Goal: Task Accomplishment & Management: Complete application form

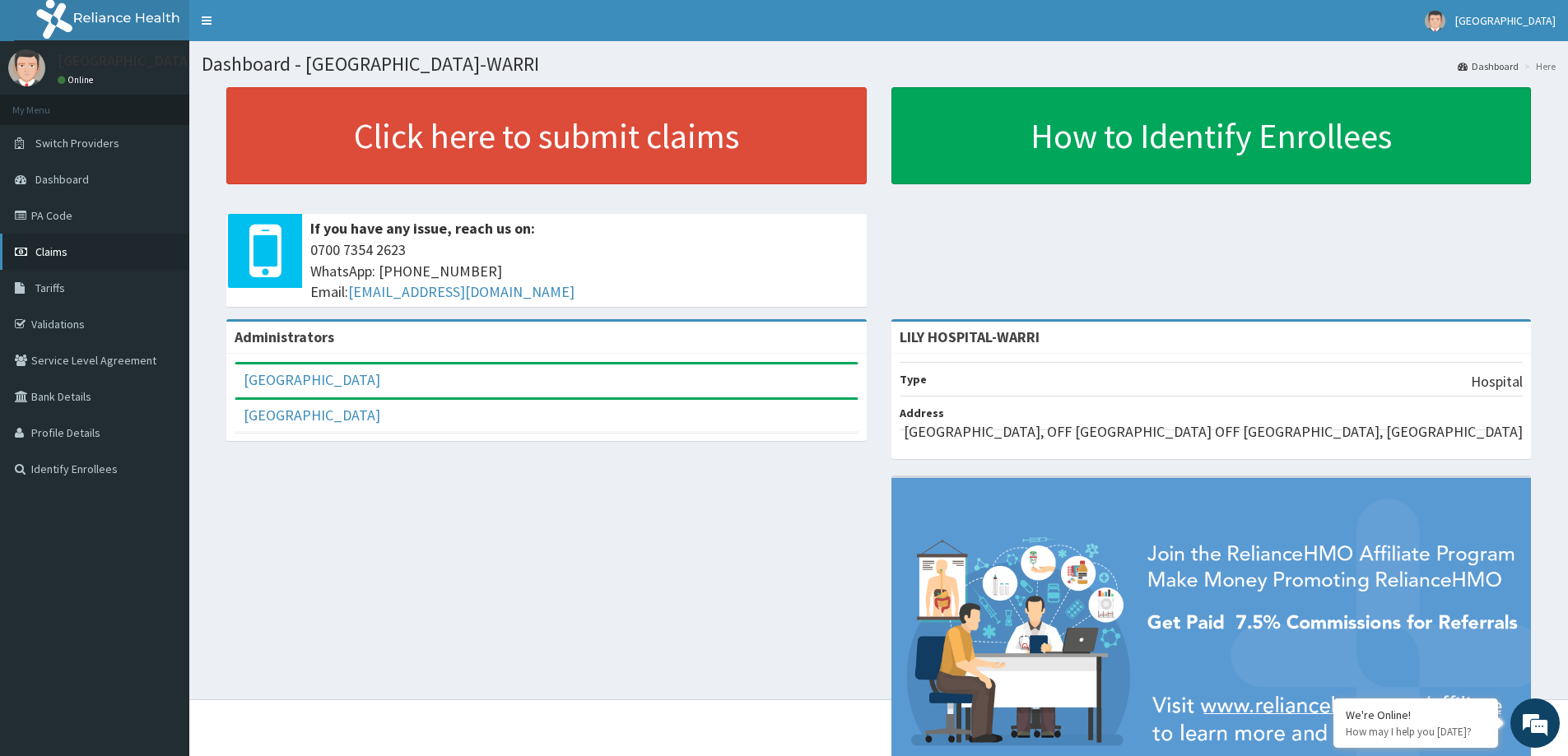
click at [42, 238] on link "Claims" at bounding box center [94, 252] width 189 height 36
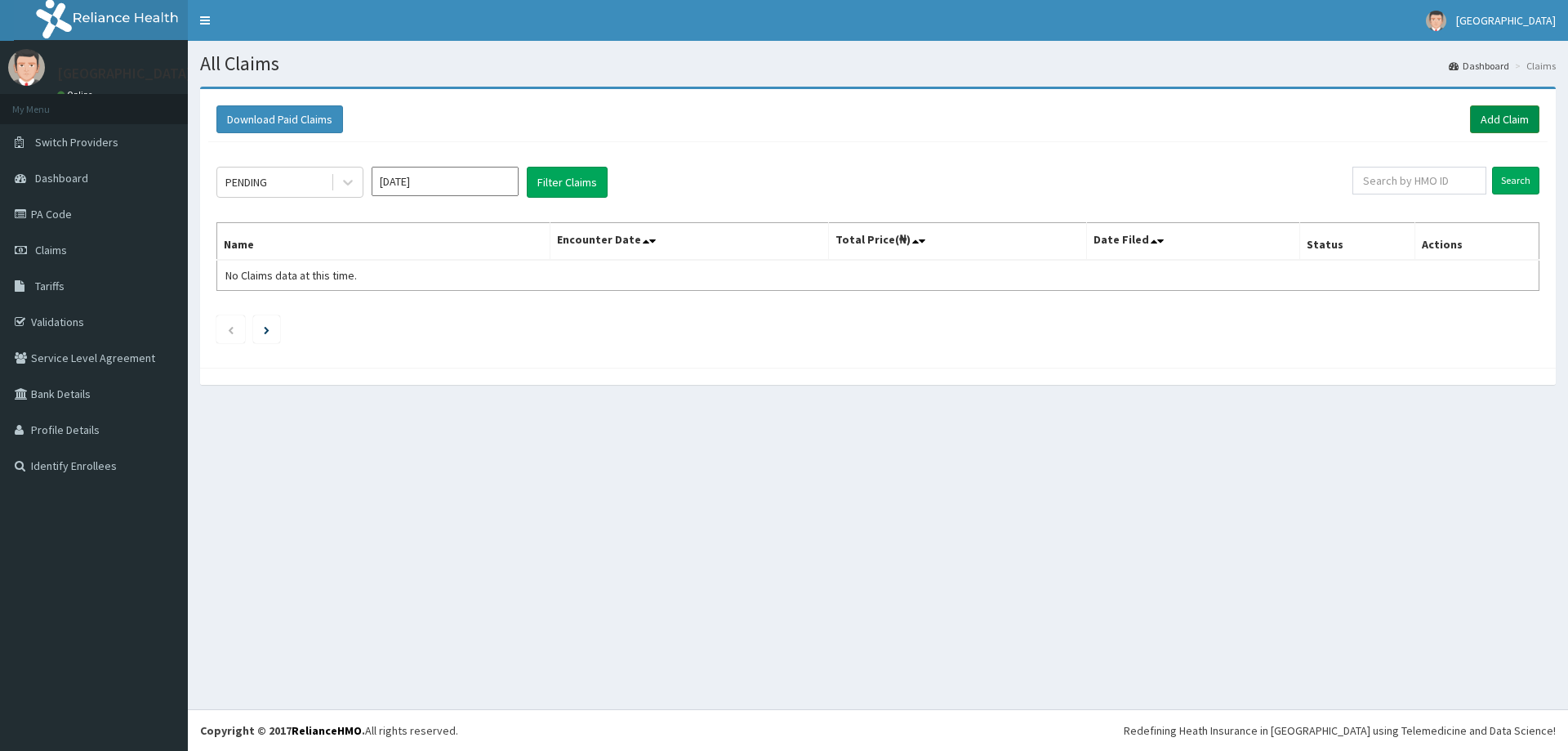
click at [1493, 119] on link "Add Claim" at bounding box center [1505, 119] width 70 height 28
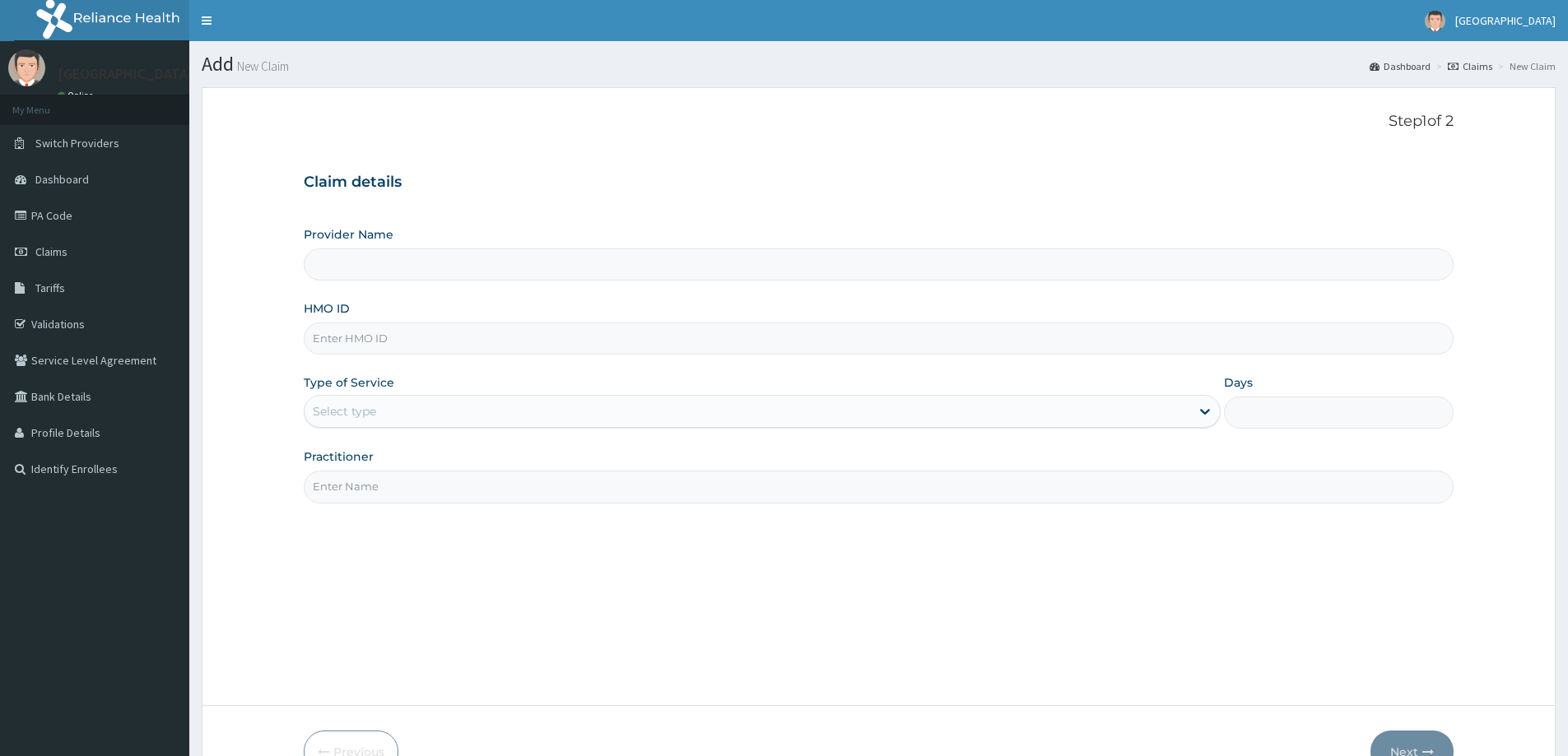
click at [358, 349] on input "HMO ID" at bounding box center [878, 338] width 1150 height 32
paste input "LH/EXTDEV/8693552"
type input "LH/EXTDEV/8693552"
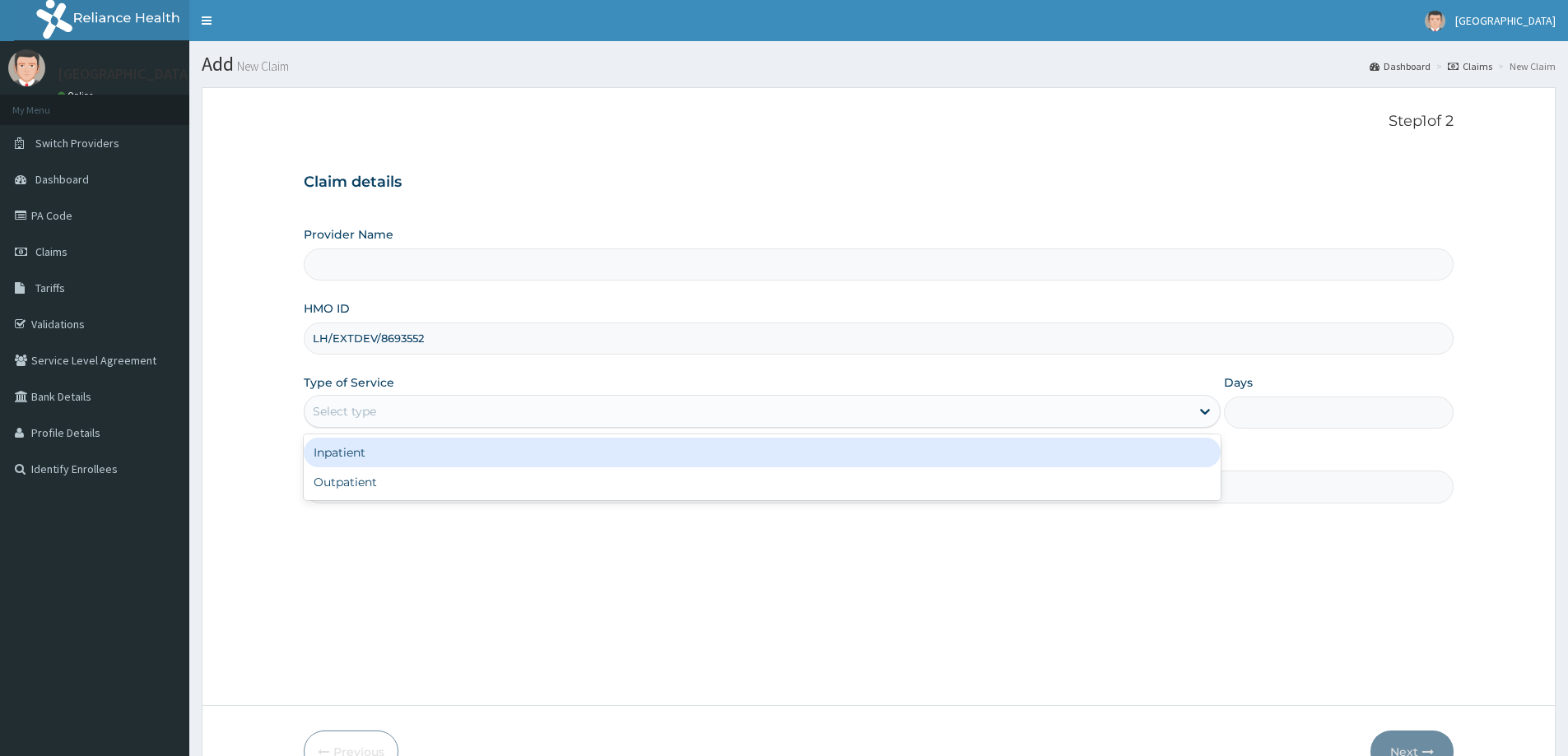
click at [333, 416] on div "Select type" at bounding box center [344, 411] width 63 height 16
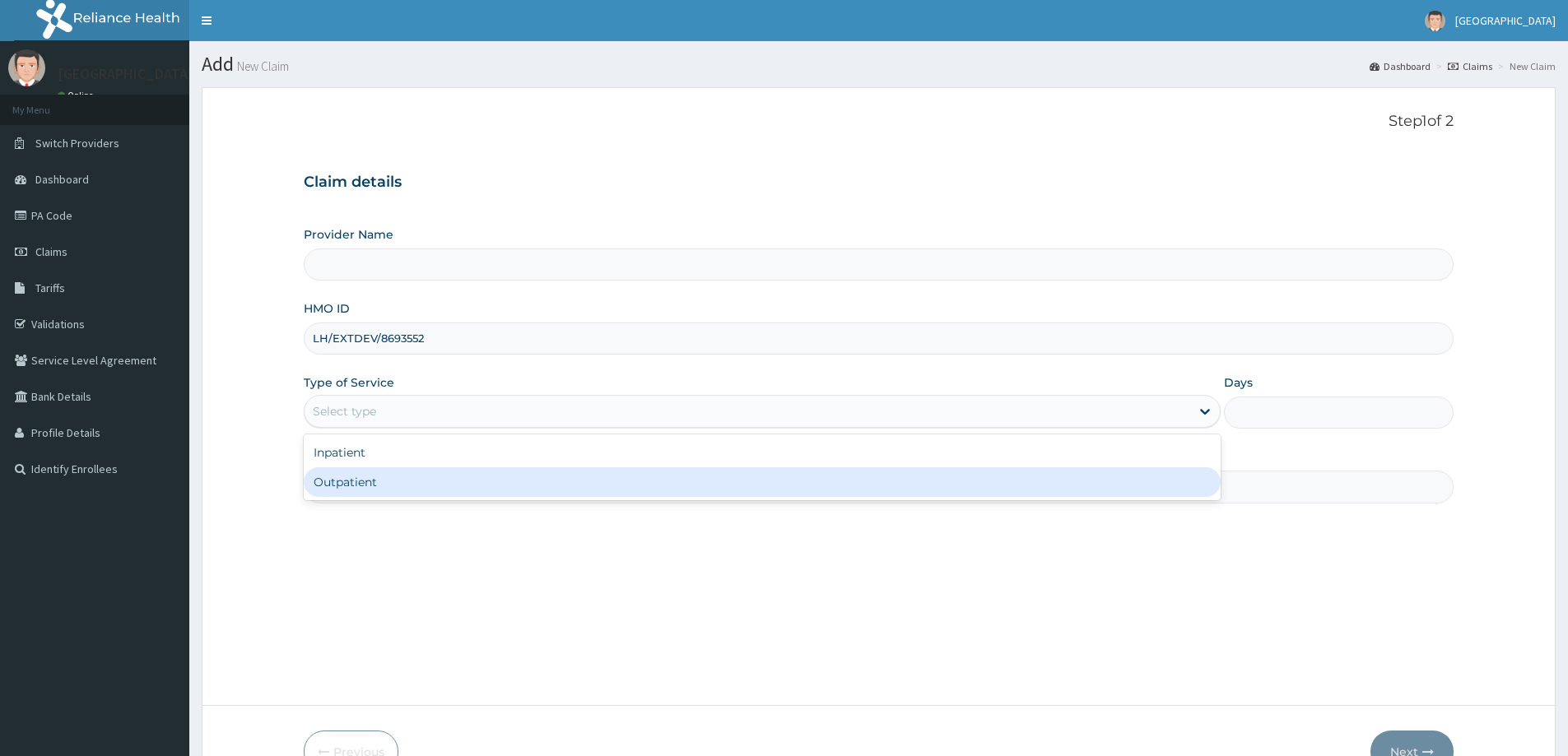
click at [347, 492] on div "Outpatient" at bounding box center [761, 482] width 916 height 30
type input "1"
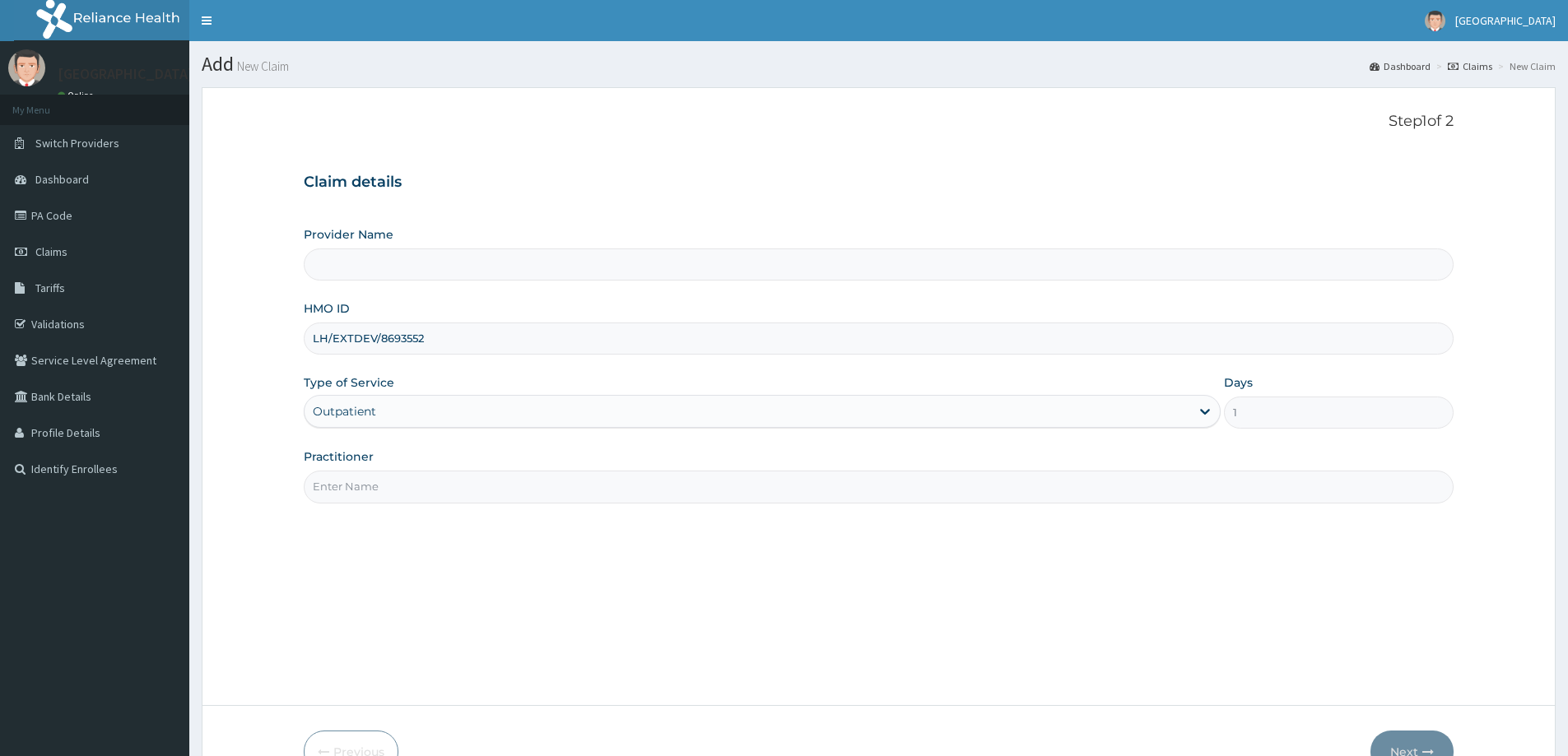
click at [356, 482] on input "Practitioner" at bounding box center [878, 486] width 1150 height 32
type input "General practitioner"
type input "LILY HOSPITAL-WARRI"
drag, startPoint x: 457, startPoint y: 336, endPoint x: 289, endPoint y: 348, distance: 168.4
click at [289, 348] on form "Step 1 of 2 Claim details Provider Name LILY HOSPITAL-WARRI HMO ID LH/EXTDEV/86…" at bounding box center [878, 442] width 1354 height 711
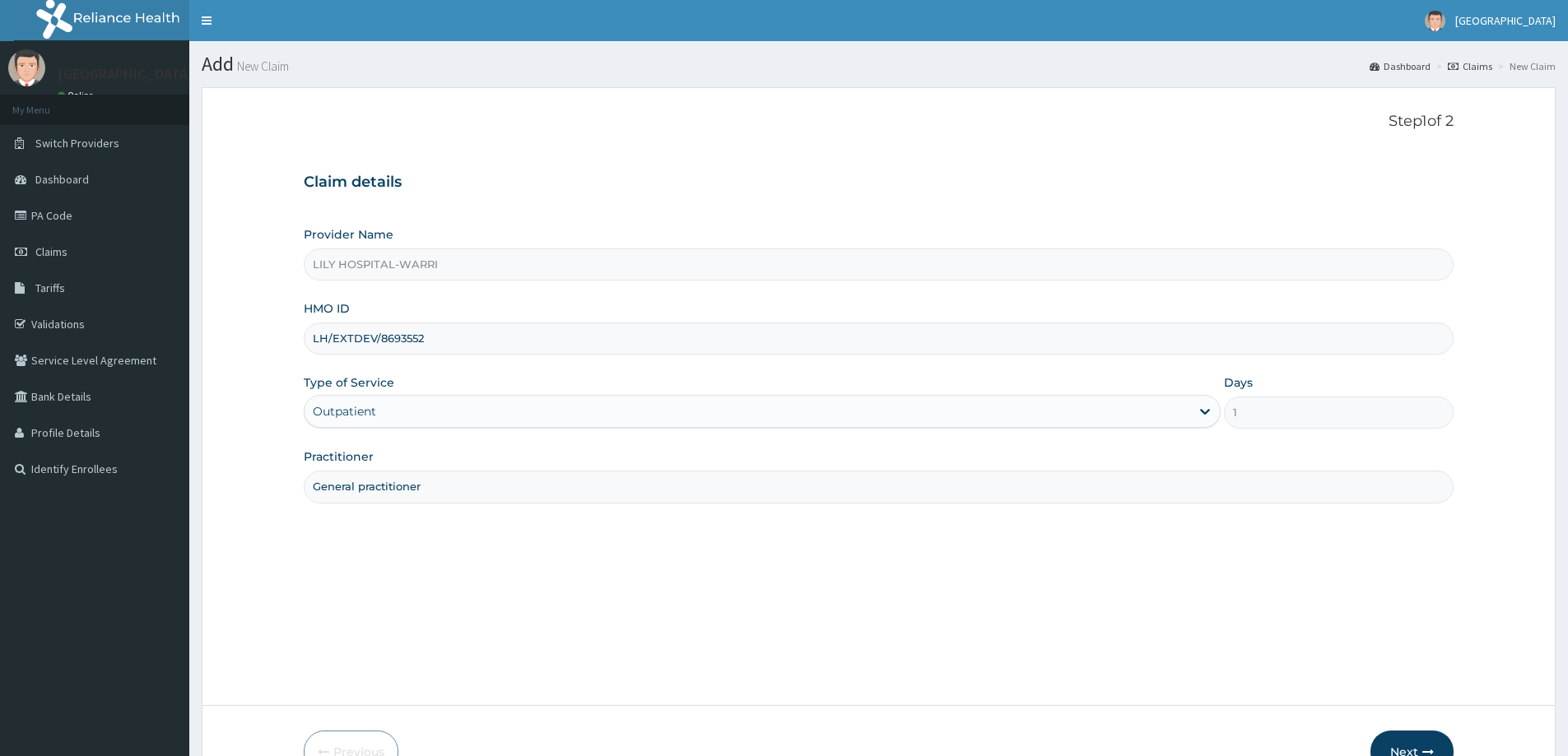
click at [289, 348] on form "Step 1 of 2 Claim details Provider Name LILY HOSPITAL-WARRI HMO ID LH/EXTDEV/86…" at bounding box center [878, 442] width 1354 height 711
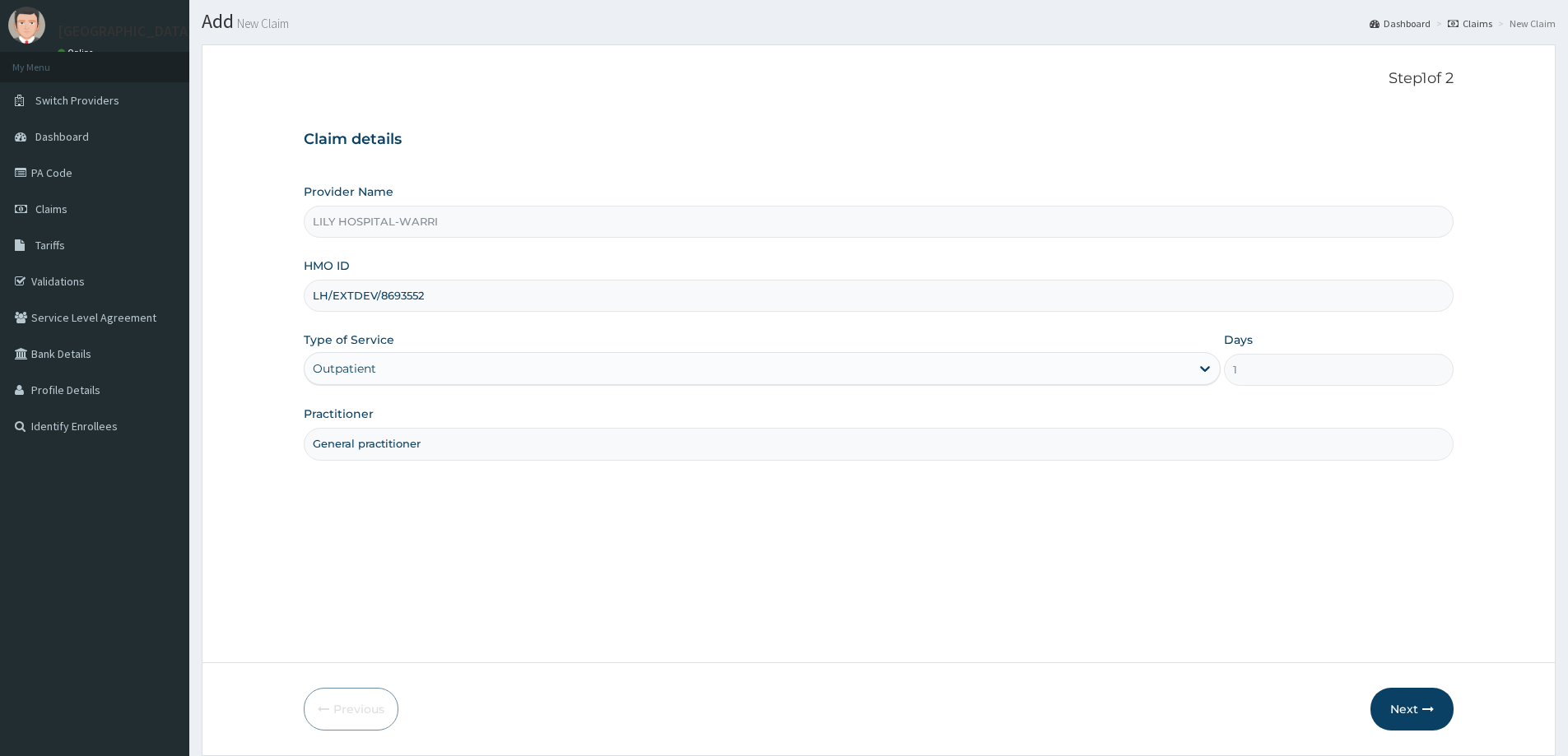
scroll to position [97, 0]
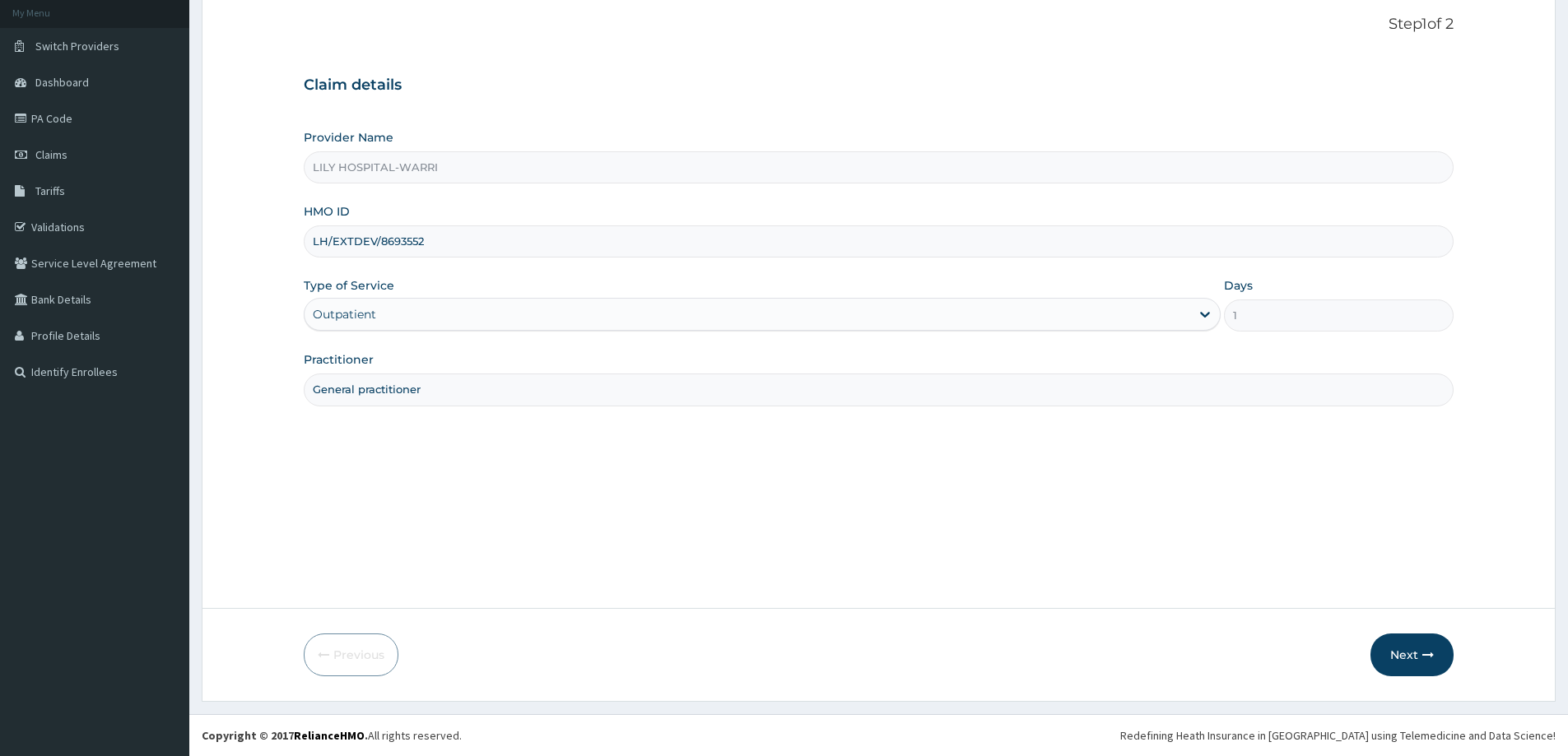
drag, startPoint x: 410, startPoint y: 236, endPoint x: 263, endPoint y: 249, distance: 147.6
click at [263, 249] on form "Step 1 of 2 Claim details Provider Name LILY HOSPITAL-WARRI HMO ID LH/EXTDEV/86…" at bounding box center [878, 345] width 1354 height 711
click at [392, 246] on input "52" at bounding box center [878, 241] width 1150 height 32
type input "5"
paste input "WEI/10001/A"
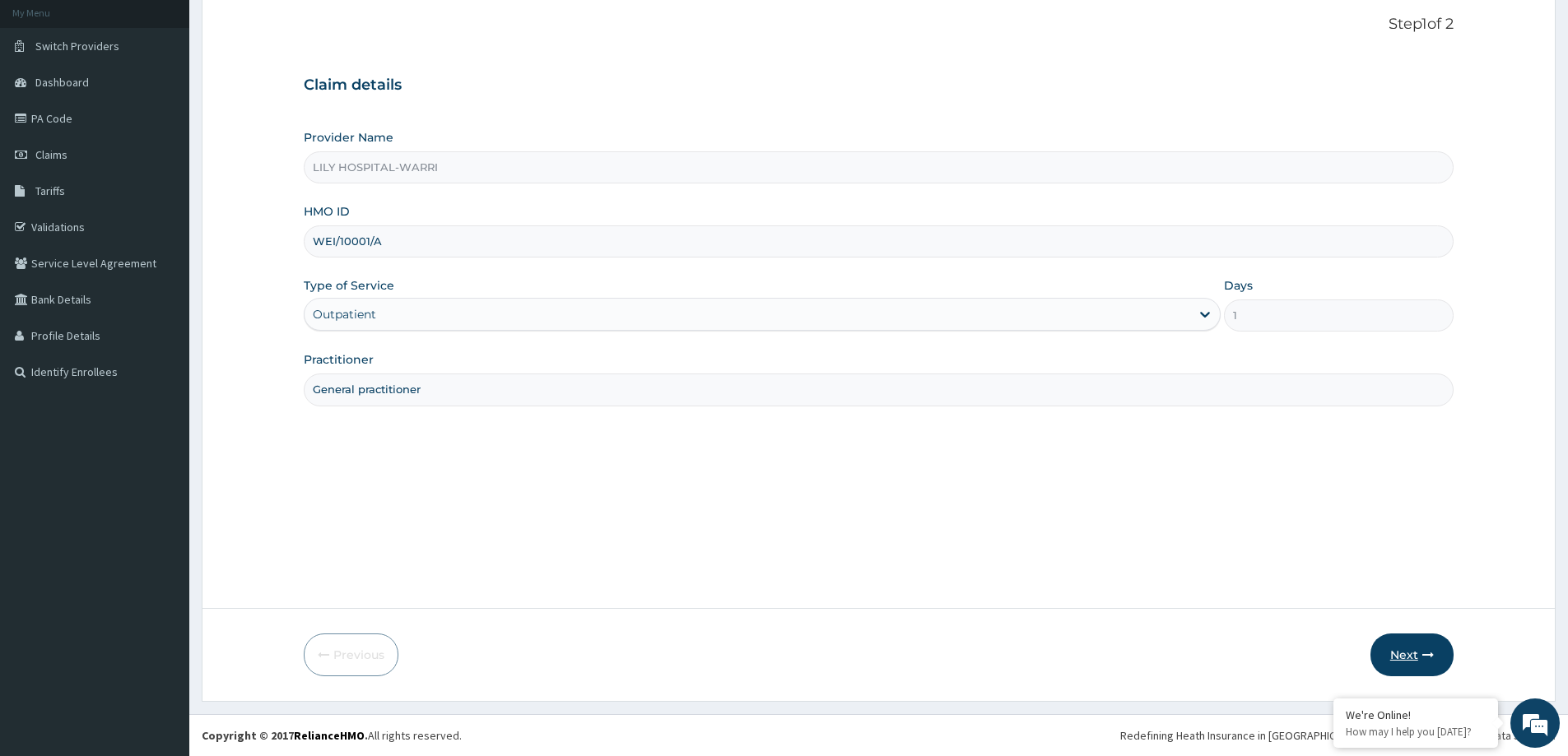
type input "WEI/10001/A"
click at [1408, 649] on button "Next" at bounding box center [1412, 654] width 83 height 43
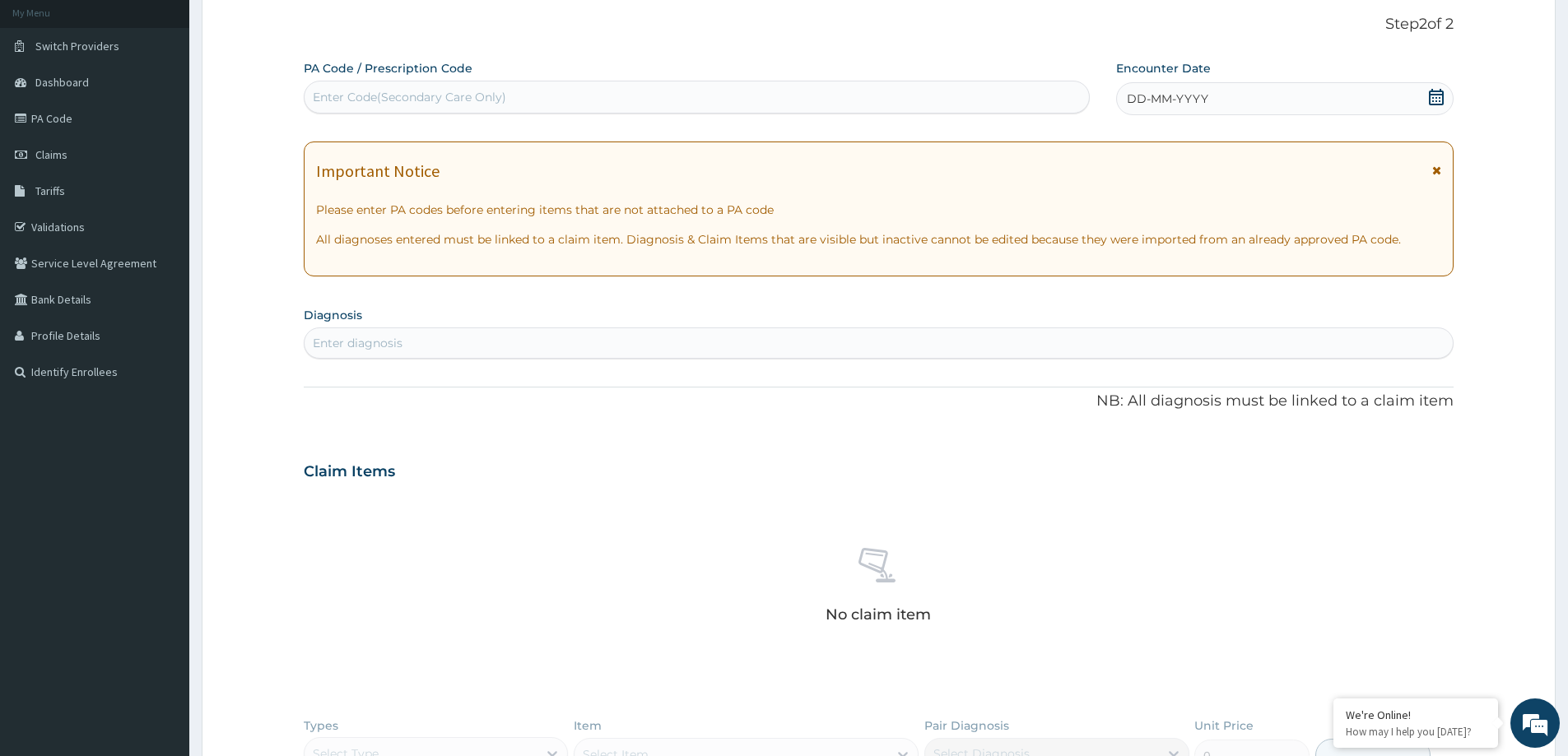
scroll to position [0, 0]
click at [473, 384] on div "PA Code / Prescription Code Enter Code(Secondary Care Only) Encounter Date DD-M…" at bounding box center [878, 478] width 1150 height 835
click at [1238, 85] on div "DD-MM-YYYY" at bounding box center [1284, 99] width 337 height 33
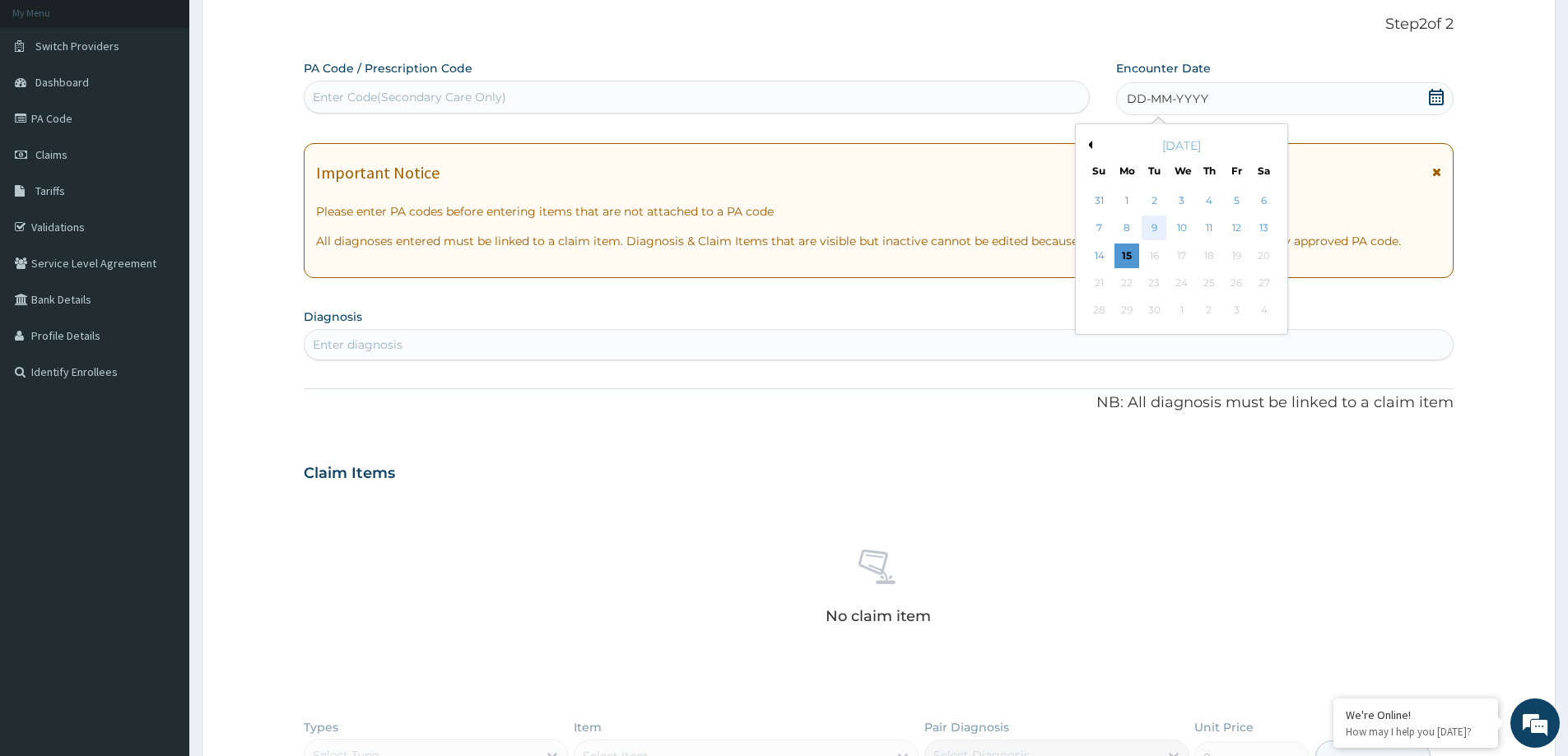
click at [1159, 227] on div "9" at bounding box center [1154, 229] width 25 height 25
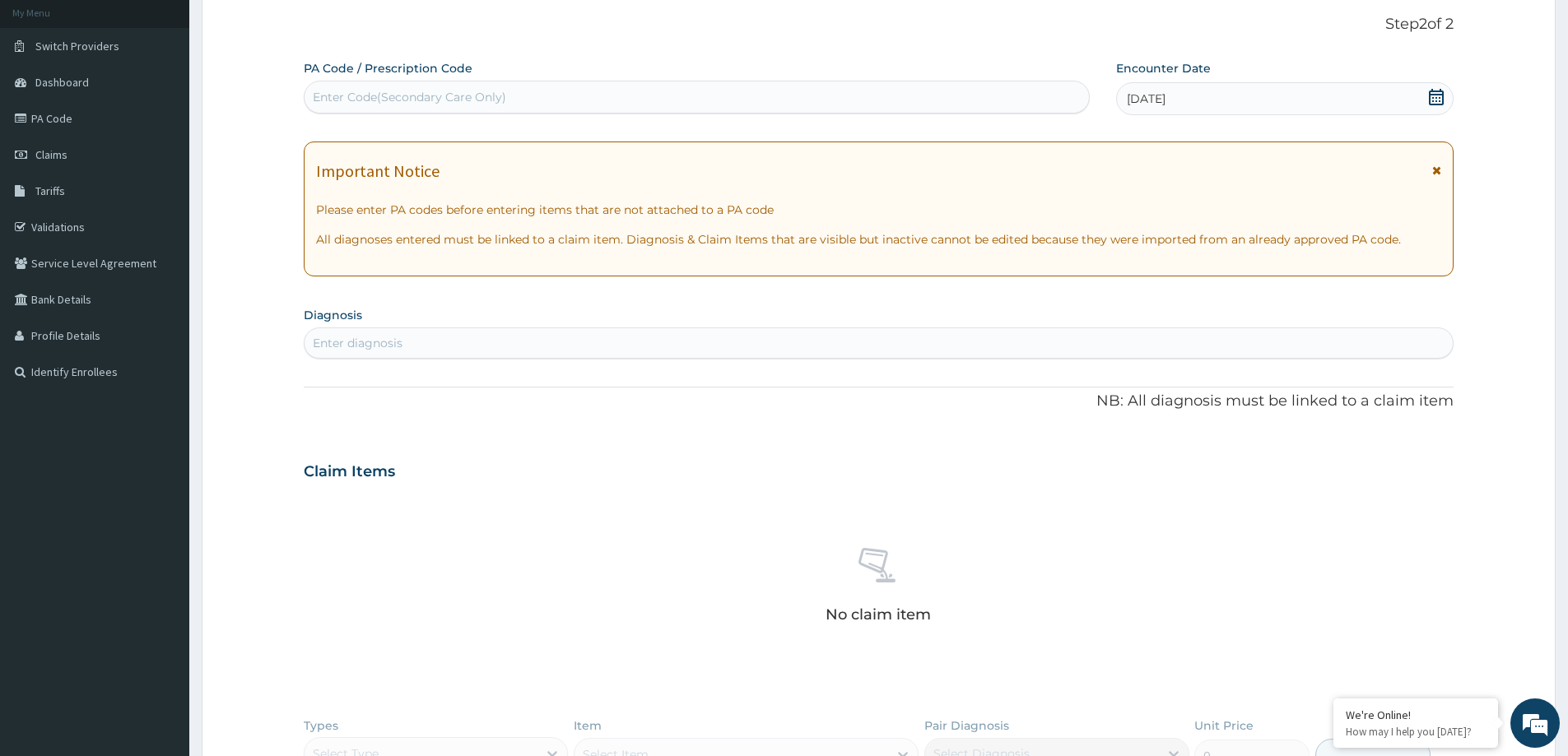
click at [378, 343] on div "Enter diagnosis" at bounding box center [357, 343] width 89 height 16
type input "neonatal urinary"
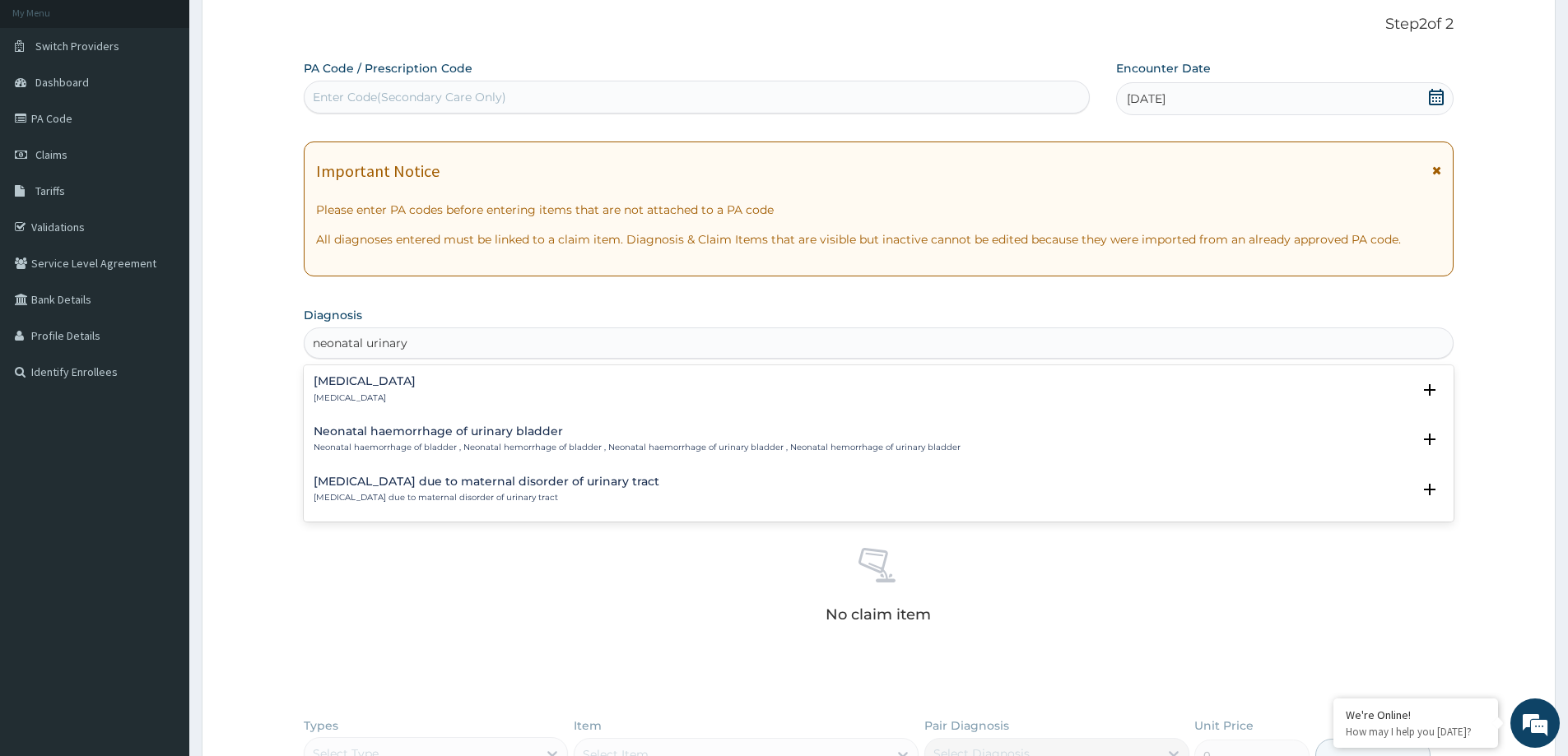
click at [390, 390] on div "Neonatal urinary tract infection Neonatal urinary tract infection" at bounding box center [365, 390] width 102 height 29
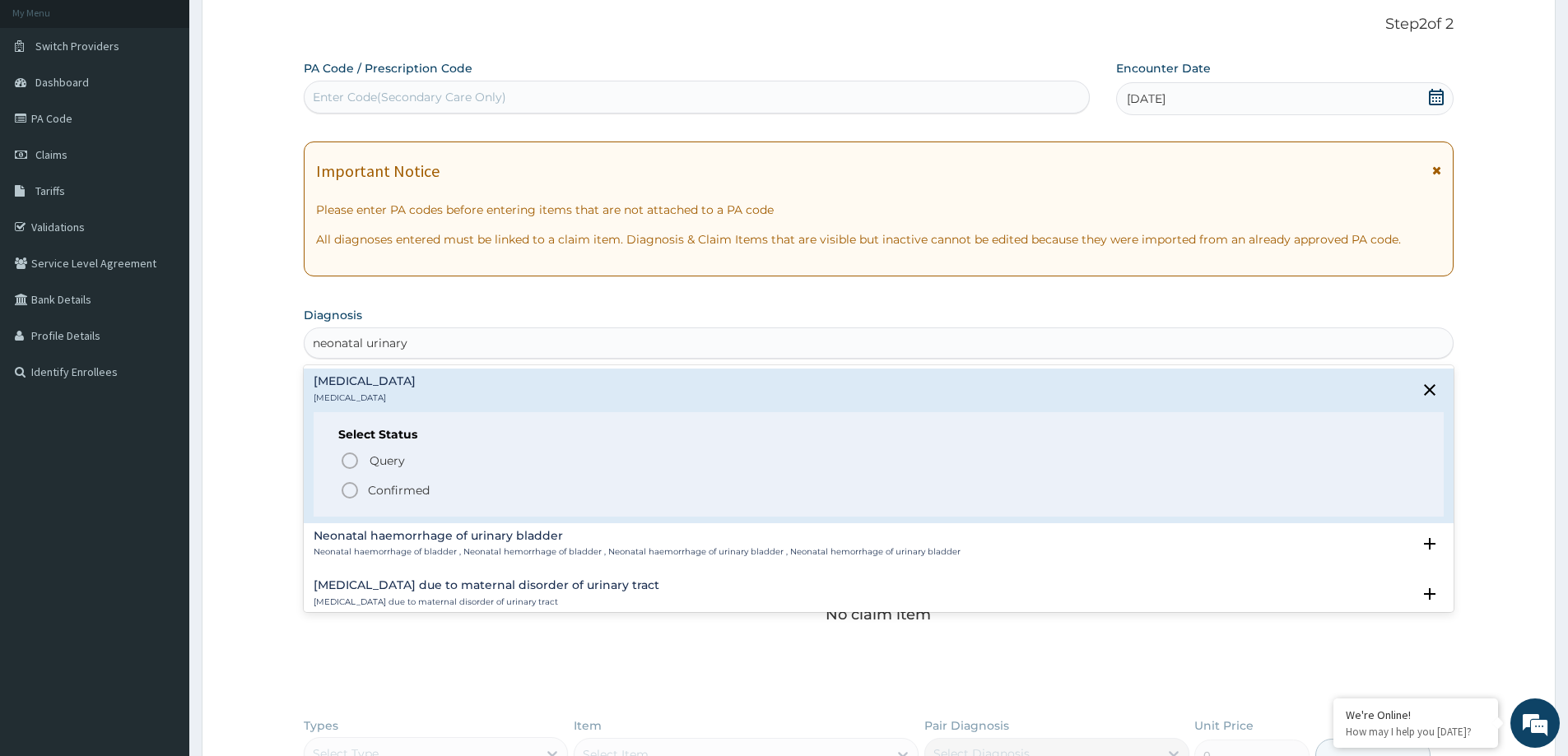
click at [395, 493] on p "Confirmed" at bounding box center [398, 490] width 61 height 16
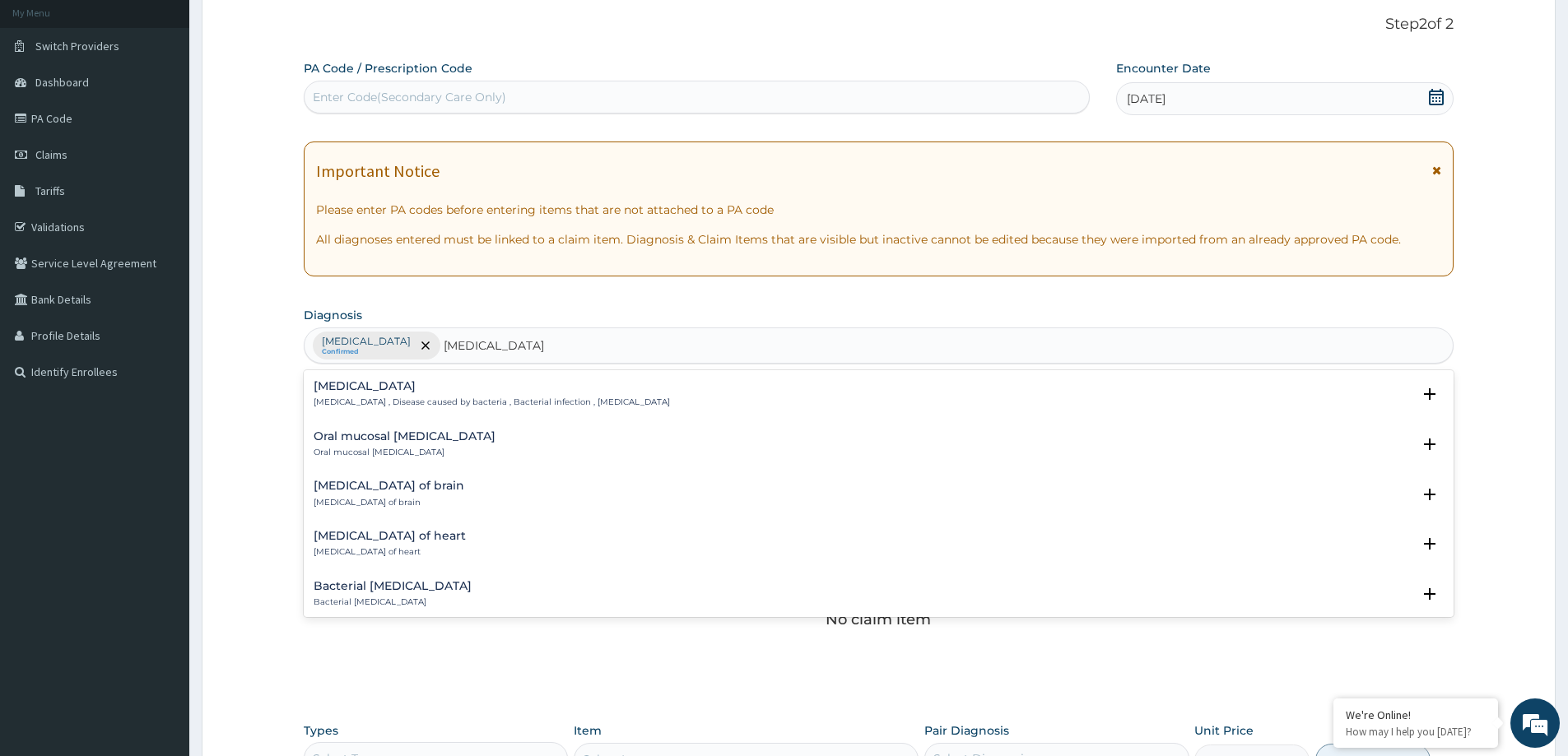
type input "bacterial disease"
click at [454, 392] on h4 "Bacterial infectious disease" at bounding box center [491, 386] width 356 height 12
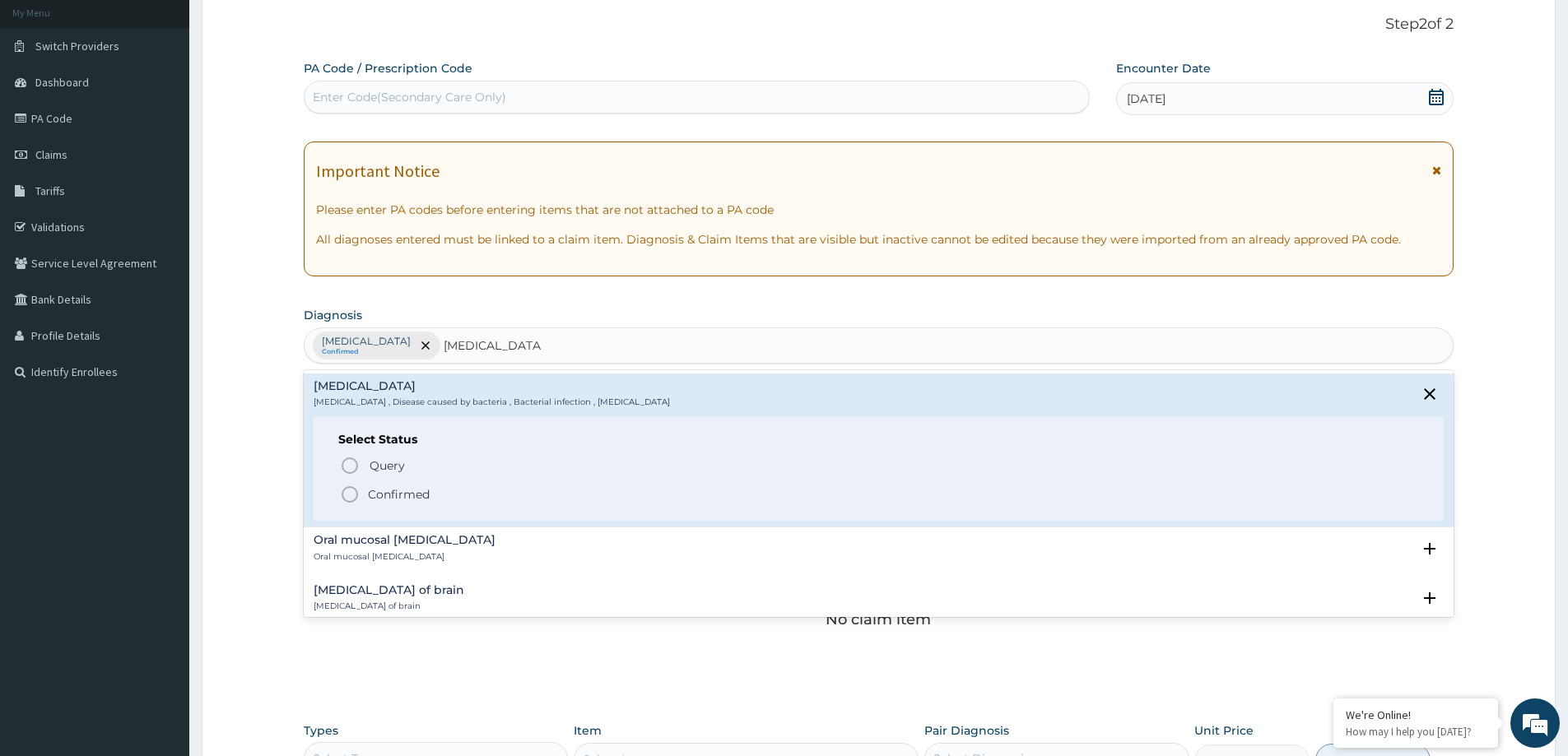
click at [420, 497] on p "Confirmed" at bounding box center [398, 494] width 61 height 16
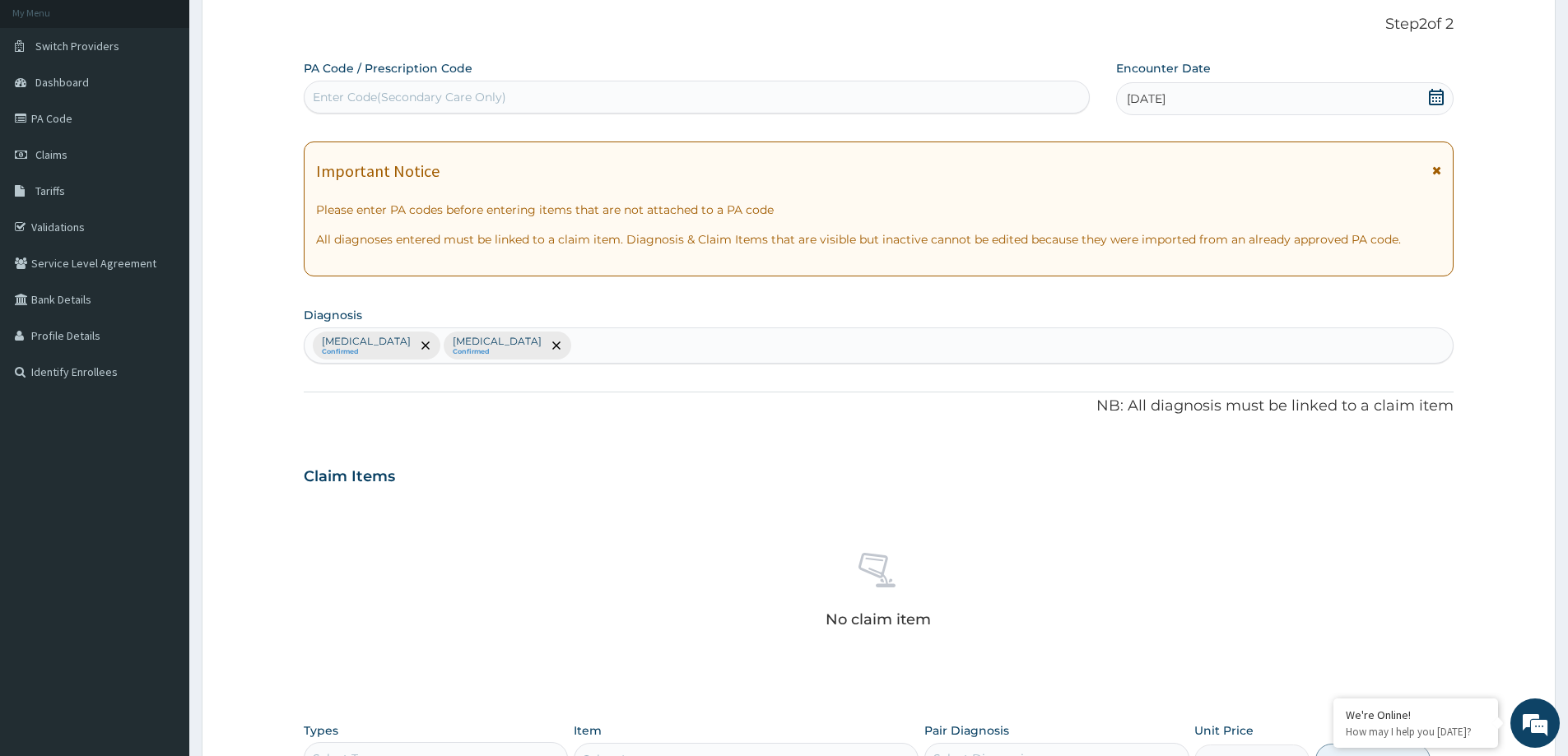
click at [372, 430] on div "PA Code / Prescription Code Enter Code(Secondary Care Only) Encounter Date 09-0…" at bounding box center [878, 481] width 1150 height 840
click at [731, 349] on div "Neonatal urinary tract infection Confirmed Bacterial infectious disease Confirm…" at bounding box center [878, 345] width 1148 height 35
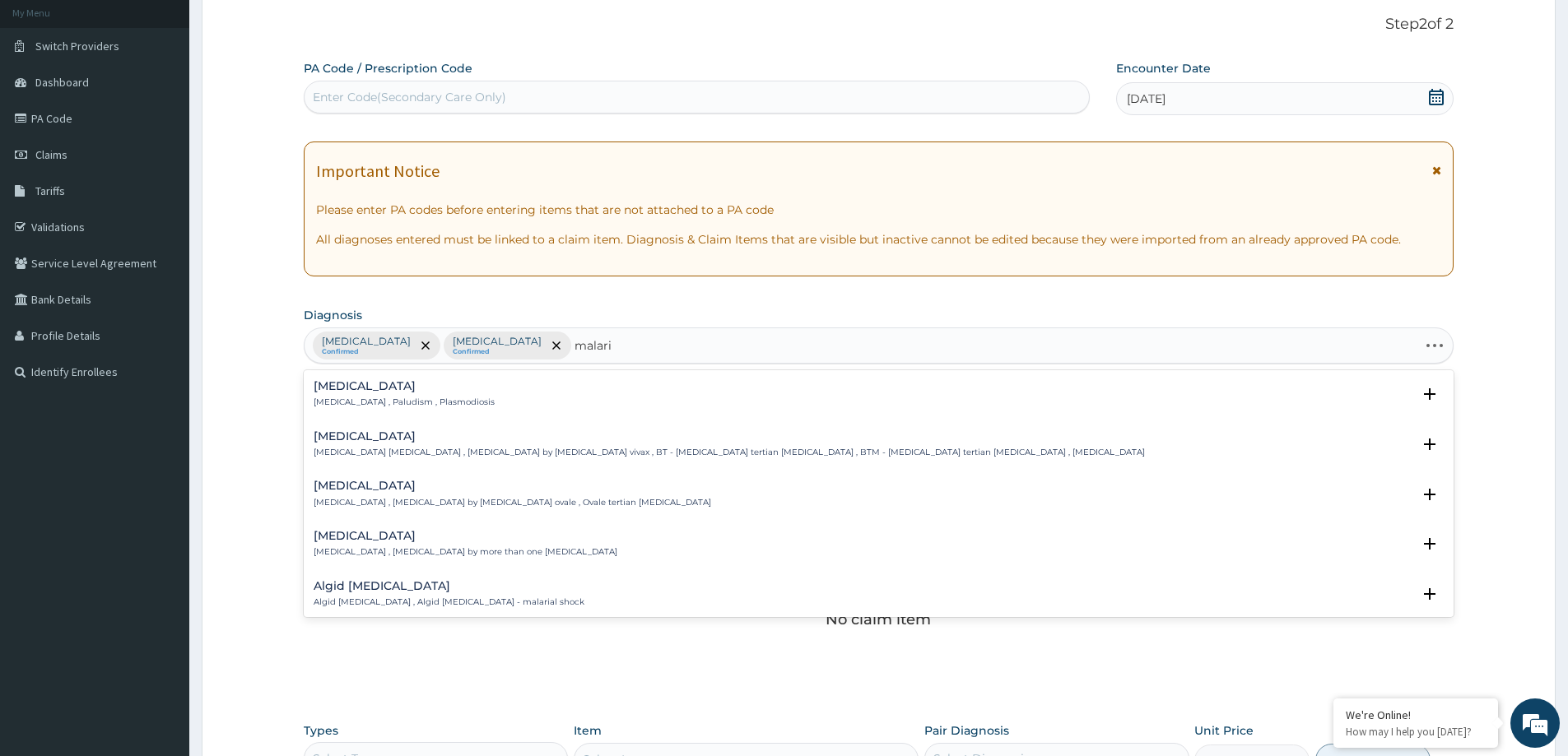
type input "malaria"
click at [337, 401] on p "Malaria , Paludism , Plasmodiosis" at bounding box center [404, 402] width 181 height 12
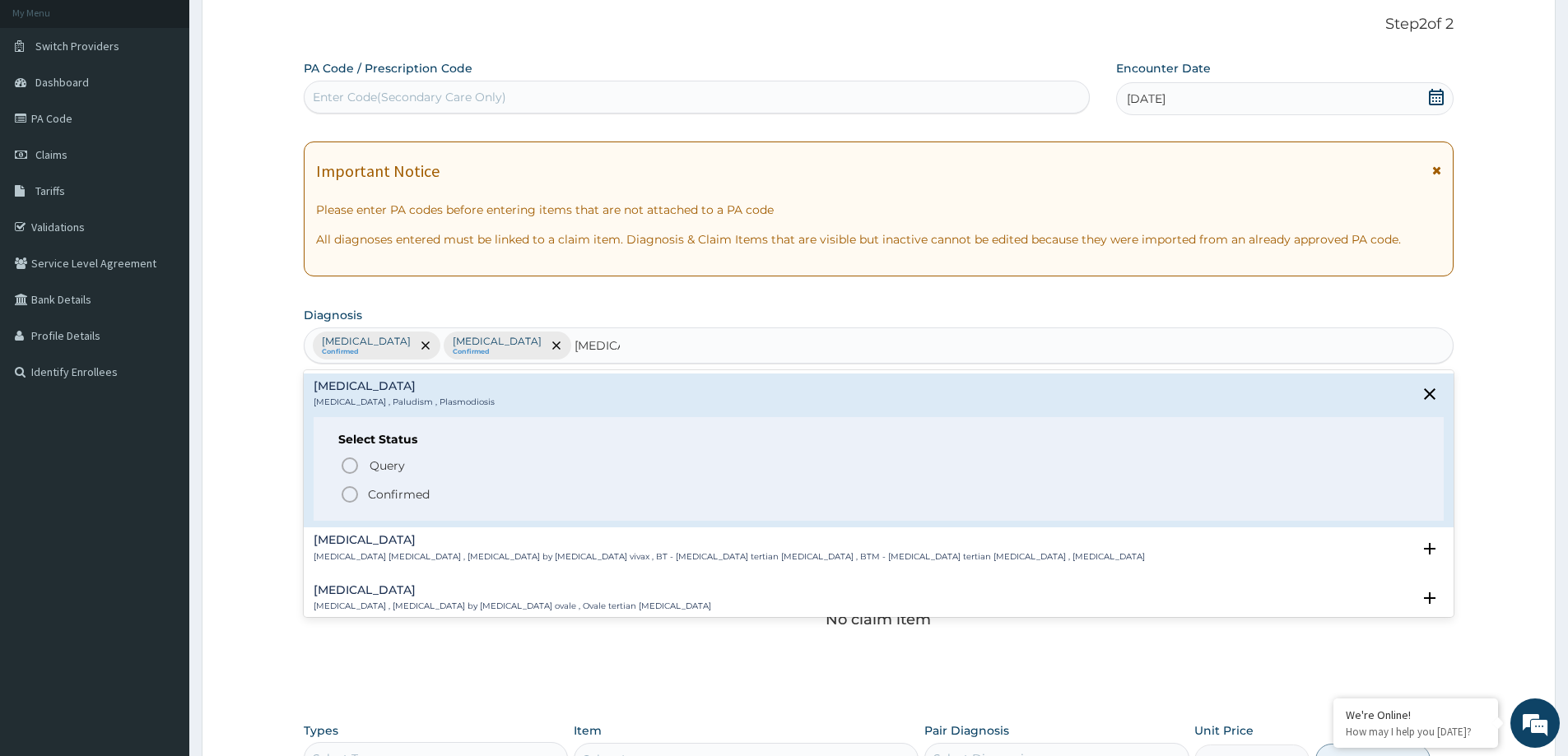
click at [356, 494] on icon "status option filled" at bounding box center [349, 494] width 20 height 20
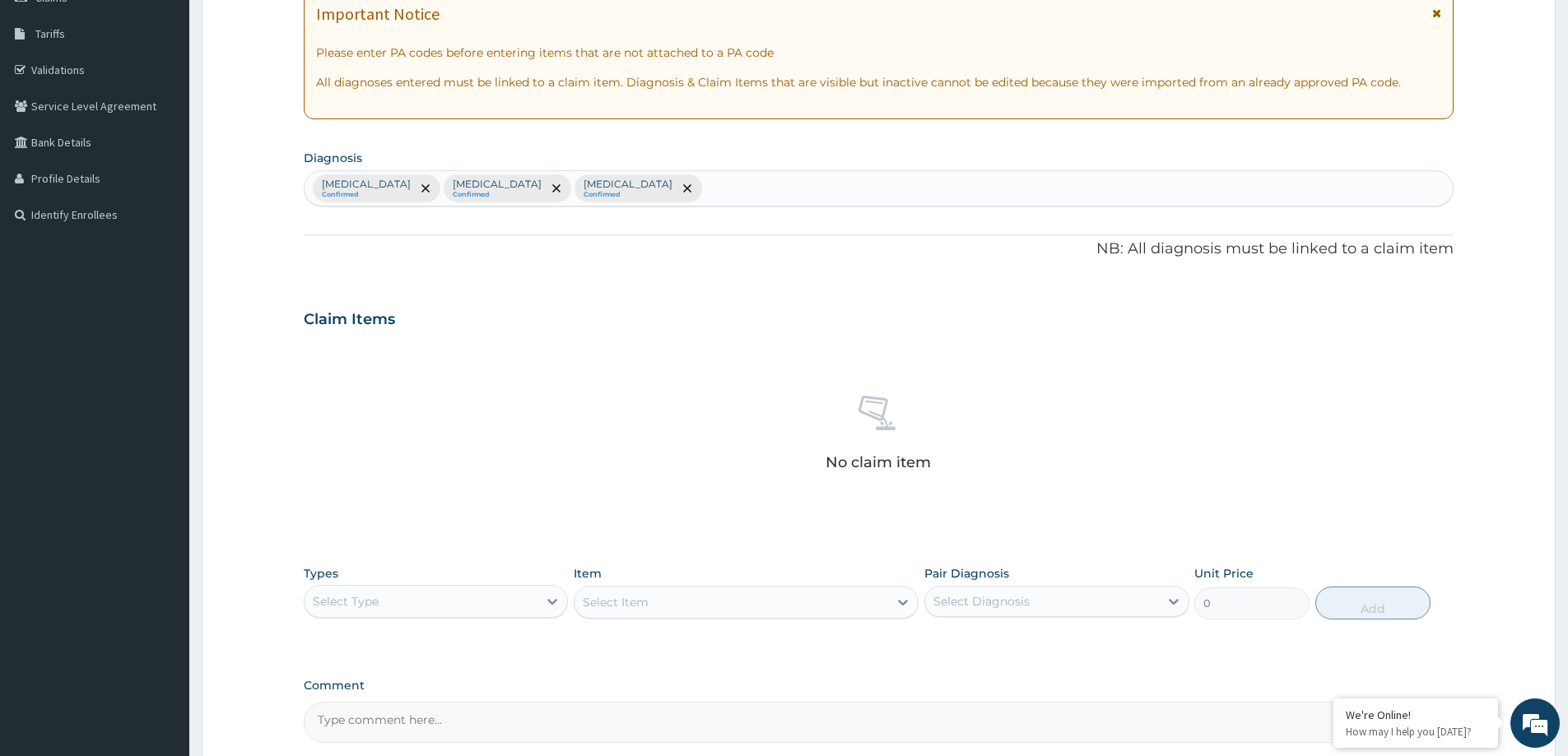
scroll to position [262, 0]
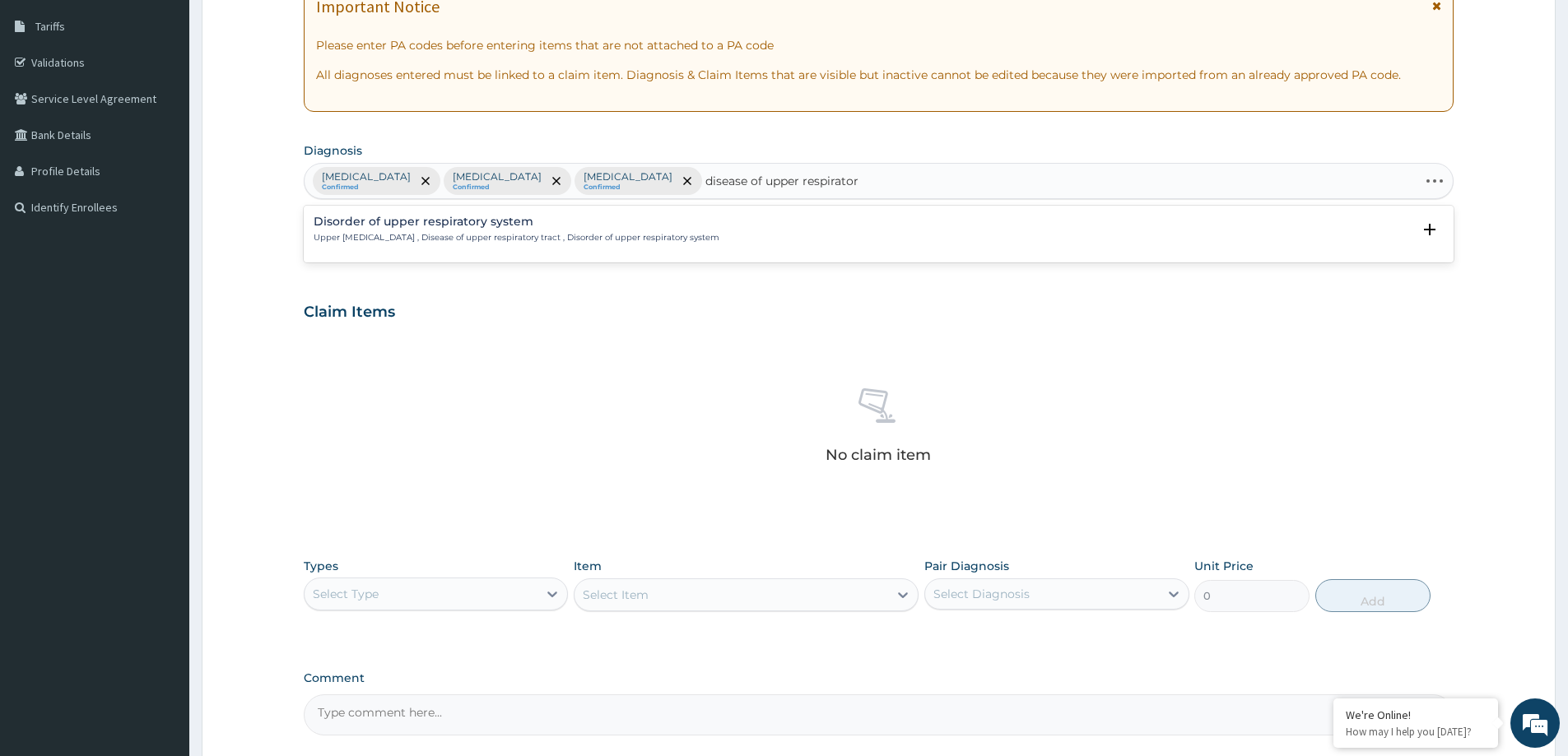
type input "disease of upper respiratory"
click at [392, 242] on p "Upper respiratory disease , Disease of upper respiratory tract , Disorder of up…" at bounding box center [516, 238] width 406 height 12
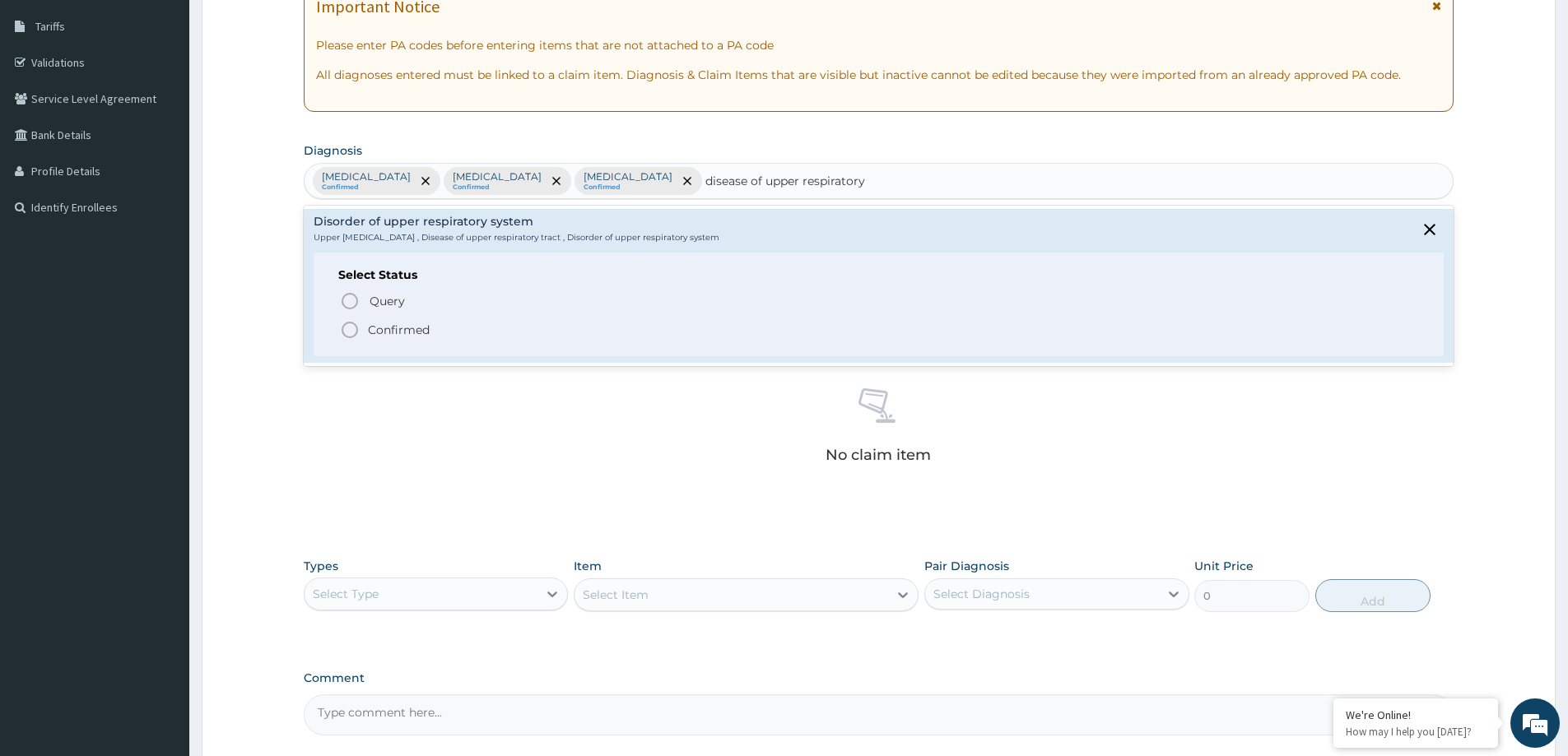
click at [384, 328] on p "Confirmed" at bounding box center [398, 329] width 61 height 16
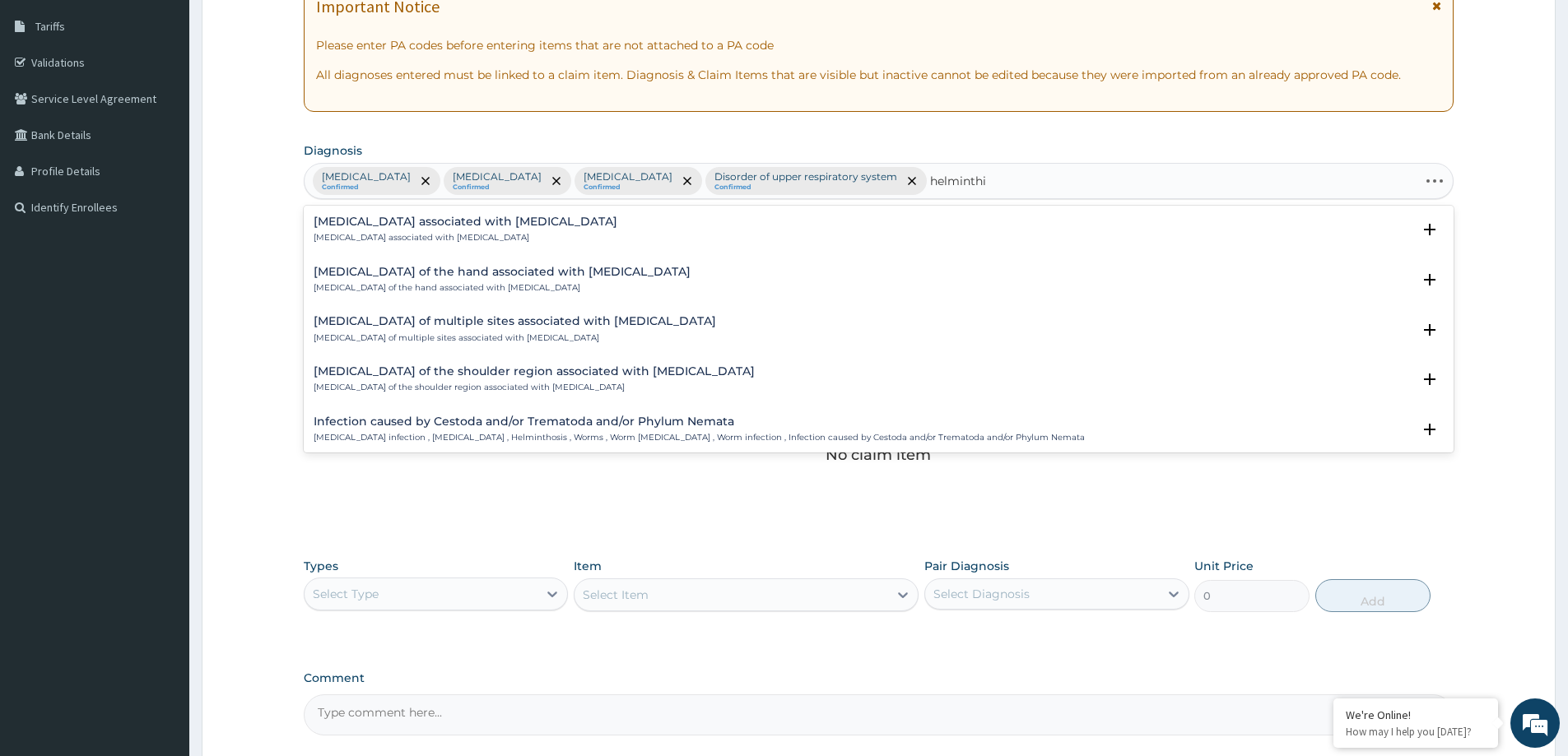
type input "helminthia"
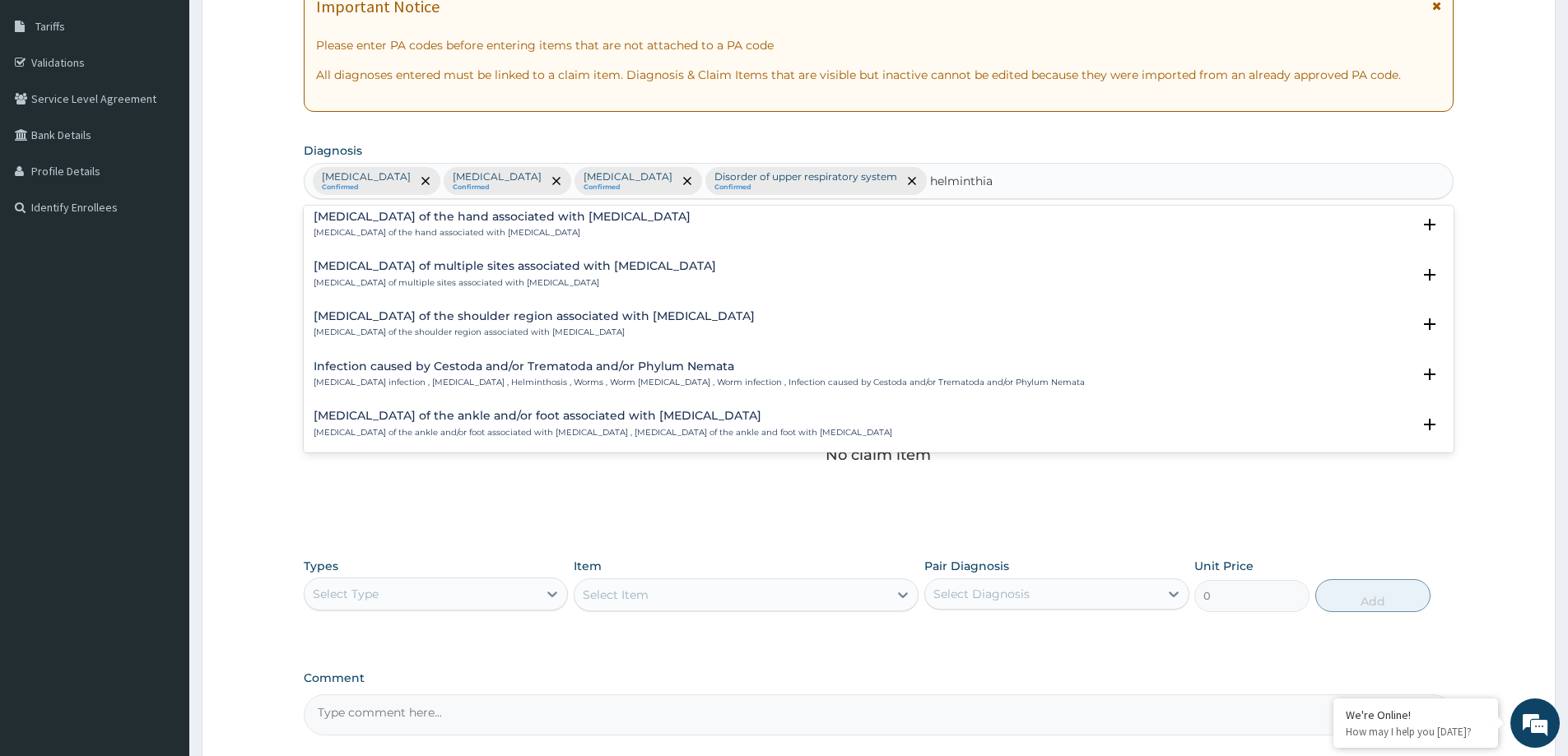
scroll to position [83, 0]
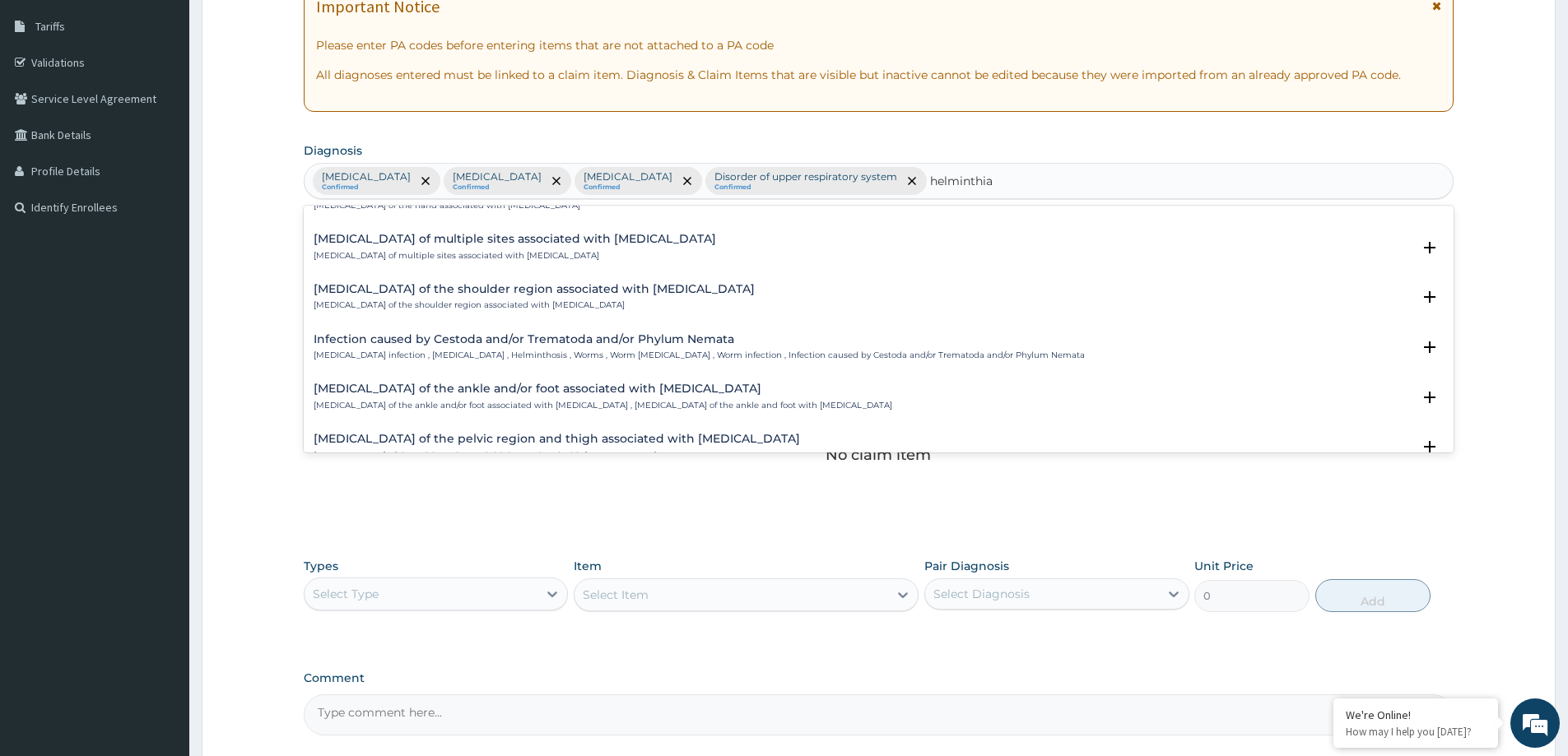
click at [464, 351] on p "Helminth infection , Helminthiasis , Helminthosis , Worms , Worm infestation , …" at bounding box center [700, 355] width 772 height 12
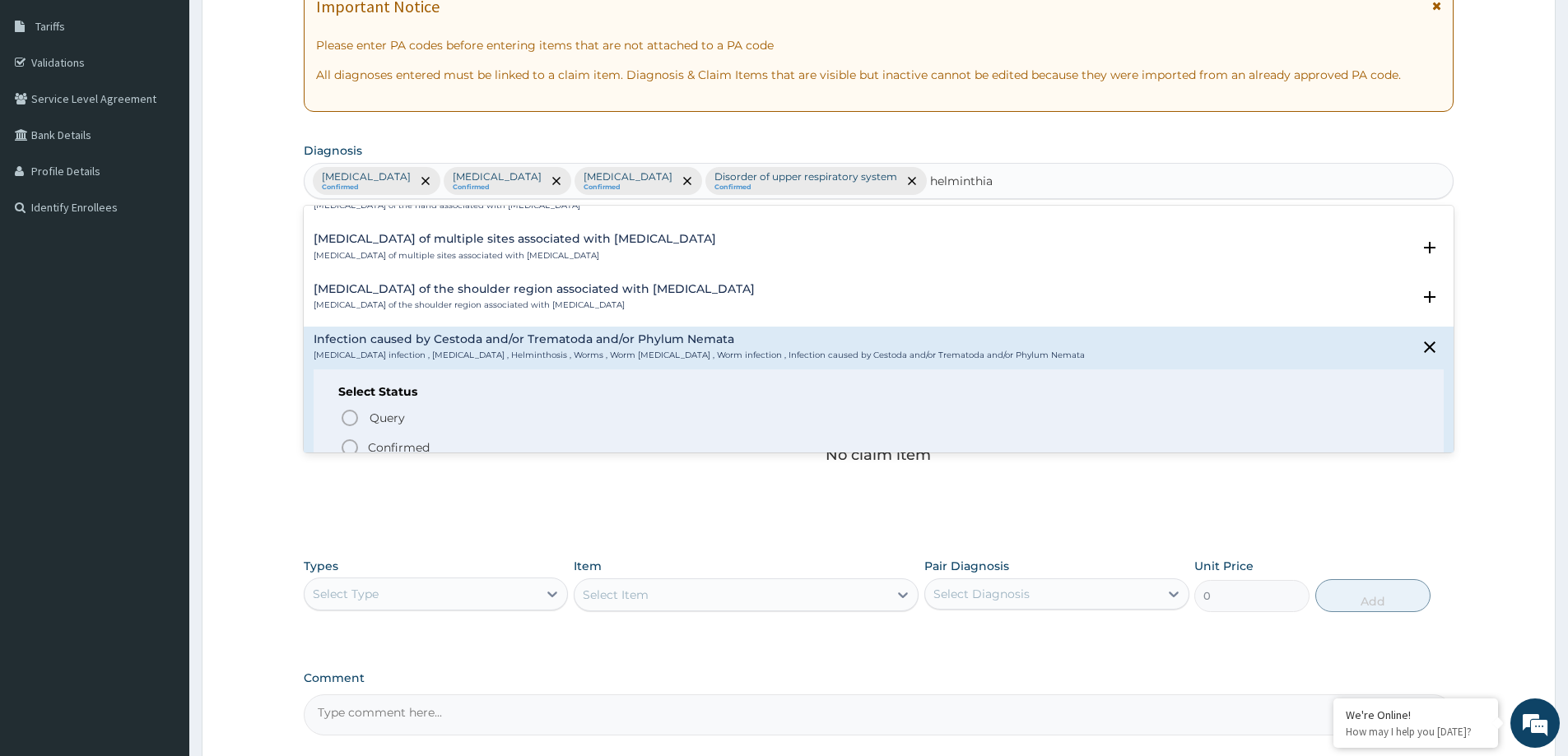
click at [404, 444] on p "Confirmed" at bounding box center [398, 447] width 61 height 16
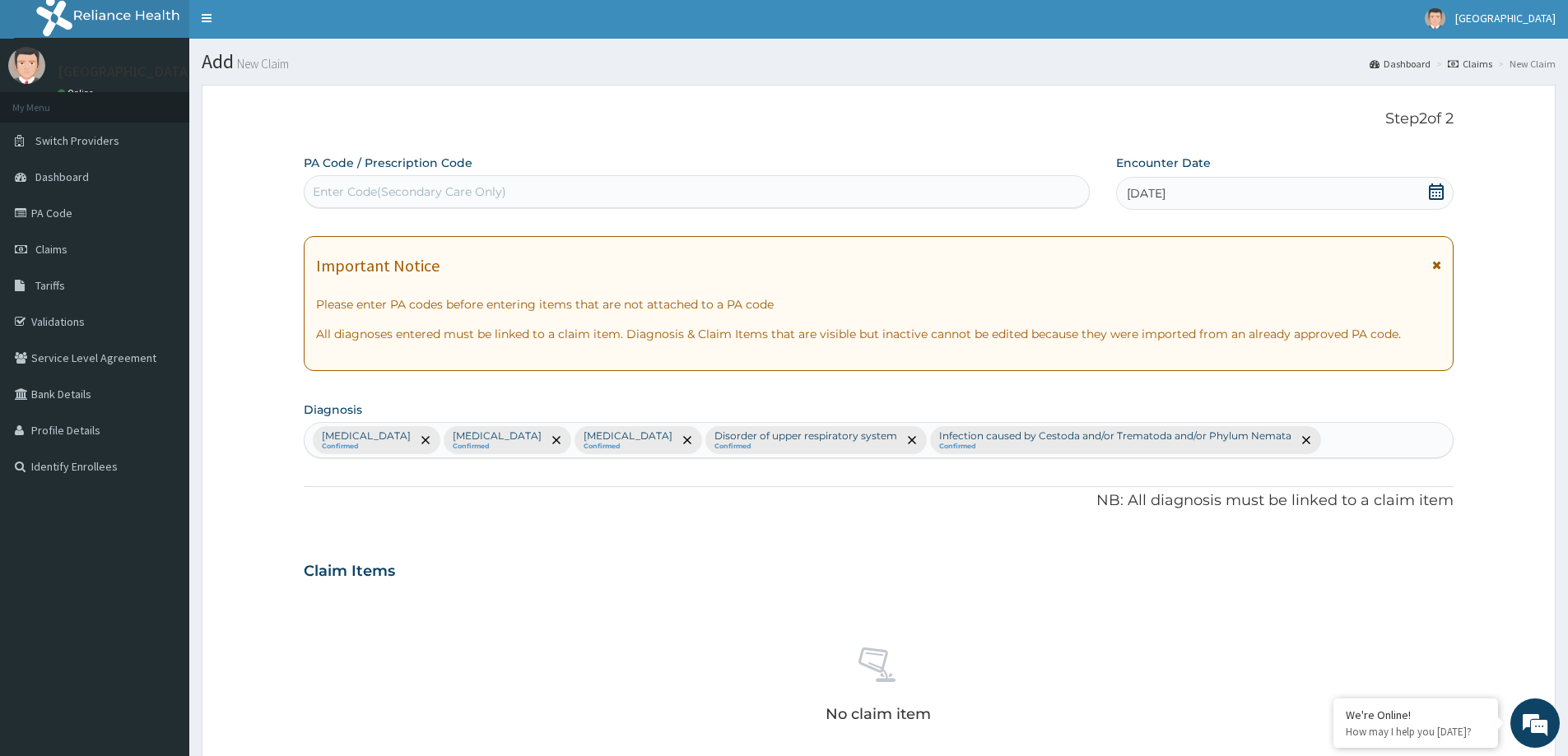
scroll to position [0, 0]
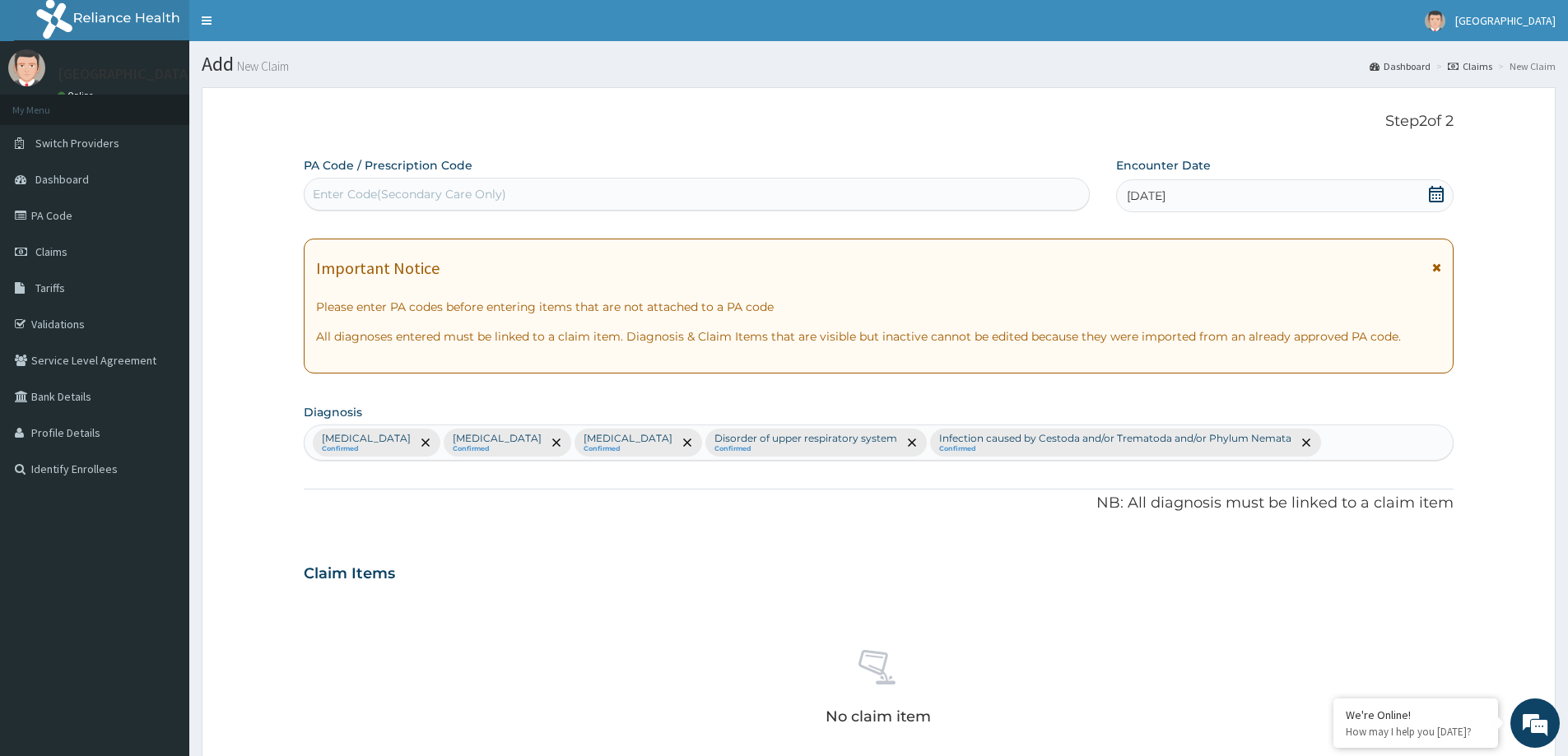
click at [353, 190] on div "Enter Code(Secondary Care Only)" at bounding box center [410, 194] width 194 height 16
paste input "PA/732E50"
type input "PA/732E50"
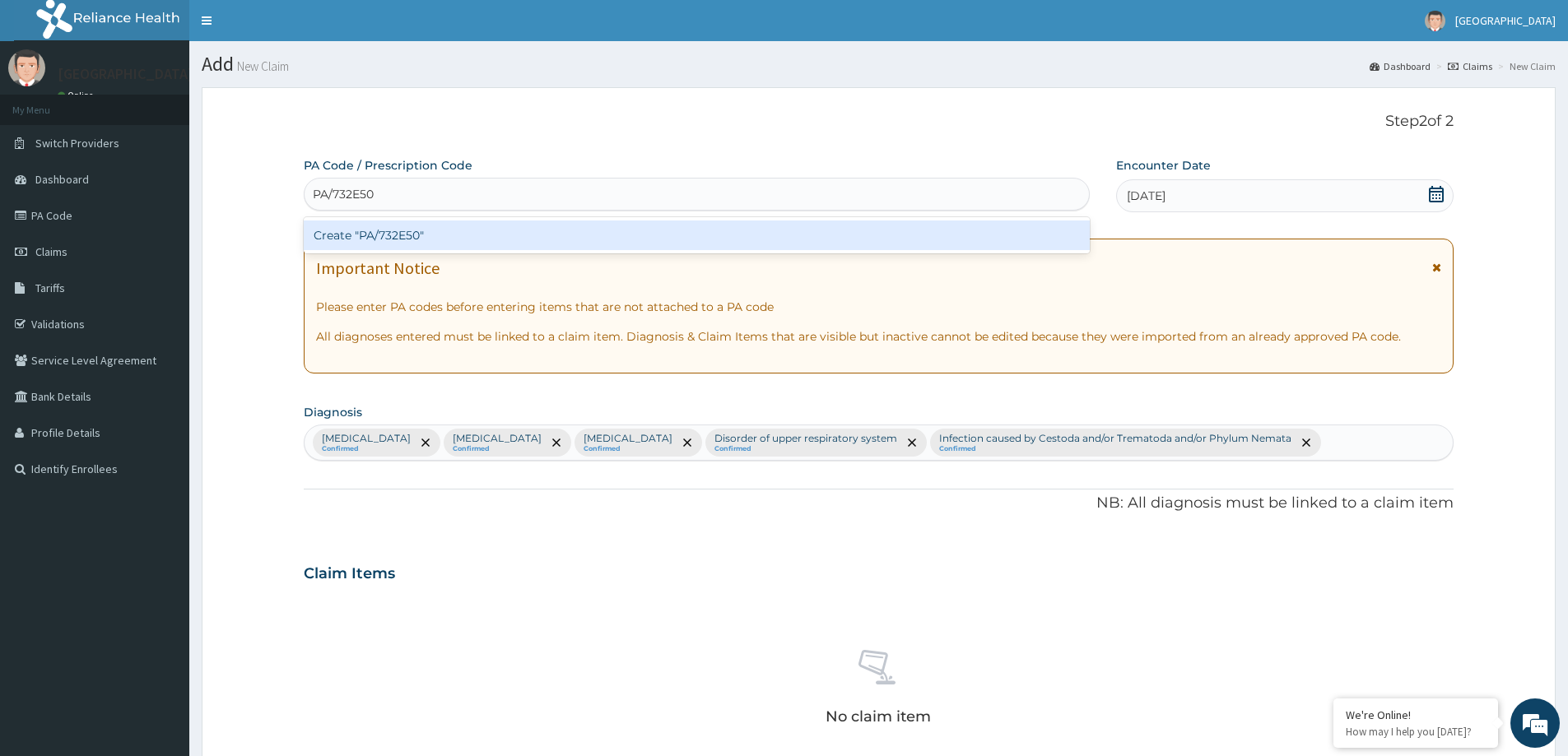
click at [345, 242] on div "Create "PA/732E50"" at bounding box center [696, 235] width 786 height 30
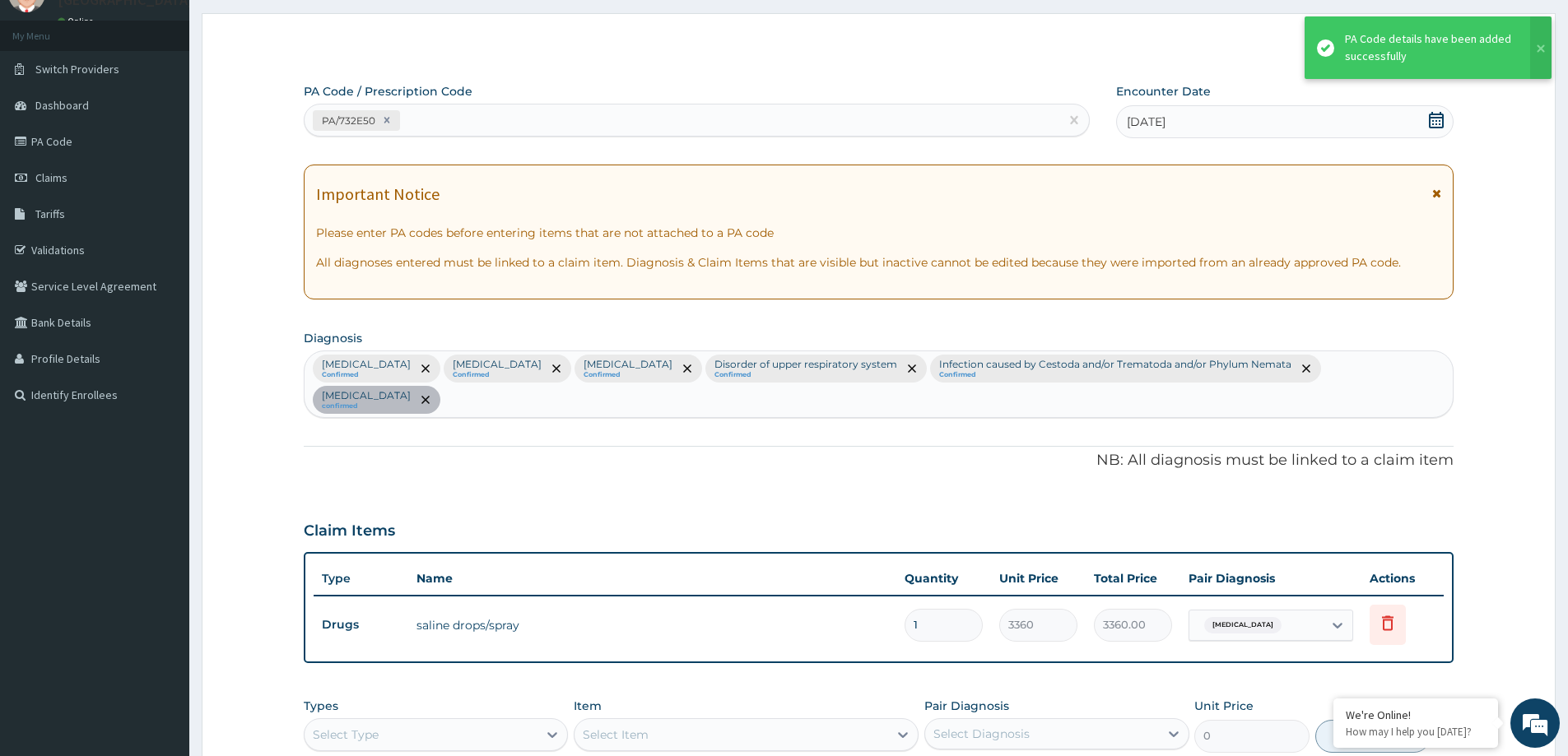
scroll to position [165, 0]
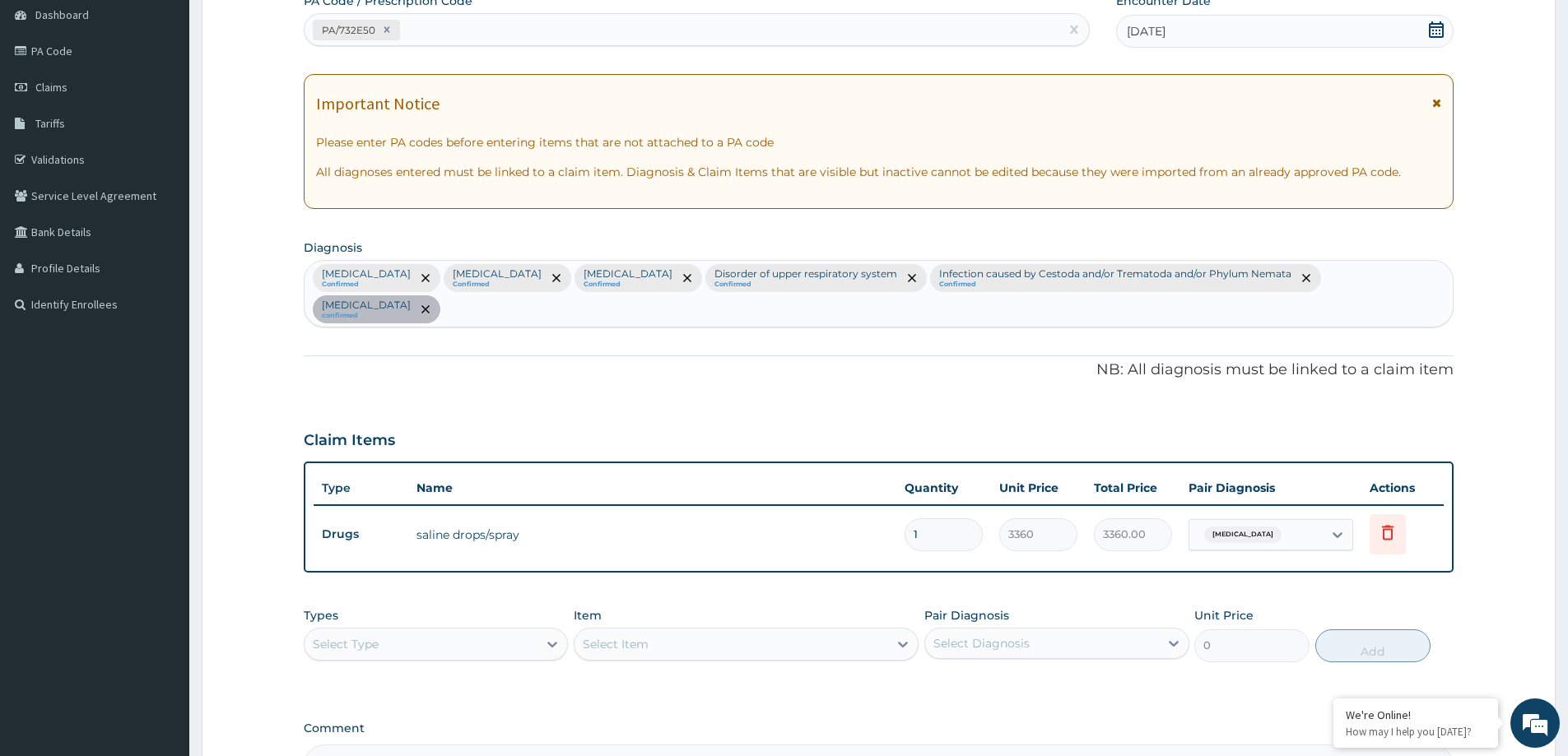
click at [436, 35] on div "PA/732E50" at bounding box center [681, 30] width 754 height 27
paste input "PA/EAE95B"
type input "PA/EAE95B"
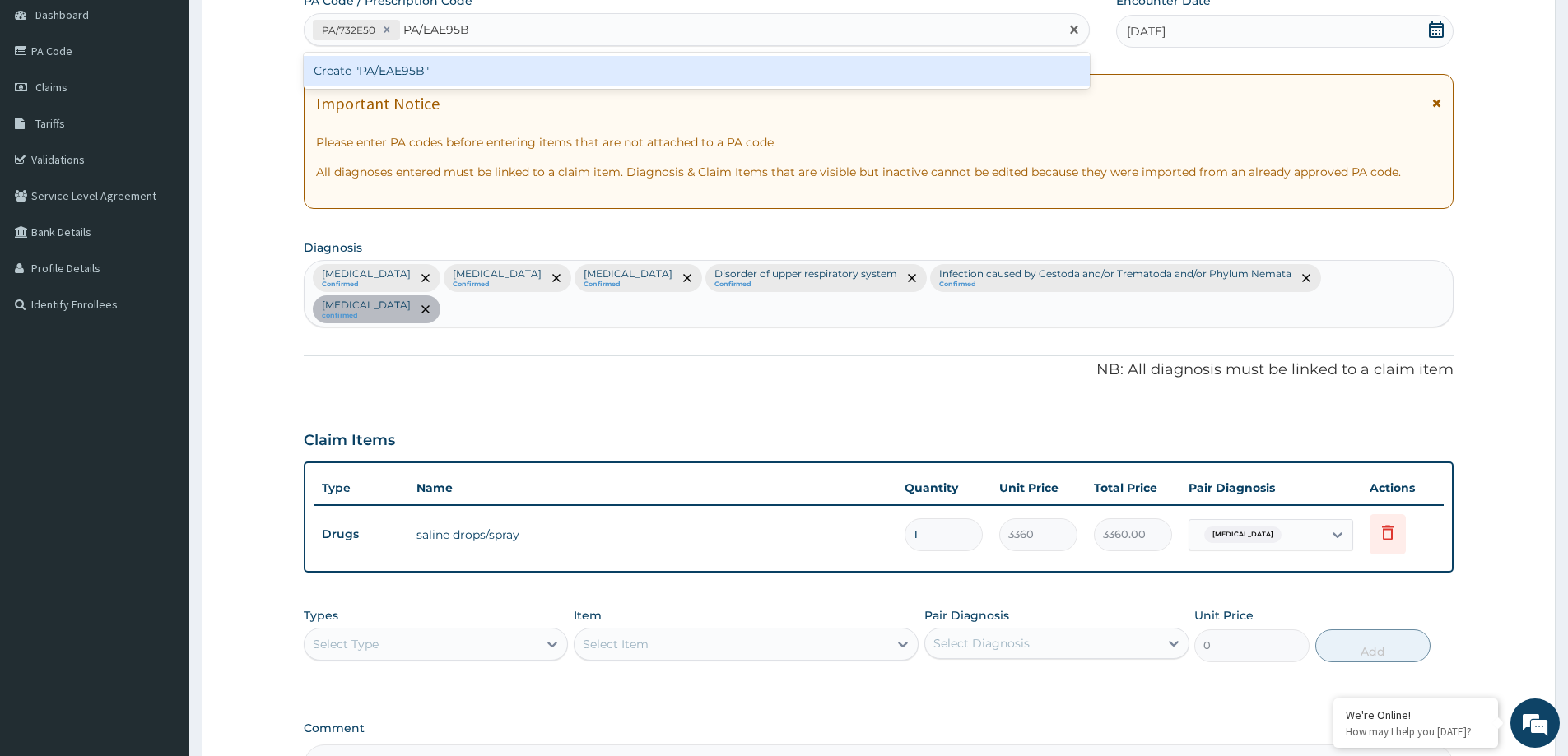
click at [385, 82] on div "Create "PA/EAE95B"" at bounding box center [696, 70] width 786 height 30
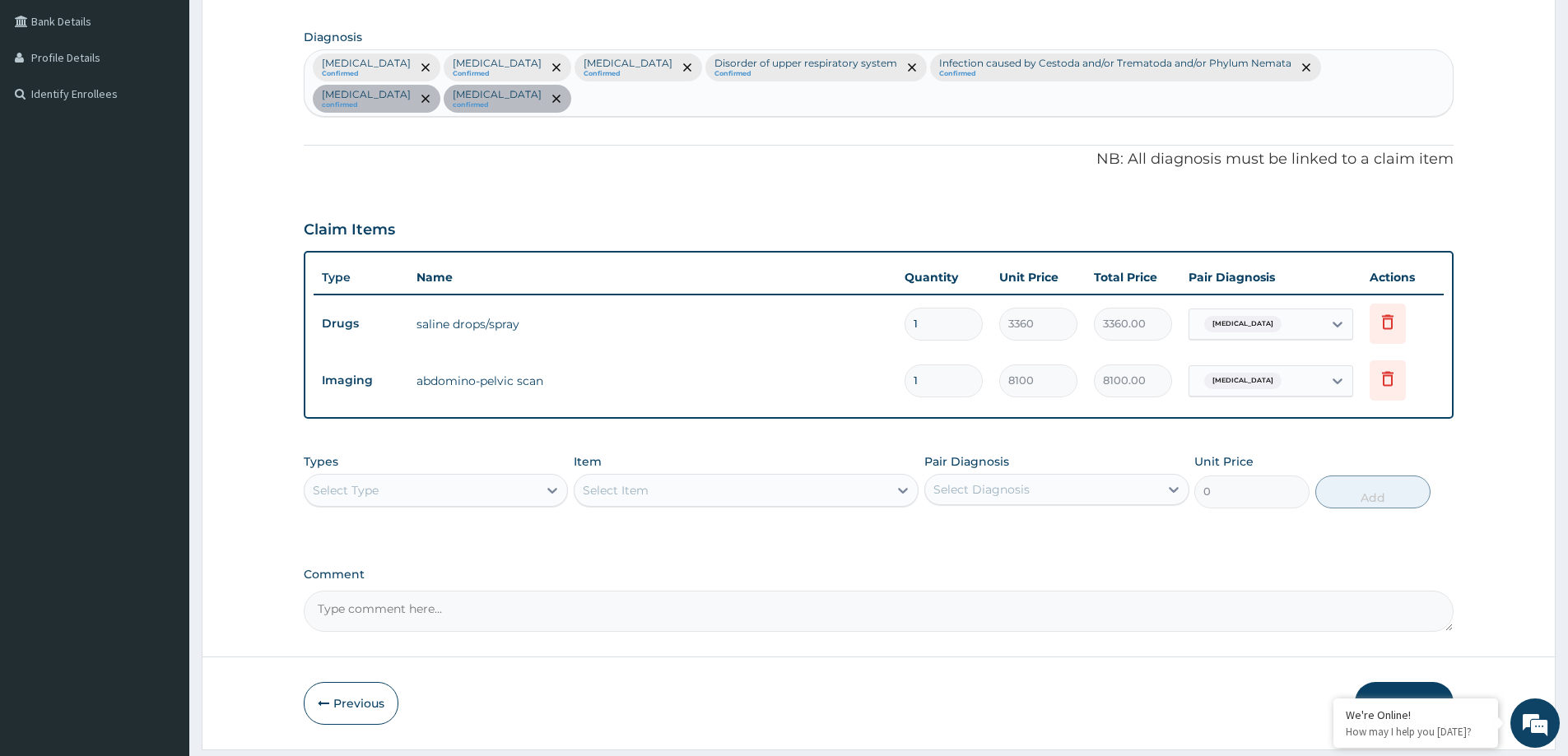
scroll to position [424, 0]
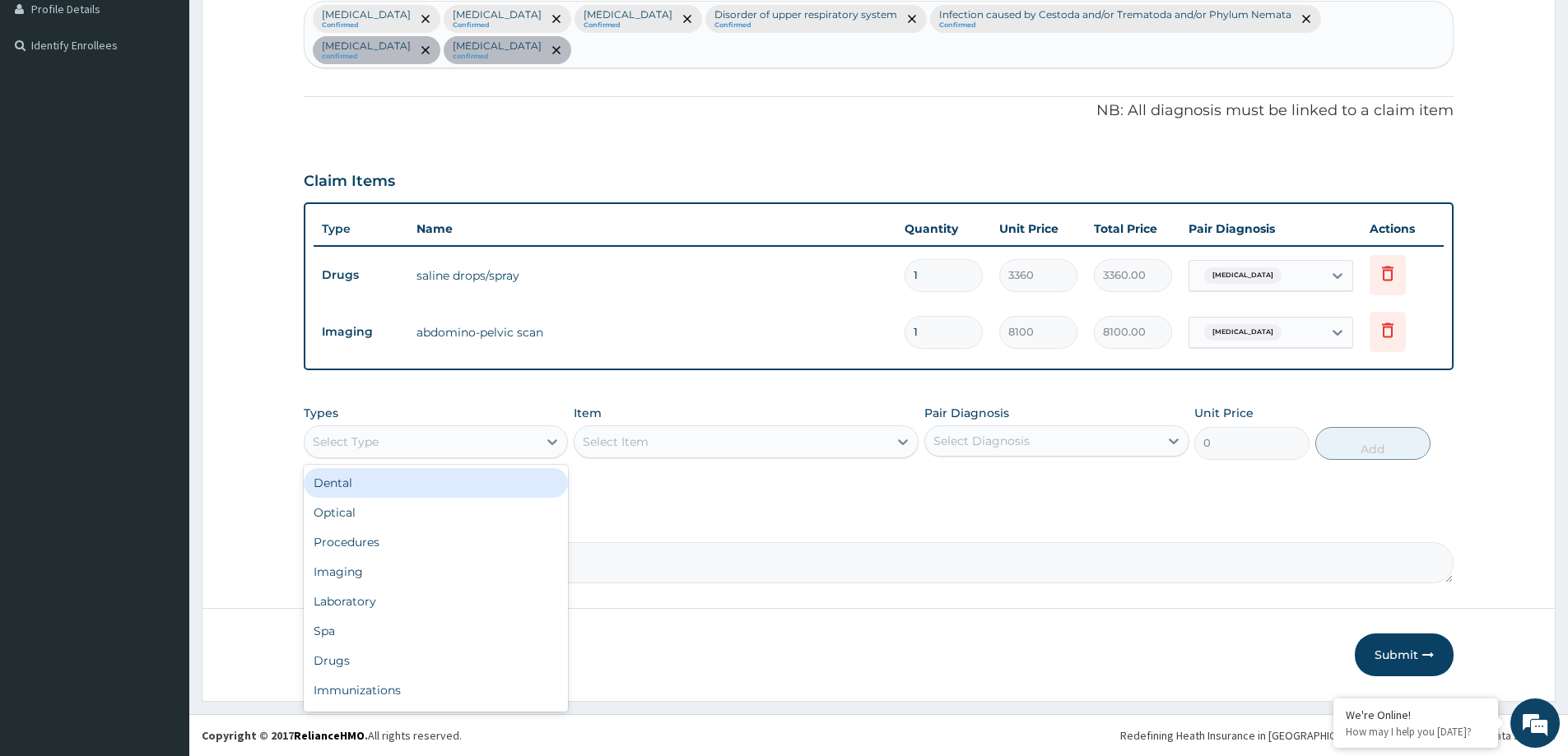
click at [351, 448] on div "Select Type" at bounding box center [345, 441] width 66 height 16
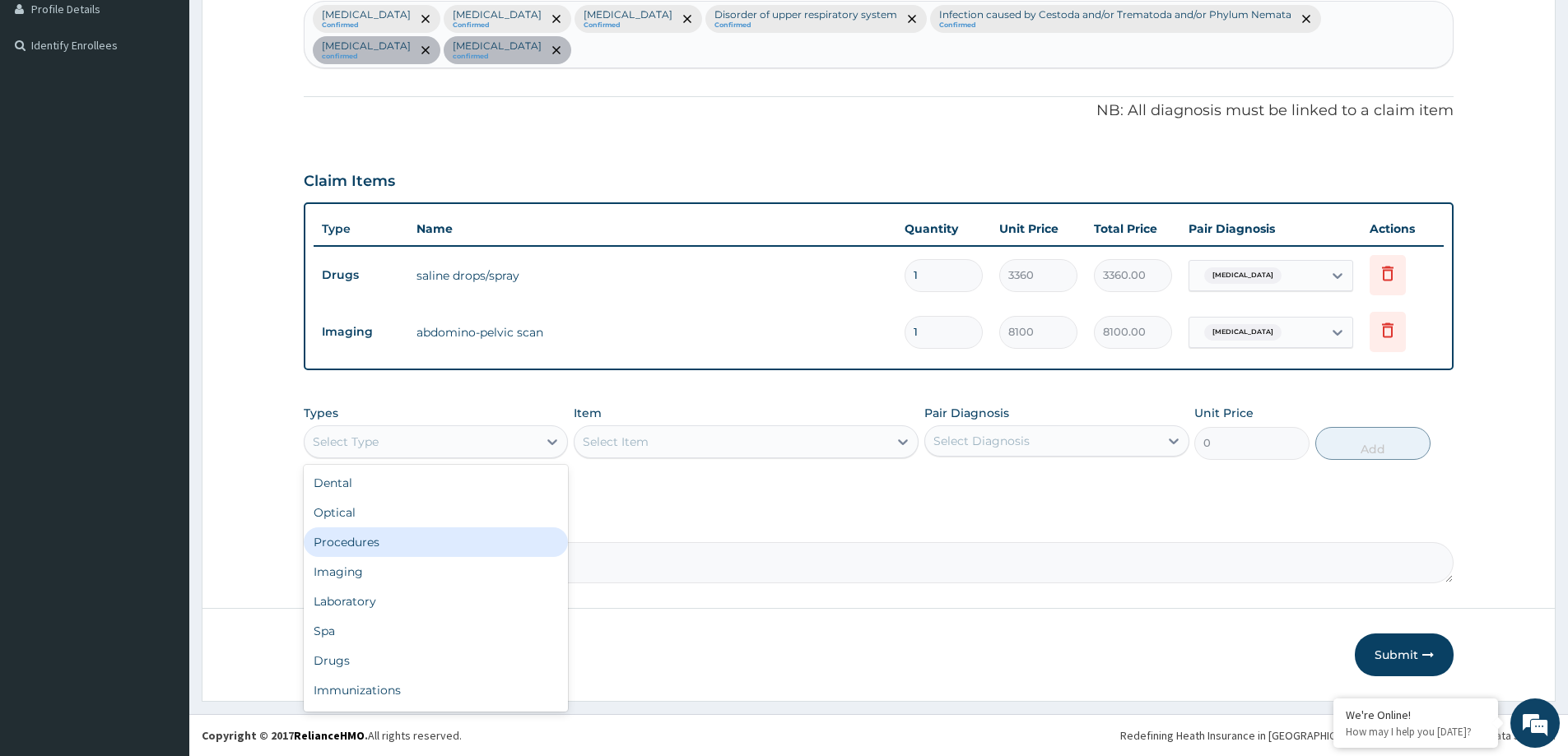
click at [377, 540] on div "Procedures" at bounding box center [435, 542] width 264 height 30
click at [377, 540] on div "Comment" at bounding box center [878, 551] width 1150 height 64
drag, startPoint x: 504, startPoint y: 506, endPoint x: 504, endPoint y: 497, distance: 9.0
click at [504, 506] on div "PA Code / Prescription Code PA/732E50 PA/EAE95B Encounter Date 09-09-2025 Impor…" at bounding box center [878, 157] width 1150 height 849
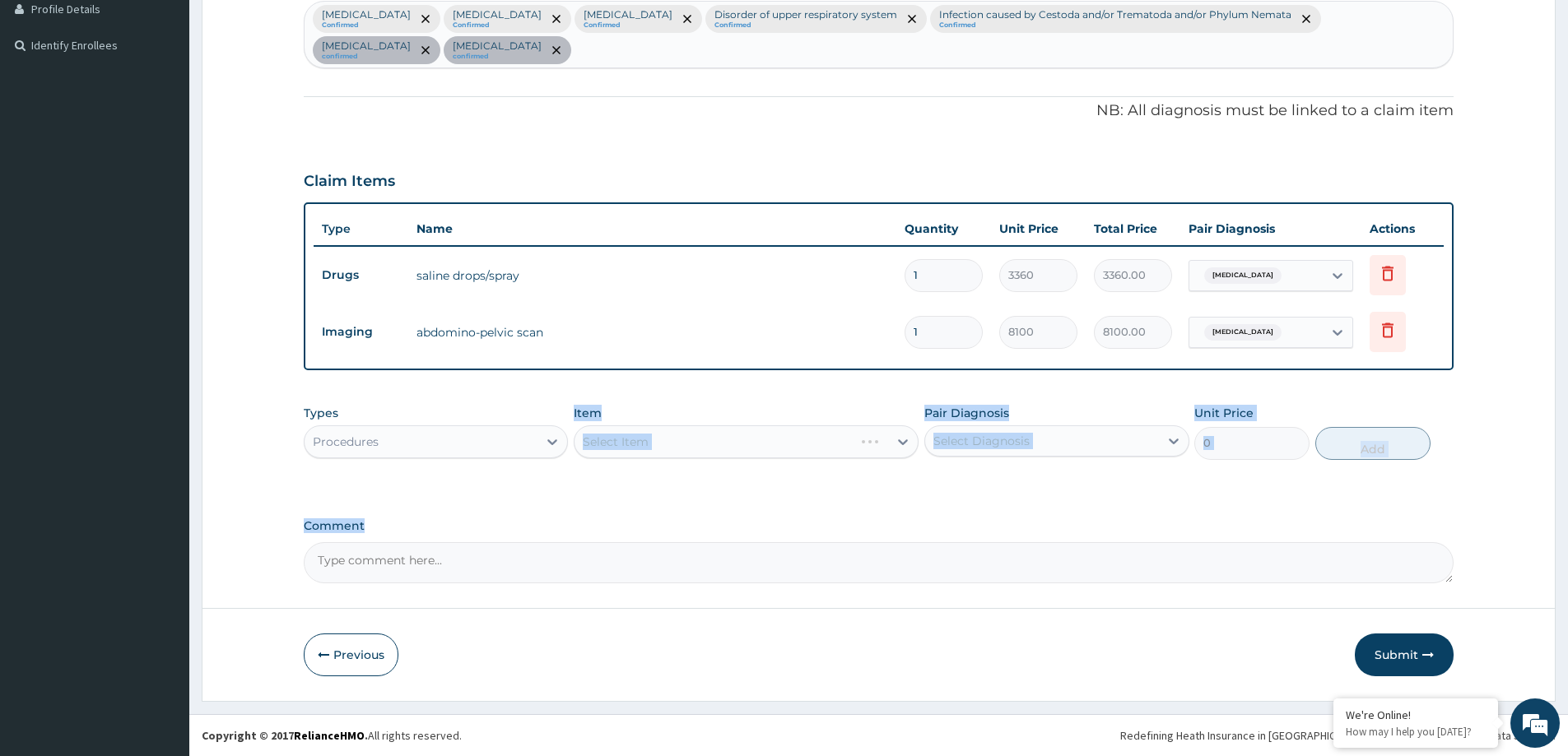
click at [597, 486] on div "Types Procedures Item Select Item Pair Diagnosis Select Diagnosis Unit Price 0 …" at bounding box center [878, 443] width 1150 height 95
click at [693, 451] on div "Select Item" at bounding box center [731, 441] width 314 height 26
paste input "PA/EAE95B"
type input "PA/EAE95B"
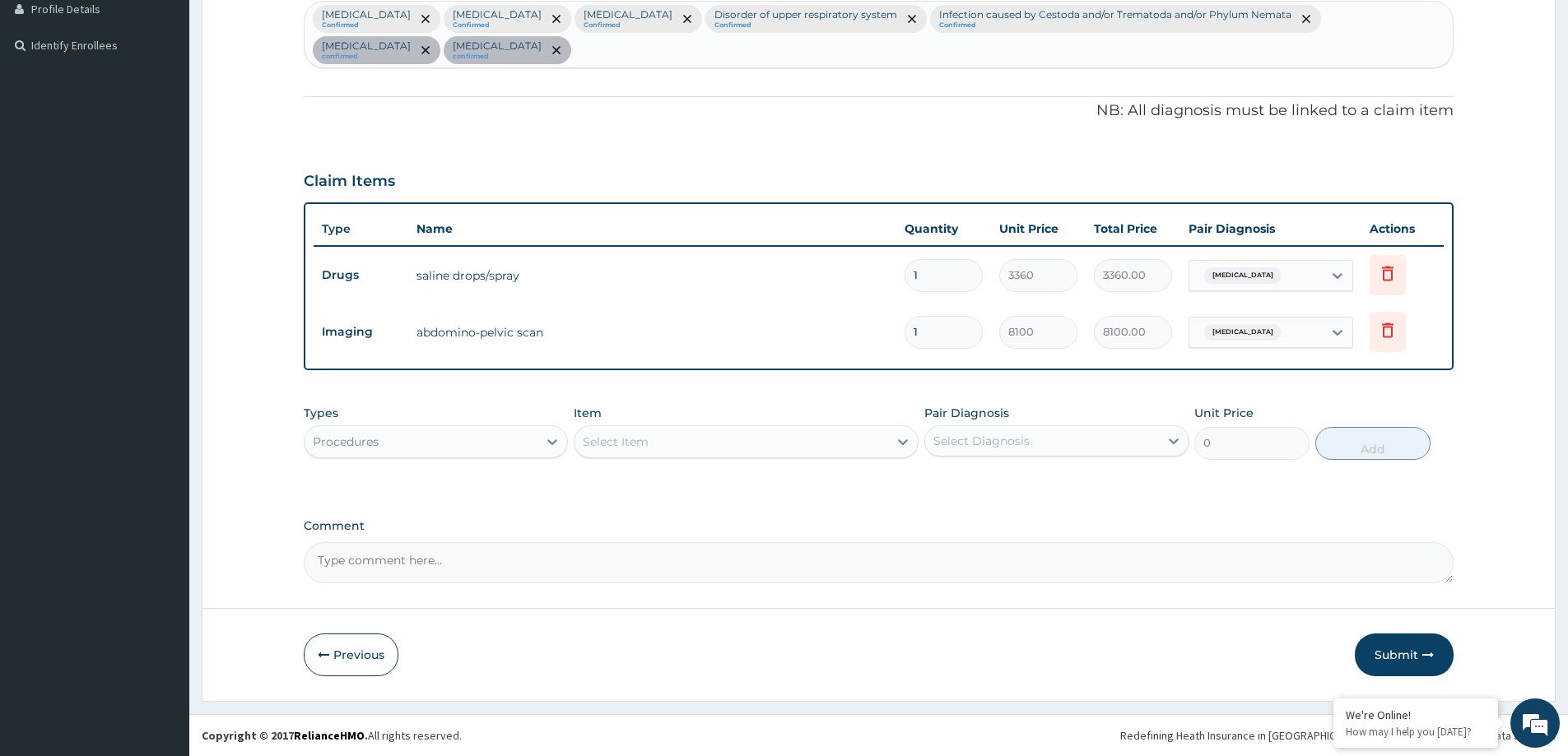
drag, startPoint x: 672, startPoint y: 442, endPoint x: 586, endPoint y: 442, distance: 86.0
click at [586, 442] on div "Select Item" at bounding box center [731, 441] width 314 height 26
click at [689, 444] on div "Select Item" at bounding box center [731, 441] width 314 height 26
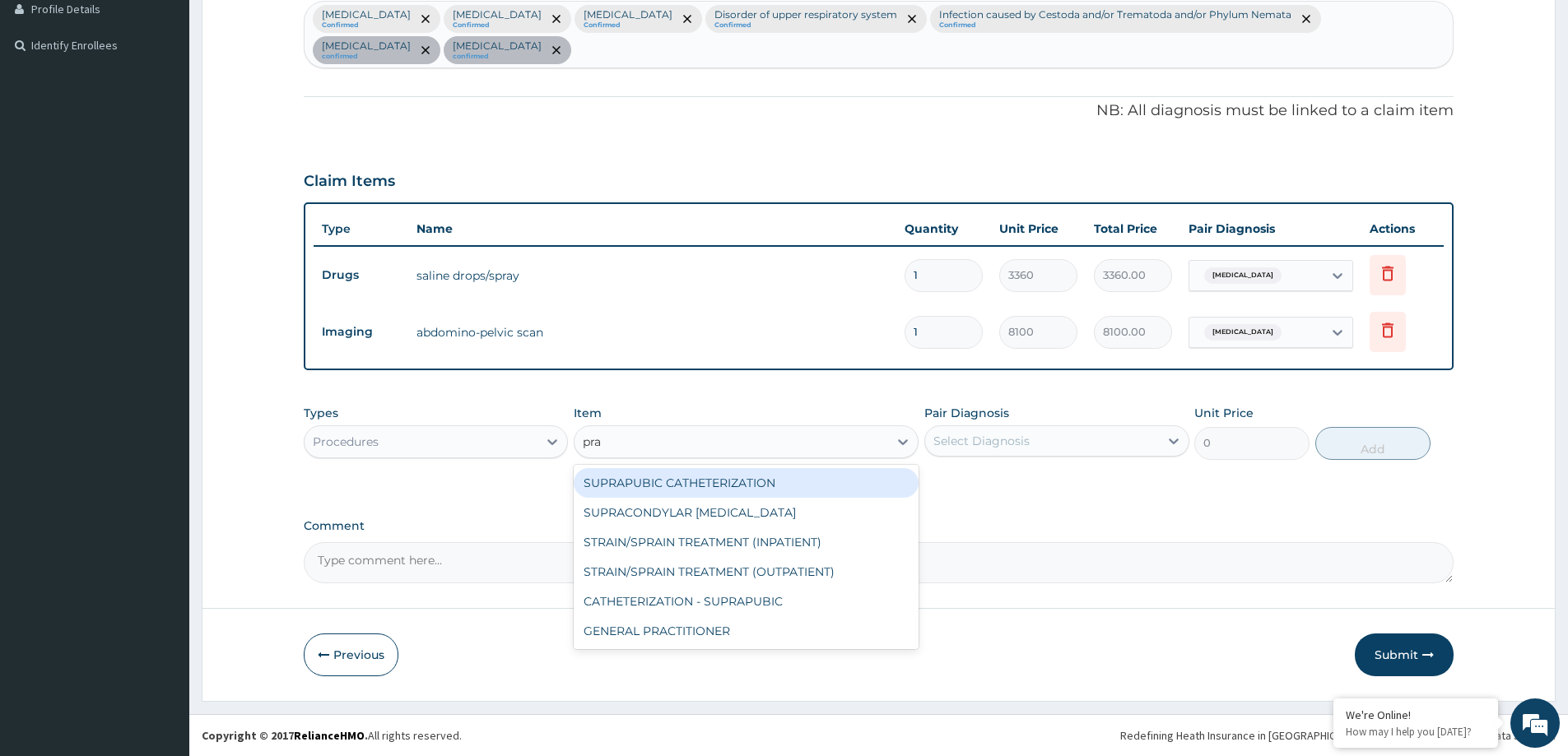
type input "prac"
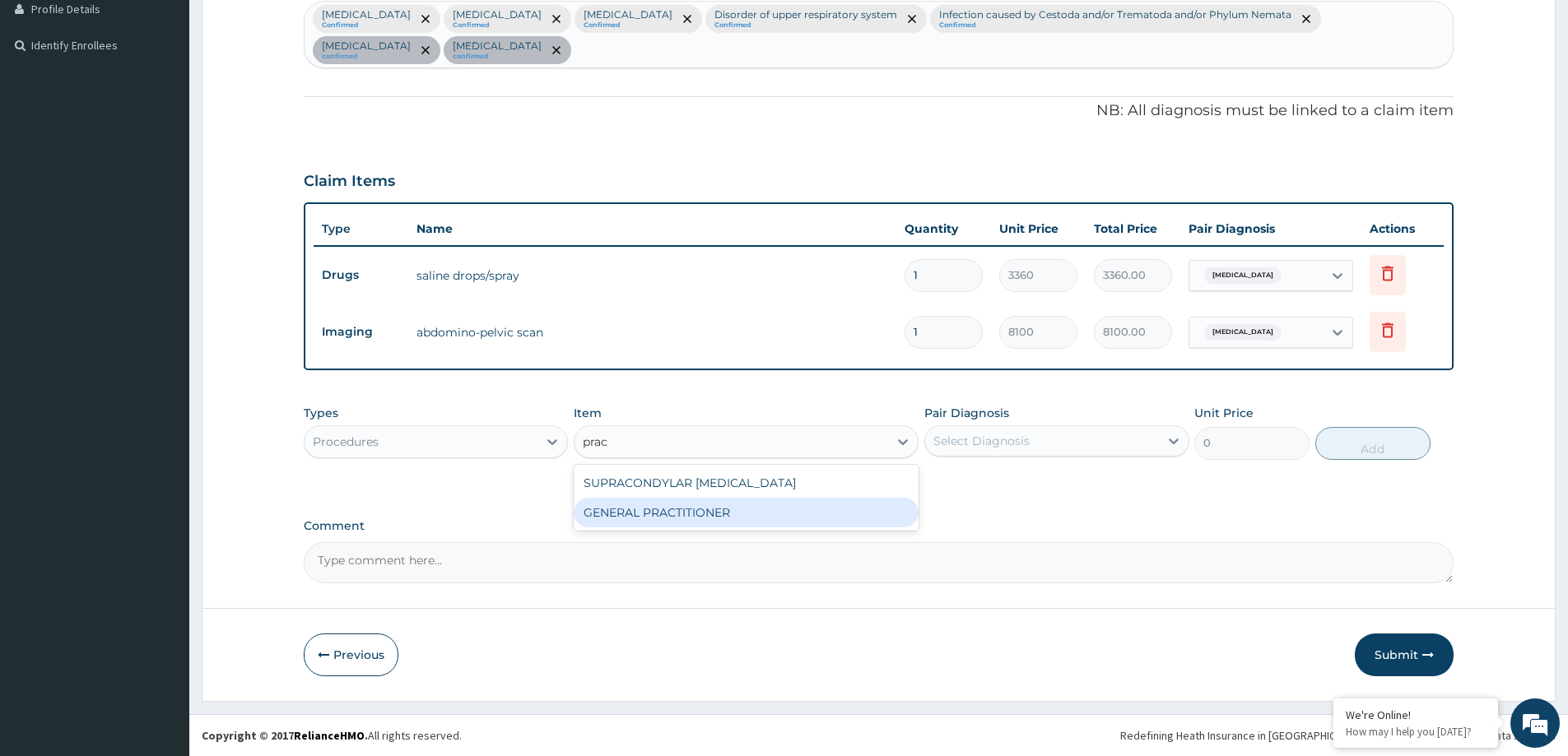
click at [697, 509] on div "GENERAL PRACTITIONER" at bounding box center [746, 512] width 344 height 30
type input "3125"
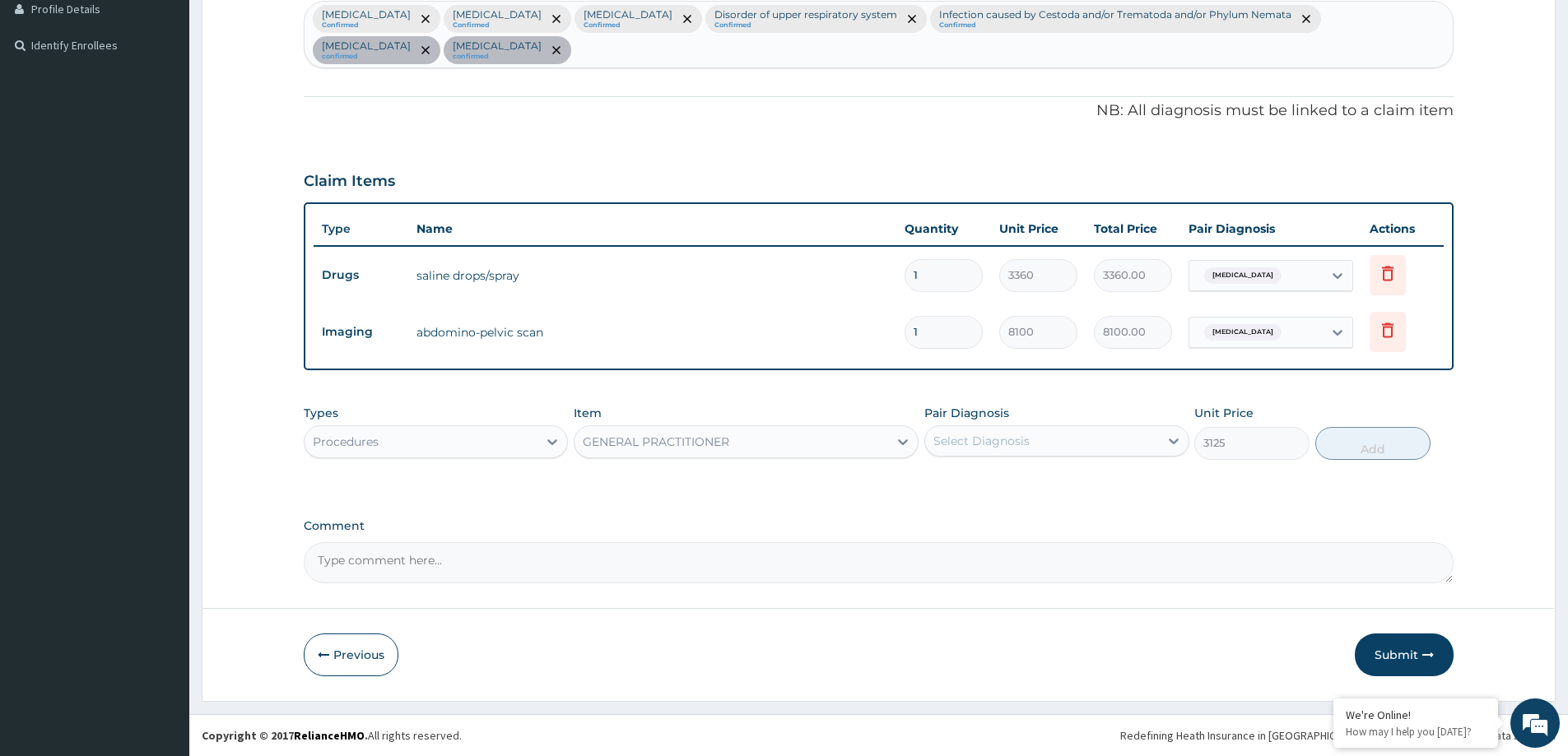
click at [960, 451] on div "Select Diagnosis" at bounding box center [1041, 440] width 233 height 26
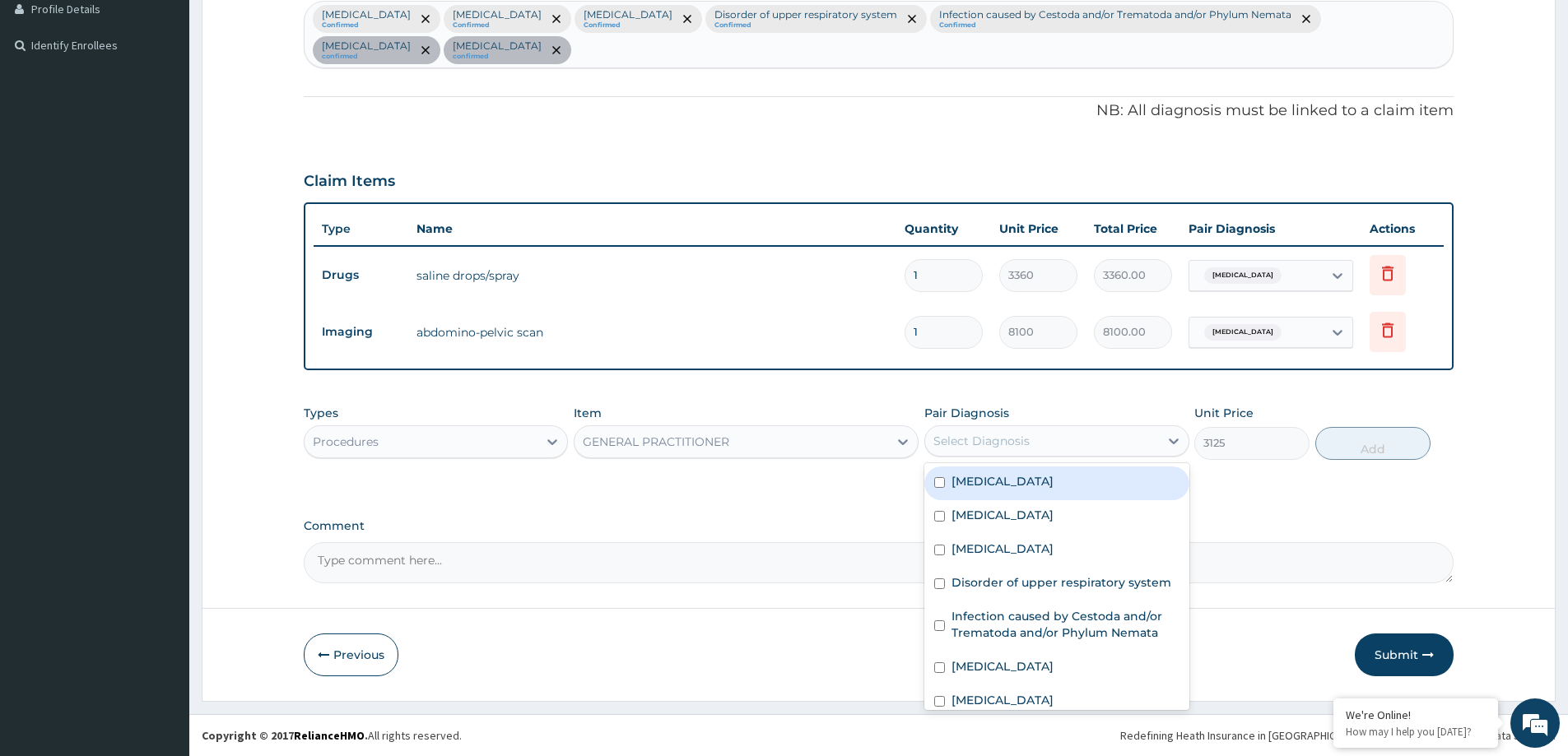
click at [987, 494] on div "Neonatal urinary tract infection" at bounding box center [1056, 483] width 264 height 34
checkbox input "true"
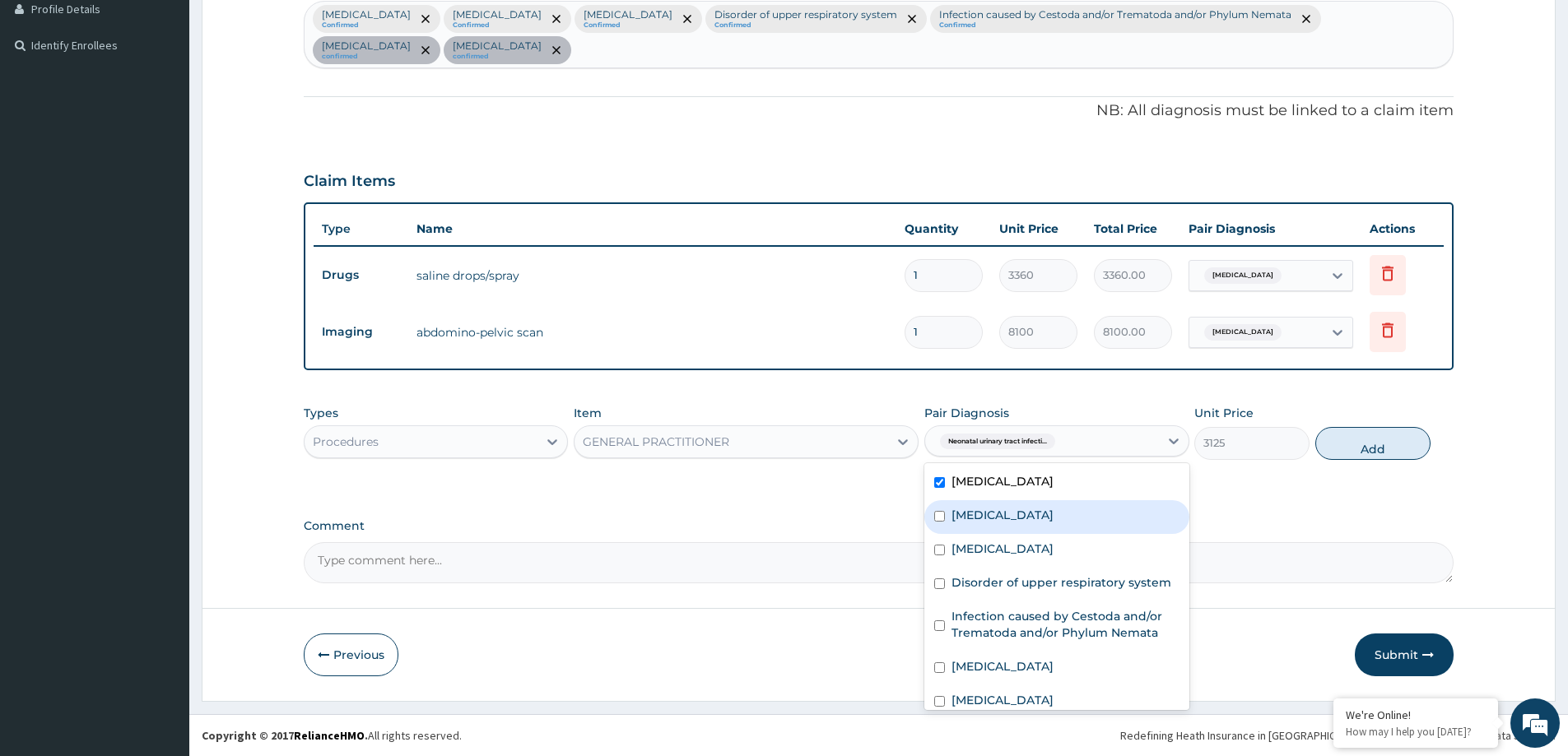
drag, startPoint x: 979, startPoint y: 520, endPoint x: 966, endPoint y: 555, distance: 37.3
click at [976, 529] on div "Bacterial infectious disease" at bounding box center [1056, 516] width 264 height 34
checkbox input "true"
click at [973, 548] on label "Malaria" at bounding box center [1002, 548] width 102 height 16
checkbox input "true"
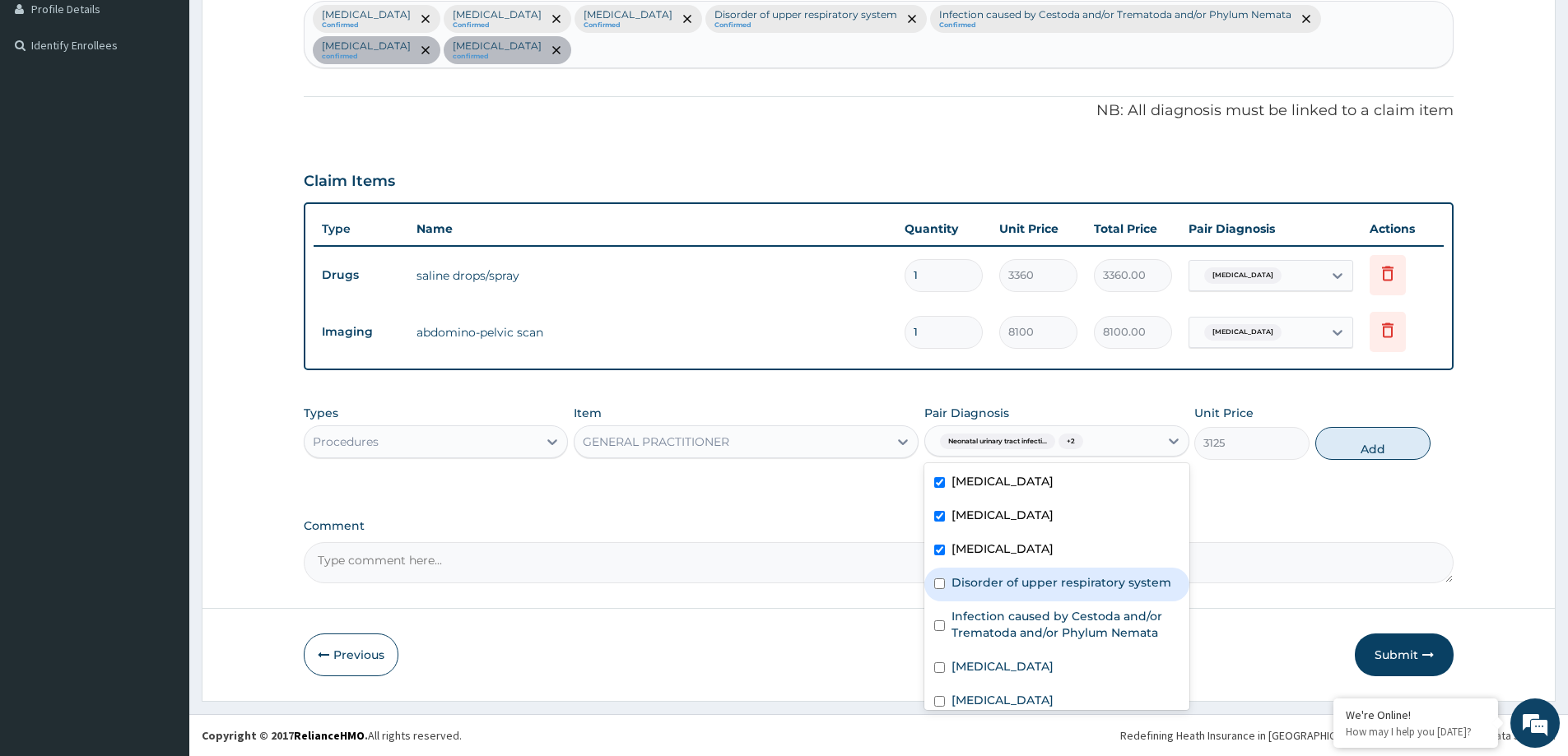
click at [968, 580] on label "Disorder of upper respiratory system" at bounding box center [1060, 582] width 220 height 16
checkbox input "true"
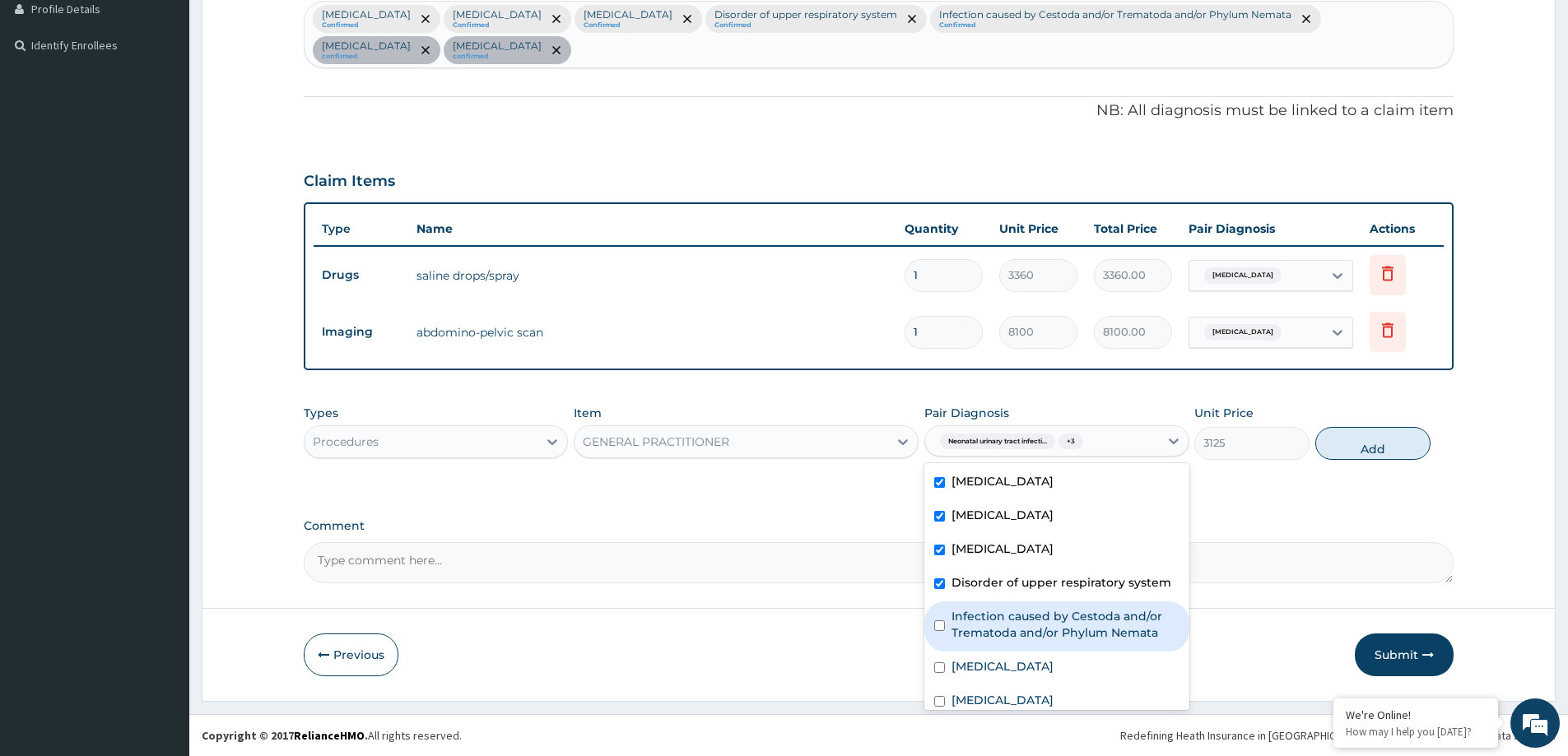
click at [967, 620] on label "Infection caused by Cestoda and/or Trematoda and/or Phylum Nemata" at bounding box center [1064, 625] width 227 height 33
checkbox input "true"
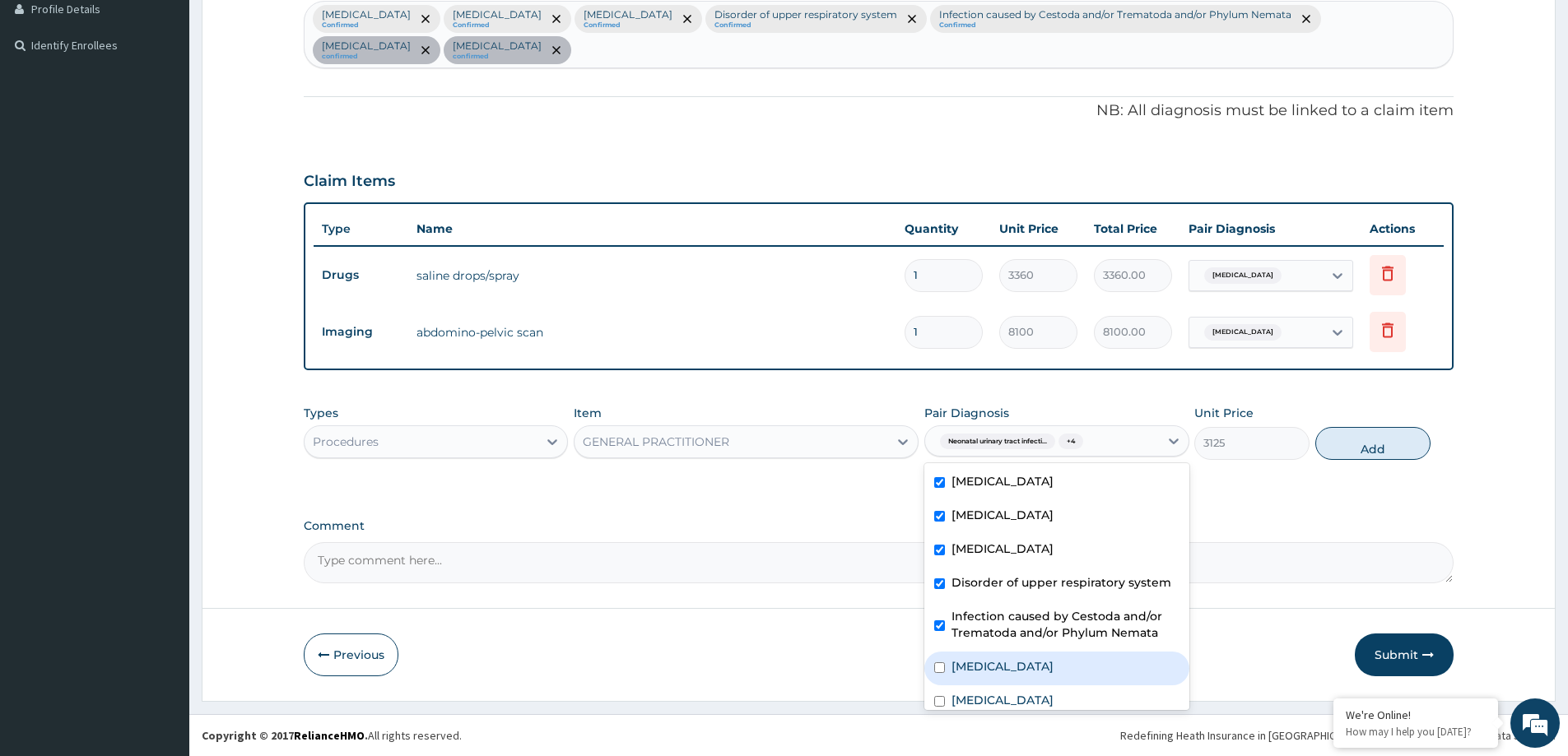
click at [1002, 669] on label "Upper respiratory infection" at bounding box center [1002, 666] width 102 height 16
checkbox input "true"
click at [993, 701] on label "Appendicitis" at bounding box center [1002, 699] width 102 height 16
checkbox input "true"
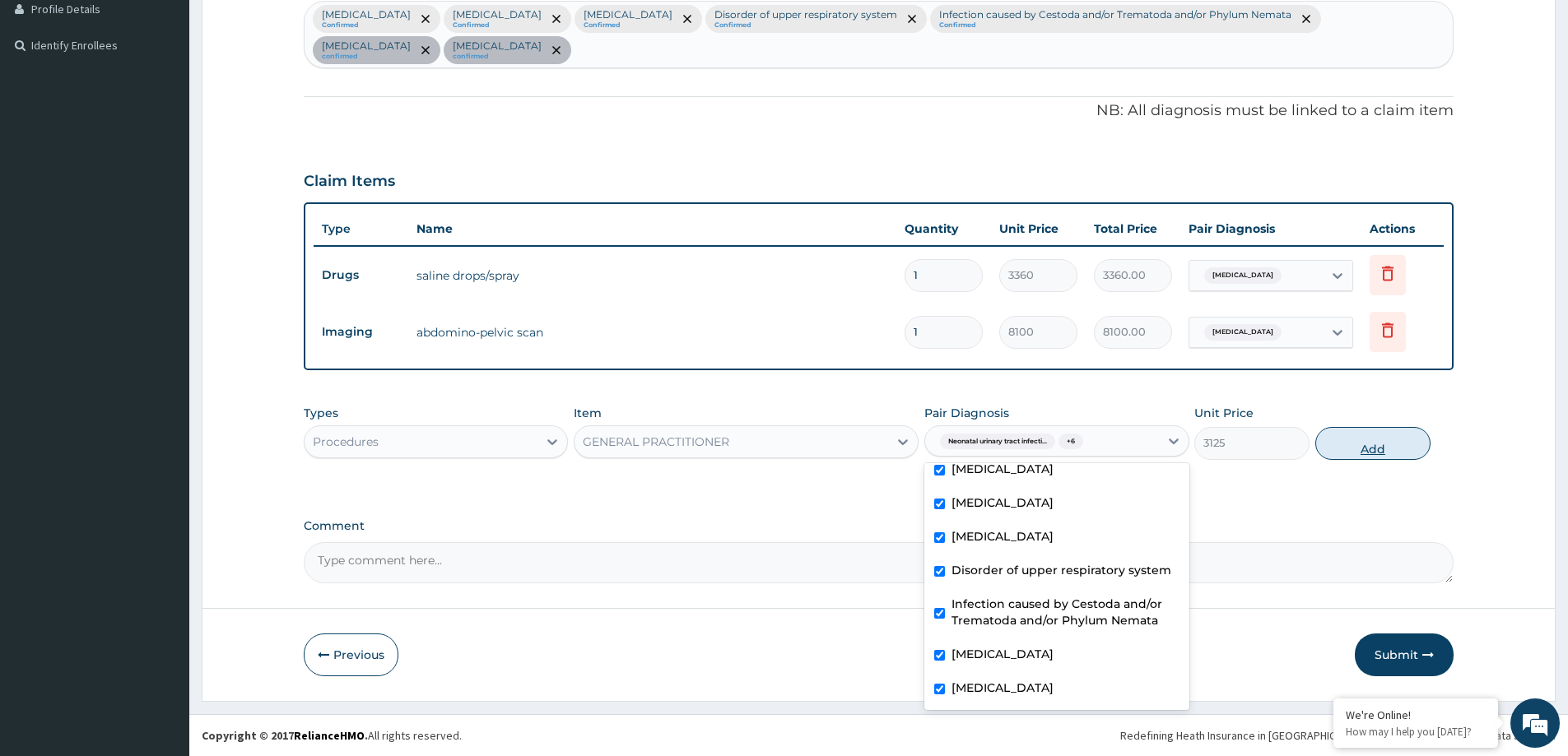
click at [1357, 446] on button "Add" at bounding box center [1372, 443] width 115 height 33
type input "0"
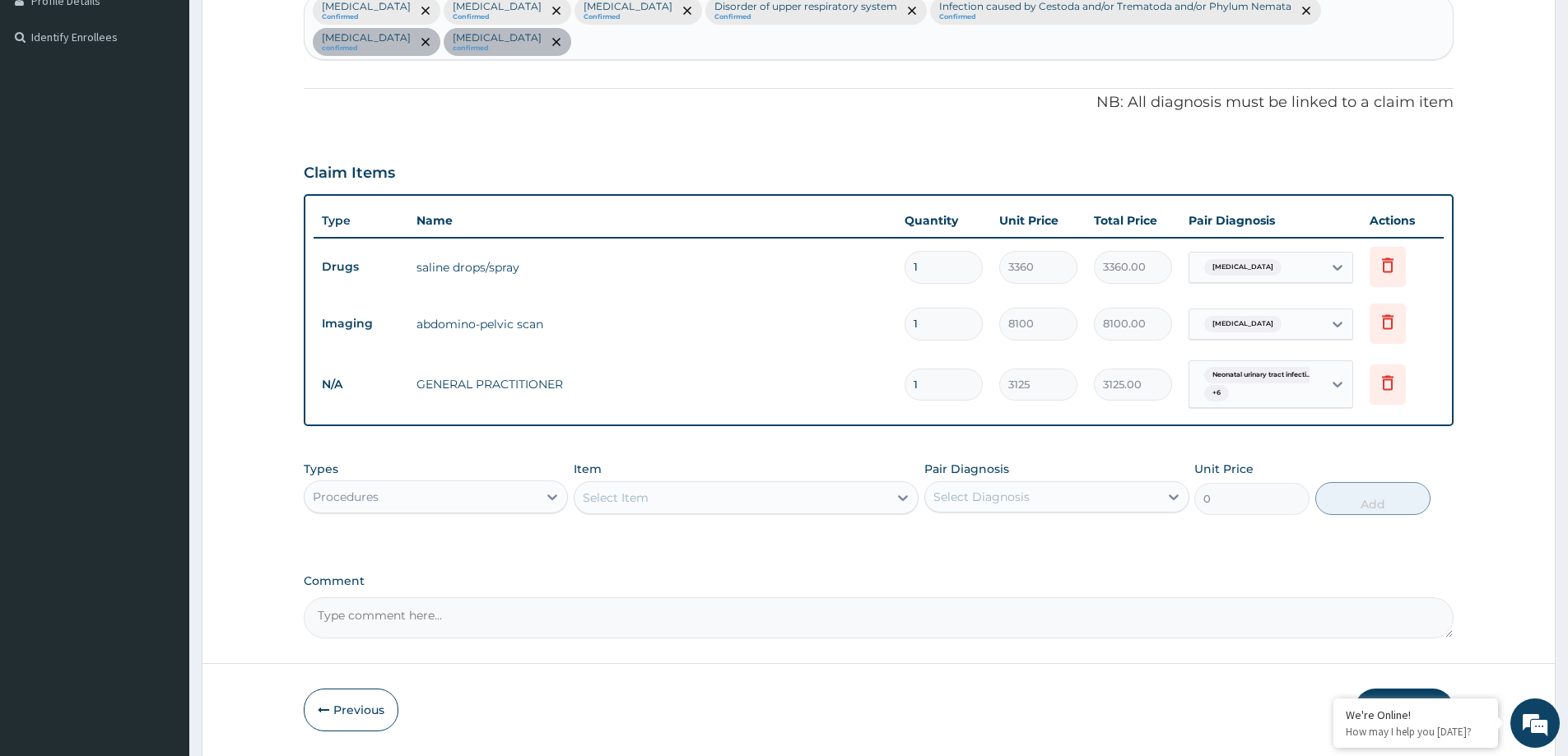
scroll to position [487, 0]
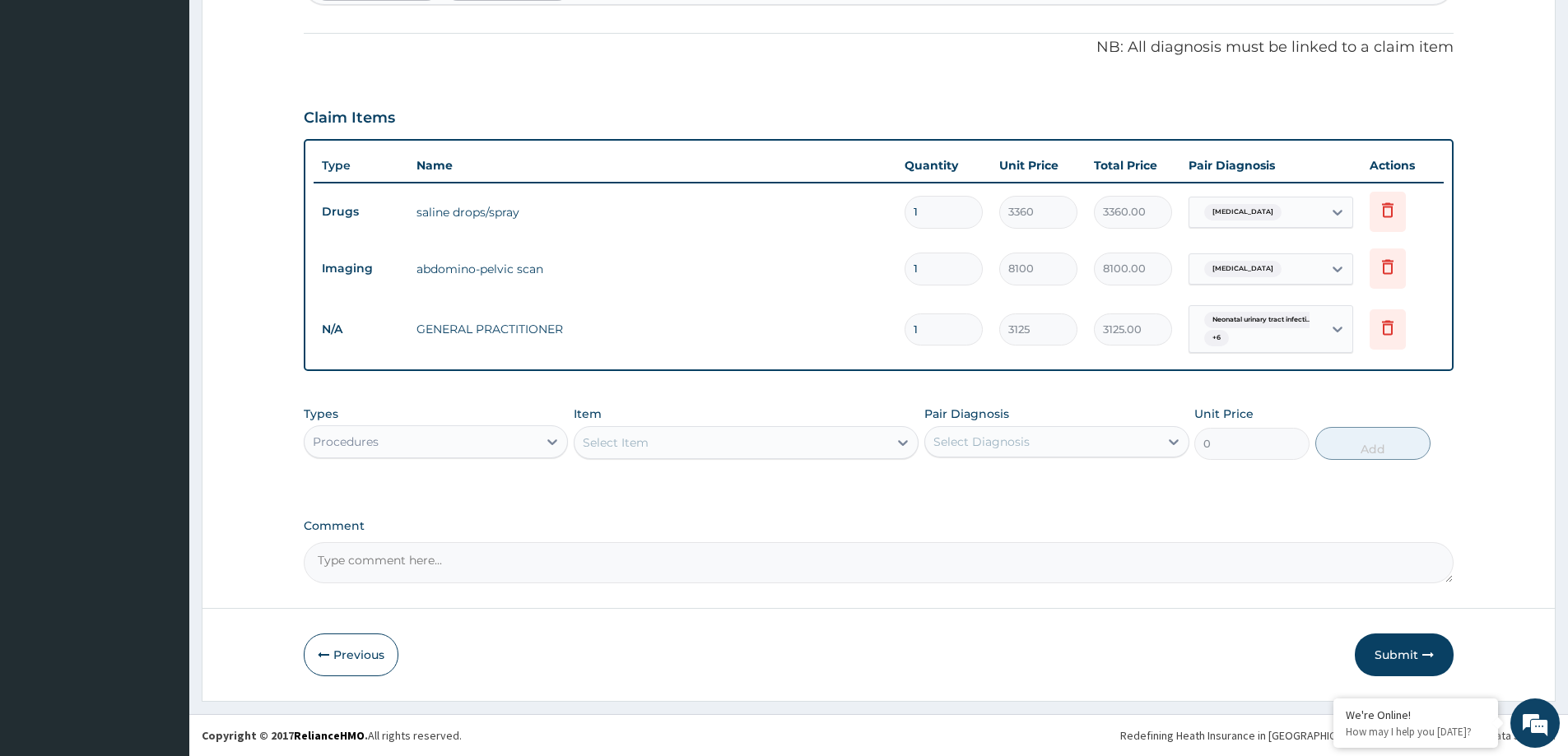
click at [429, 448] on div "Procedures" at bounding box center [420, 441] width 233 height 26
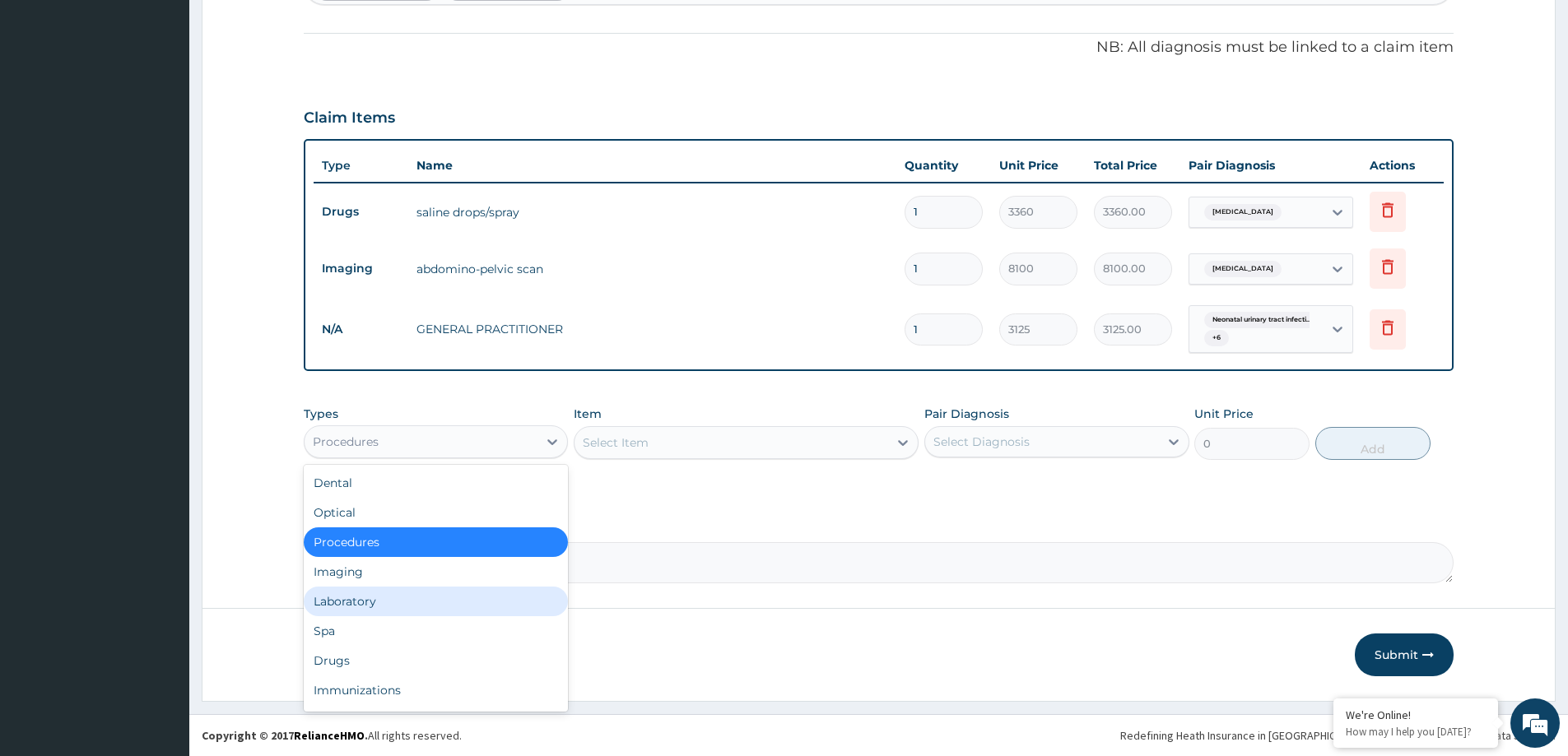
click at [394, 612] on div "Laboratory" at bounding box center [435, 601] width 264 height 30
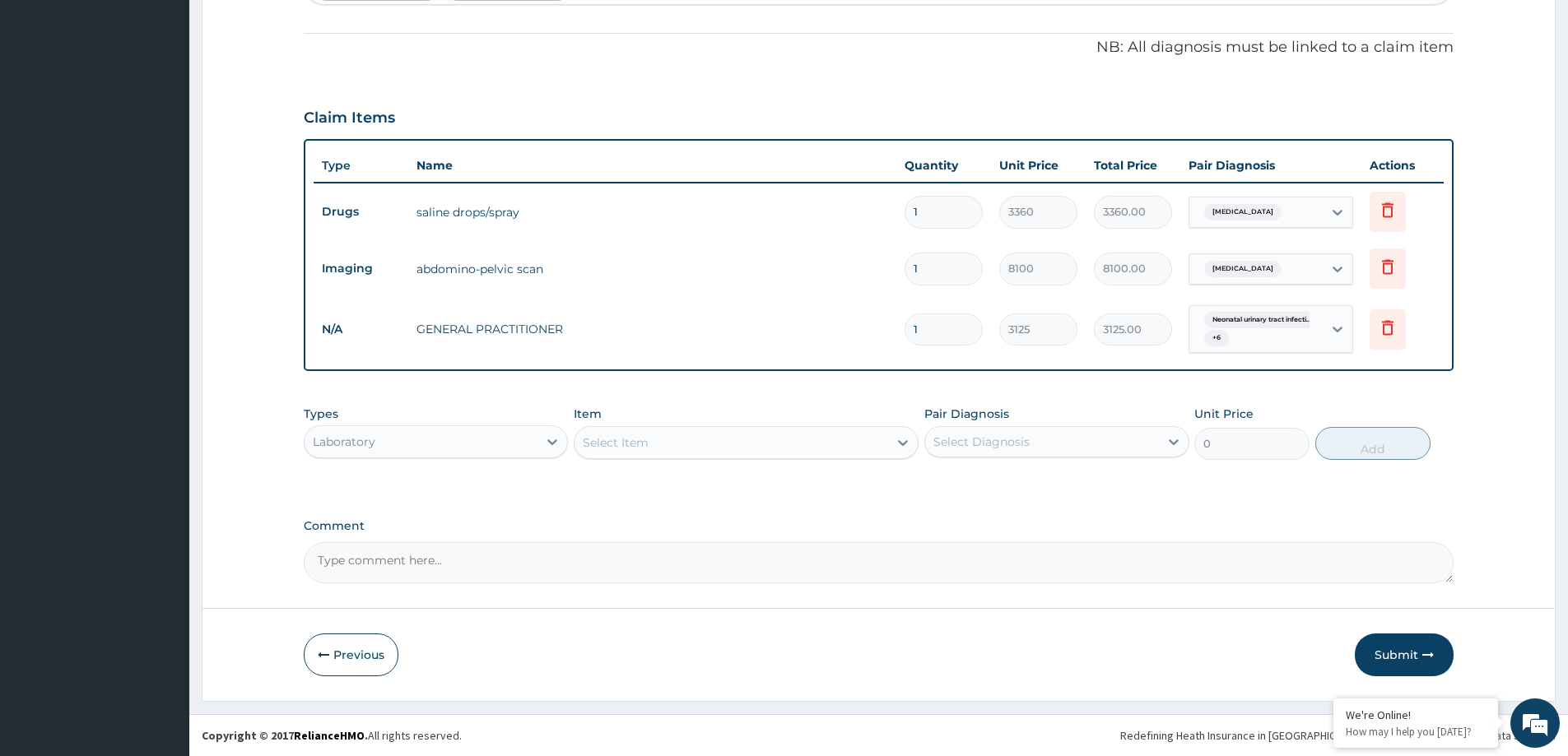
click at [745, 442] on div "Select Item" at bounding box center [731, 442] width 314 height 26
type input "full"
click at [730, 488] on div "FULL BLOOD COUNT" at bounding box center [746, 484] width 344 height 30
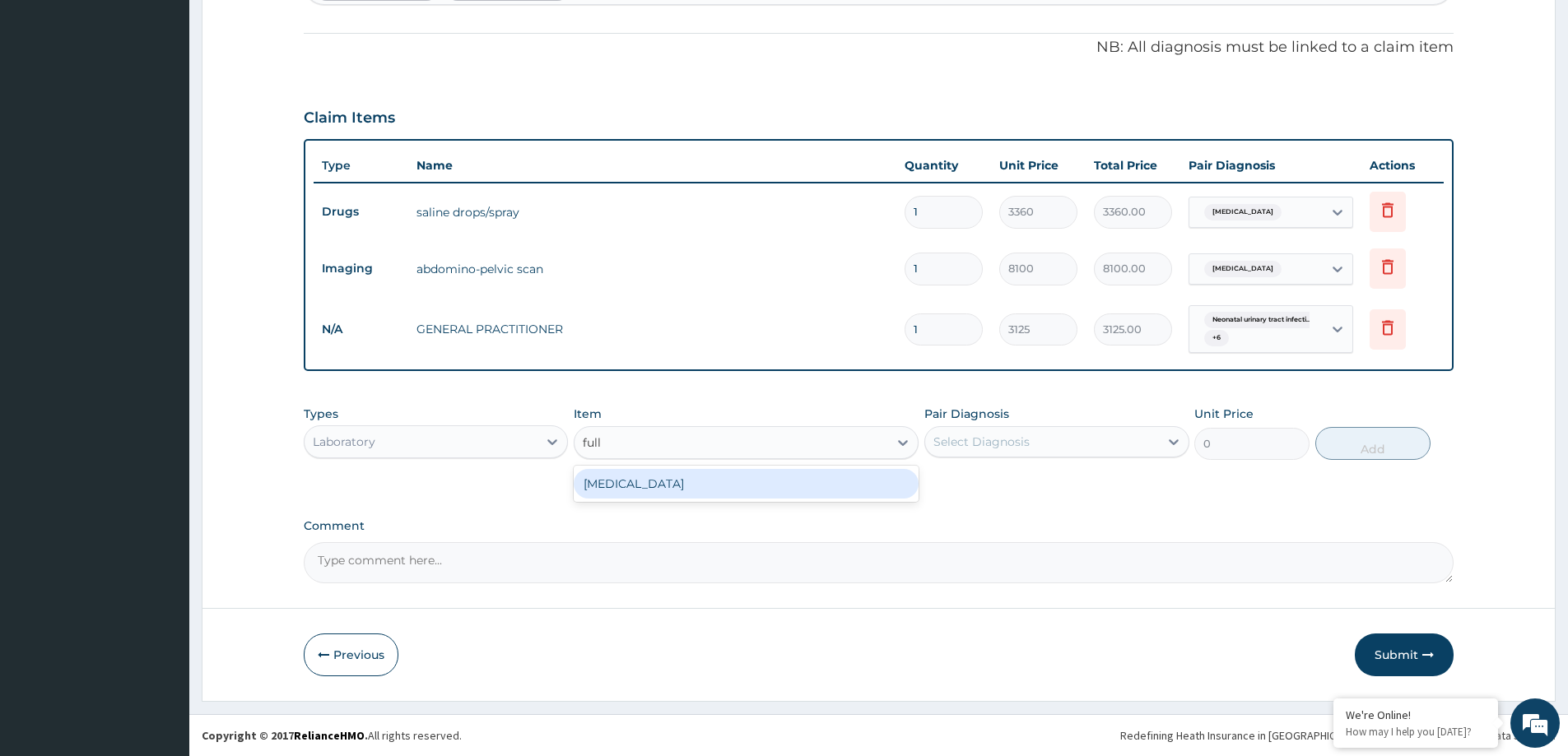
click at [730, 488] on div "Types Laboratory Item option GENERAL PRACTITIONER, selected. option FULL BLOOD …" at bounding box center [878, 444] width 1150 height 95
type input "3375"
click at [1027, 437] on div "Select Diagnosis" at bounding box center [981, 441] width 96 height 16
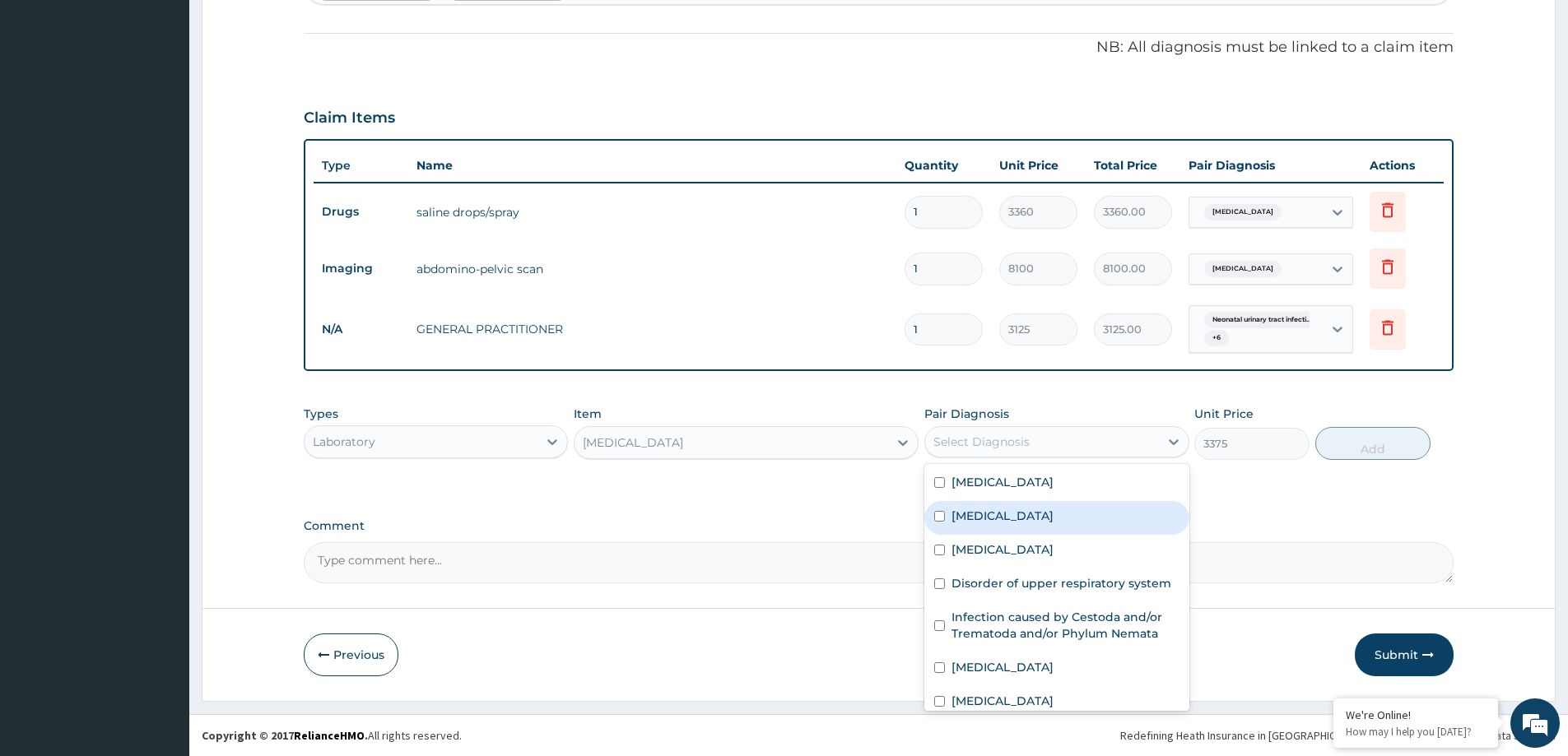
click at [1029, 527] on div "Bacterial infectious disease" at bounding box center [1056, 517] width 264 height 34
checkbox input "true"
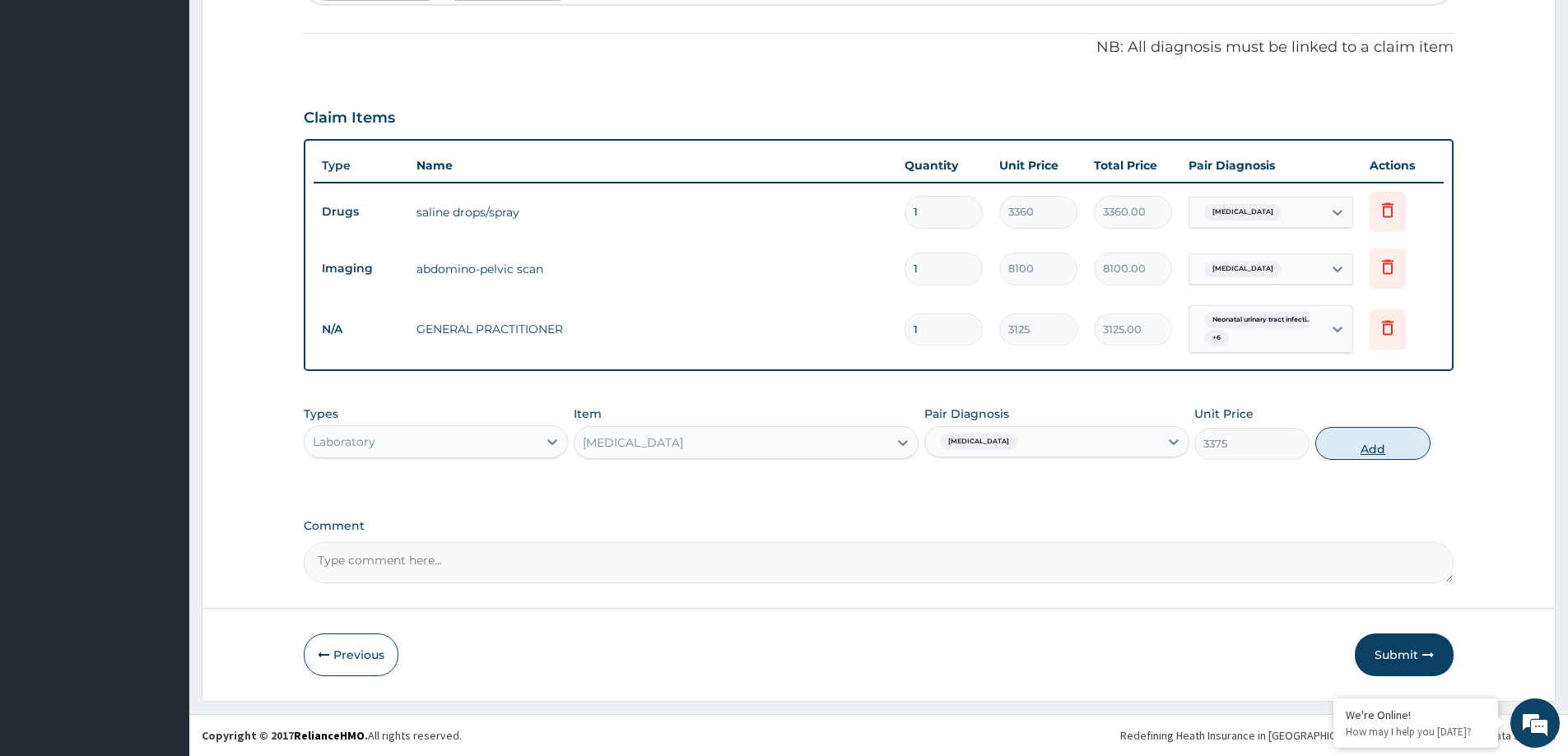
click at [1356, 446] on button "Add" at bounding box center [1372, 443] width 115 height 33
type input "0"
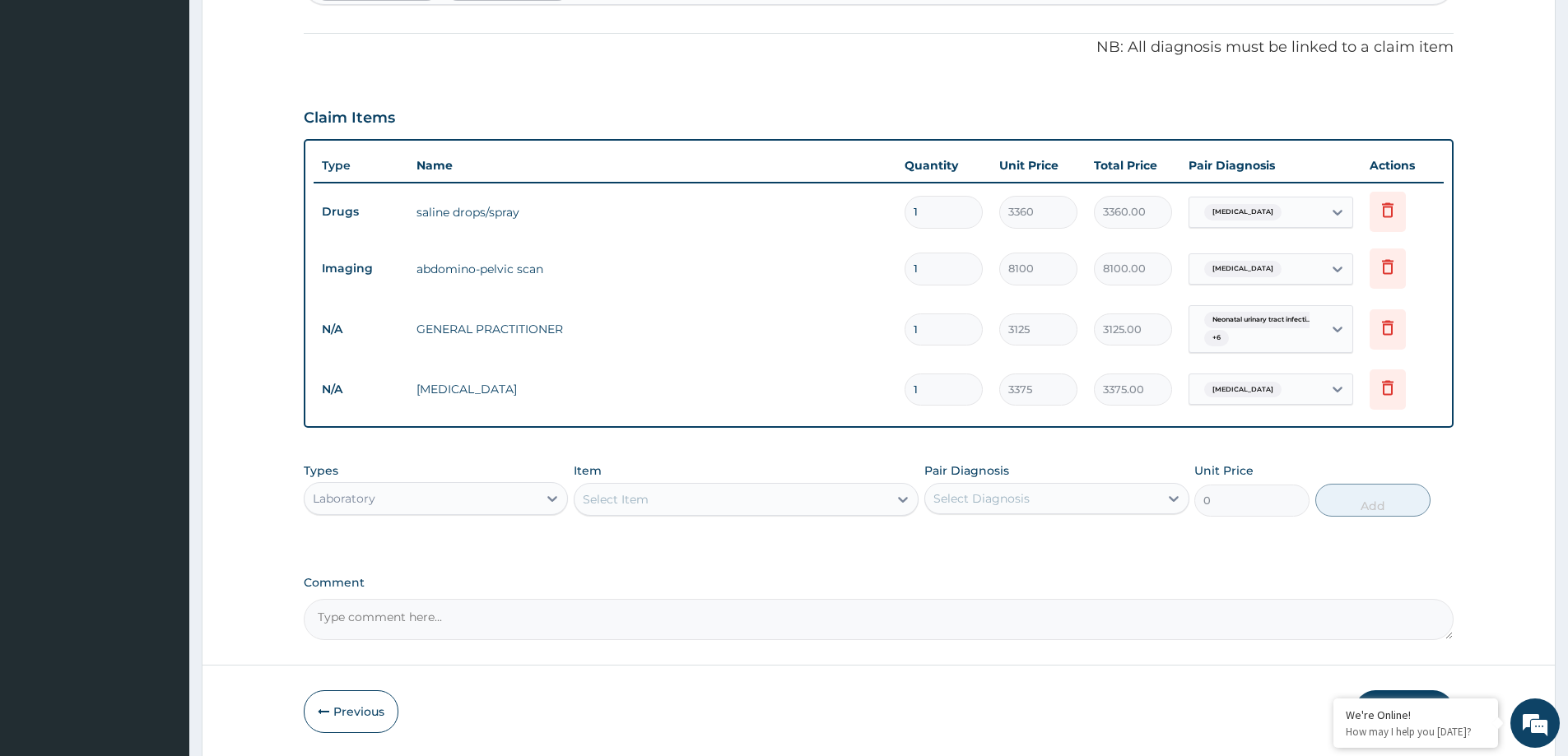
click at [819, 507] on div "Select Item" at bounding box center [731, 499] width 314 height 26
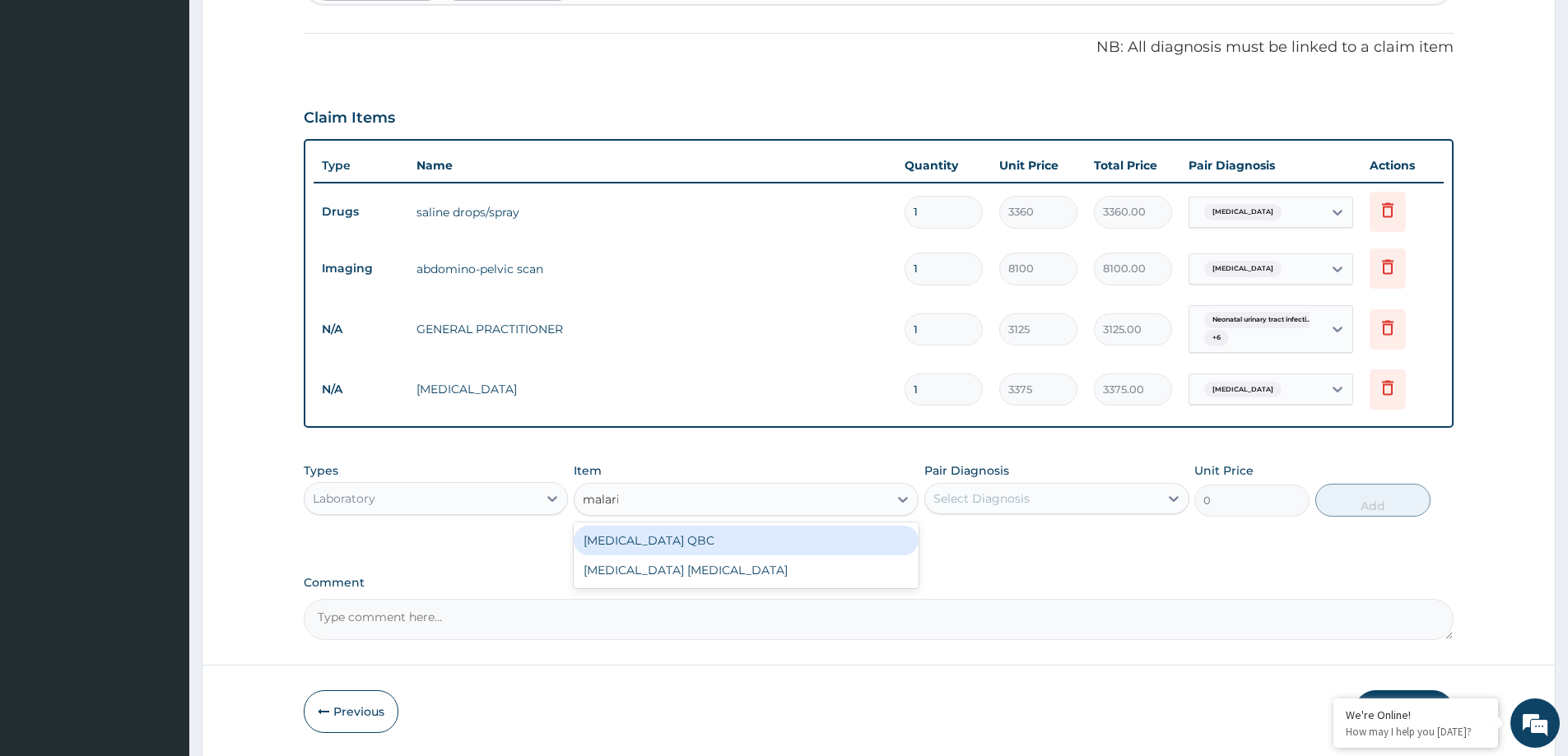
type input "malaria"
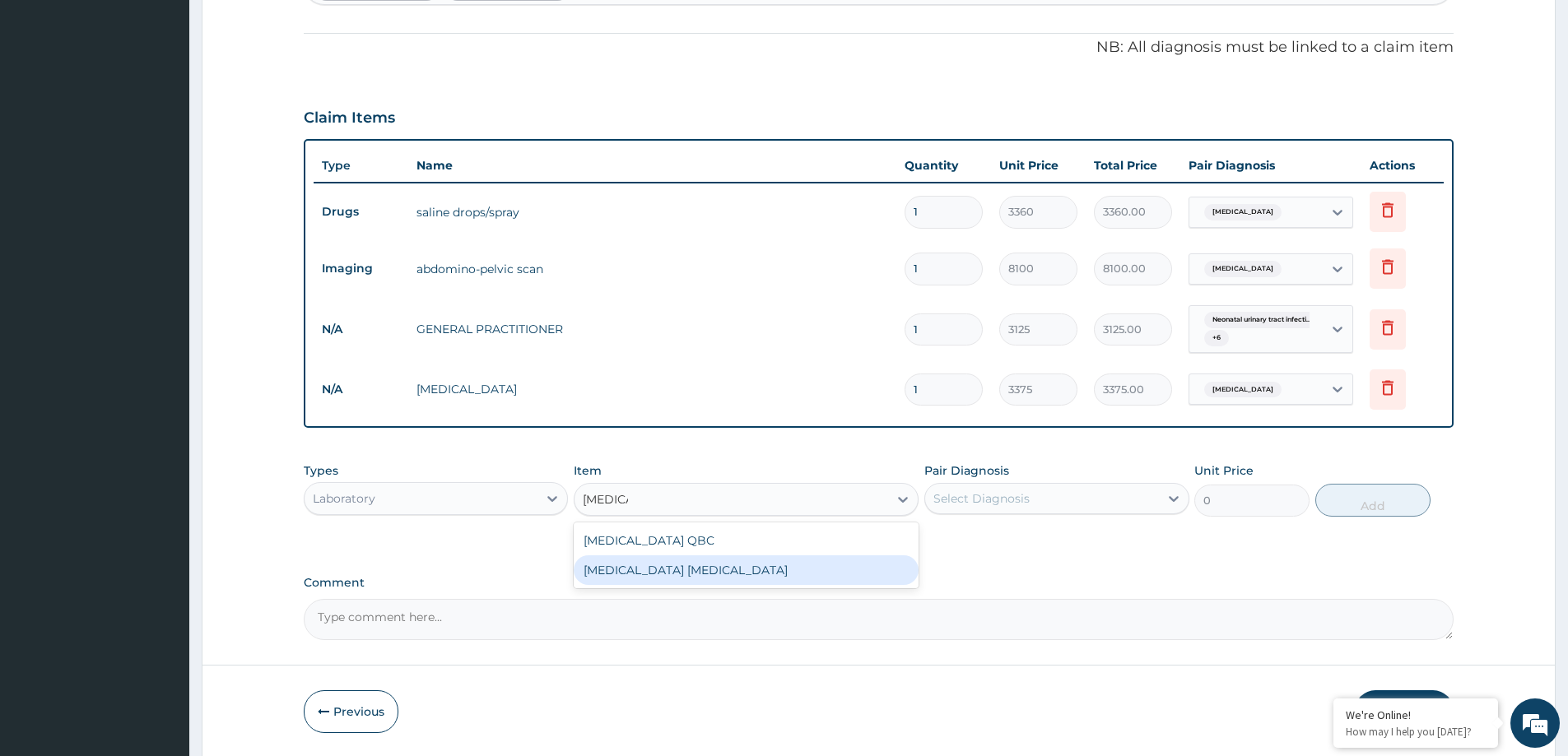
click at [804, 566] on div "MALARIA PARASITE" at bounding box center [746, 570] width 344 height 30
type input "2025"
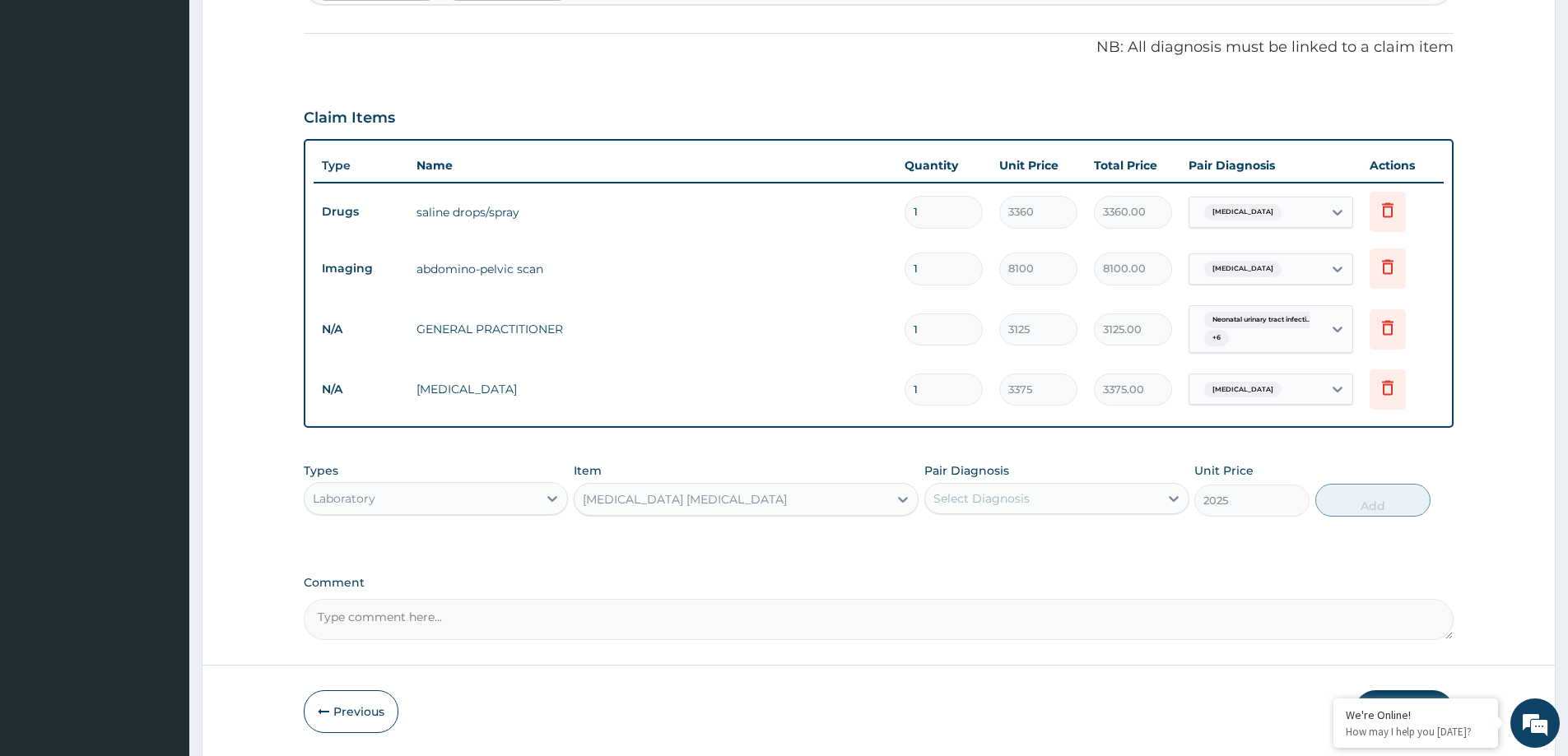
click at [975, 488] on div "Select Diagnosis" at bounding box center [1041, 498] width 233 height 26
click at [1014, 502] on div "Select Diagnosis" at bounding box center [981, 498] width 96 height 16
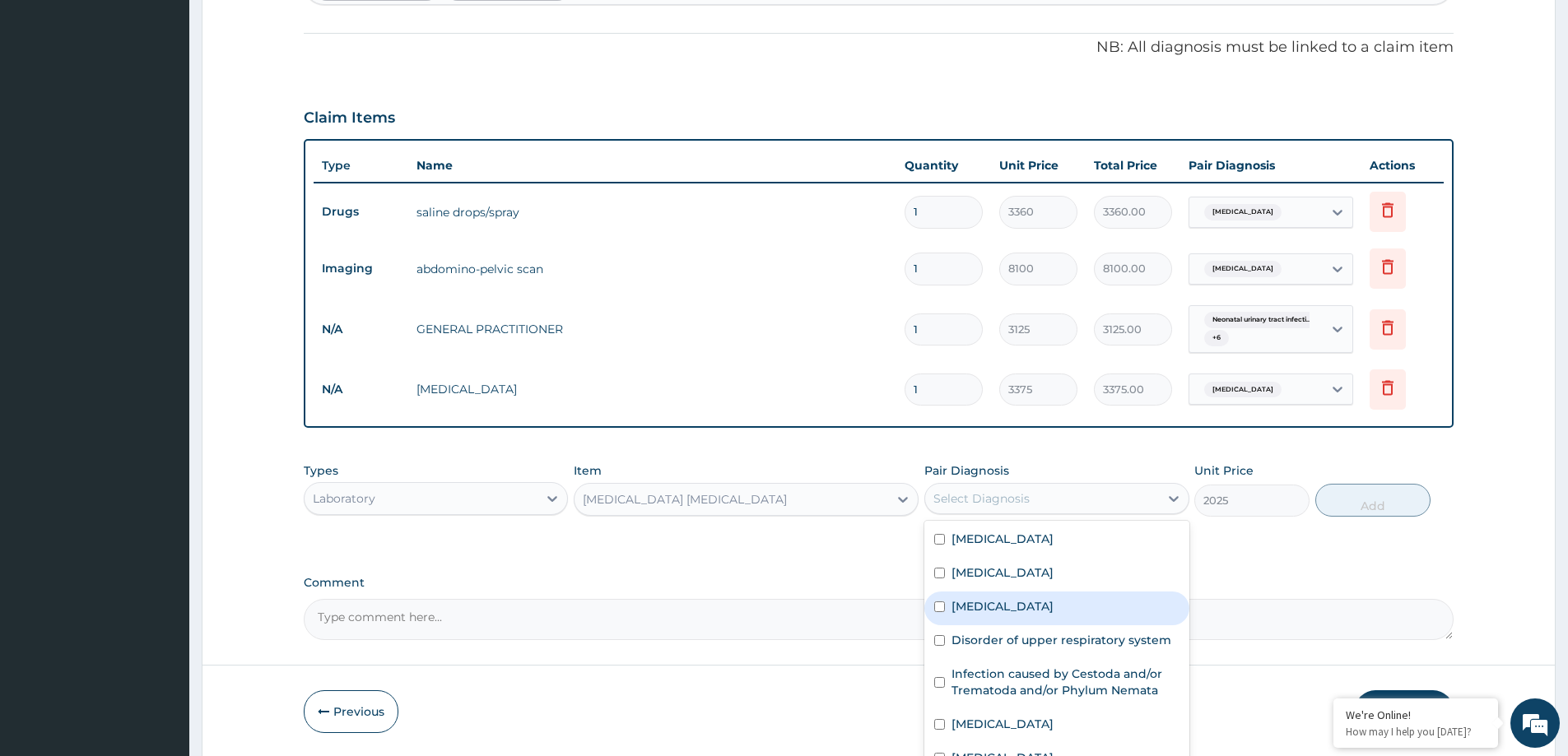
click at [1023, 605] on div "Malaria" at bounding box center [1056, 608] width 264 height 34
click at [992, 614] on label "Malaria" at bounding box center [1002, 605] width 102 height 16
checkbox input "true"
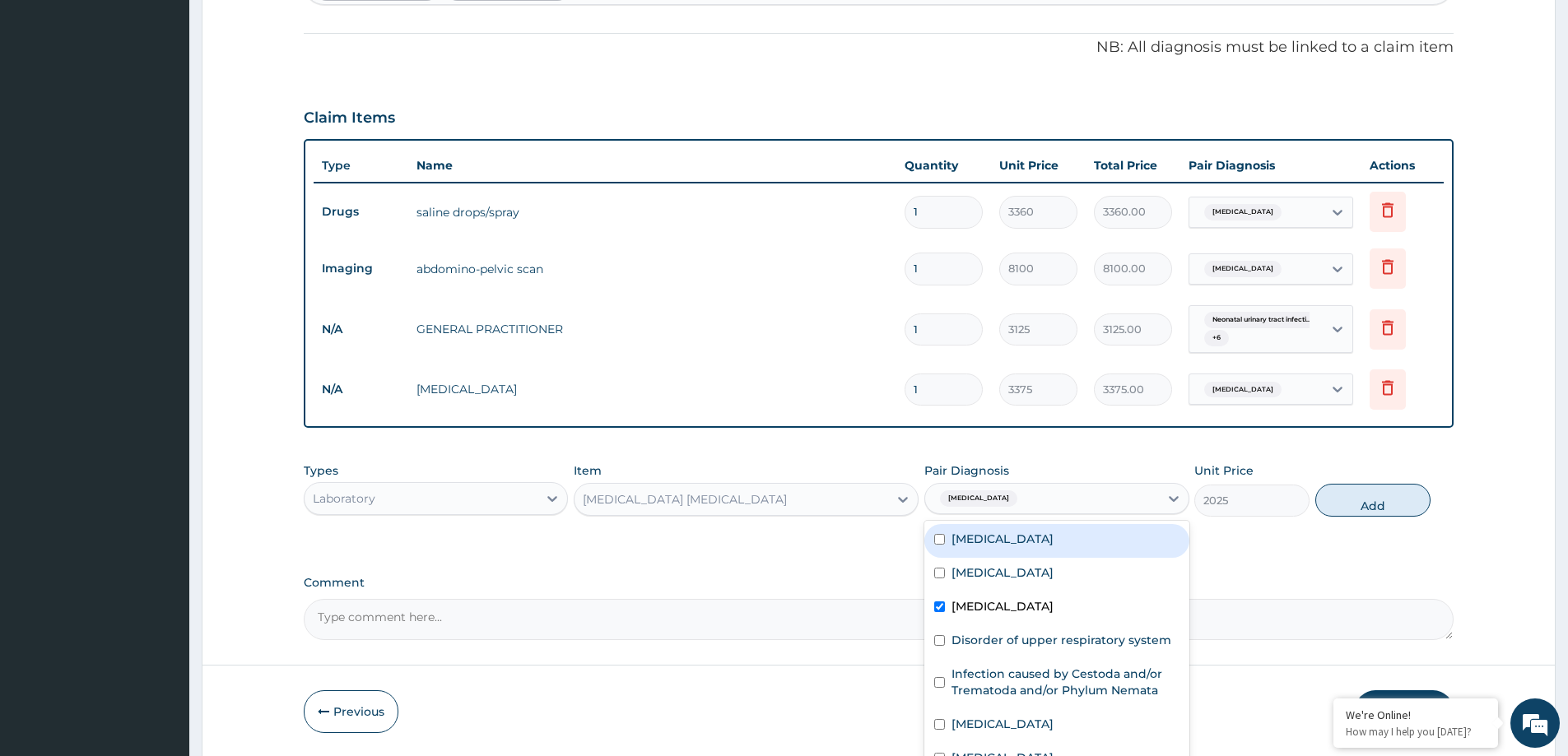
click at [1385, 506] on button "Add" at bounding box center [1372, 500] width 115 height 33
type input "0"
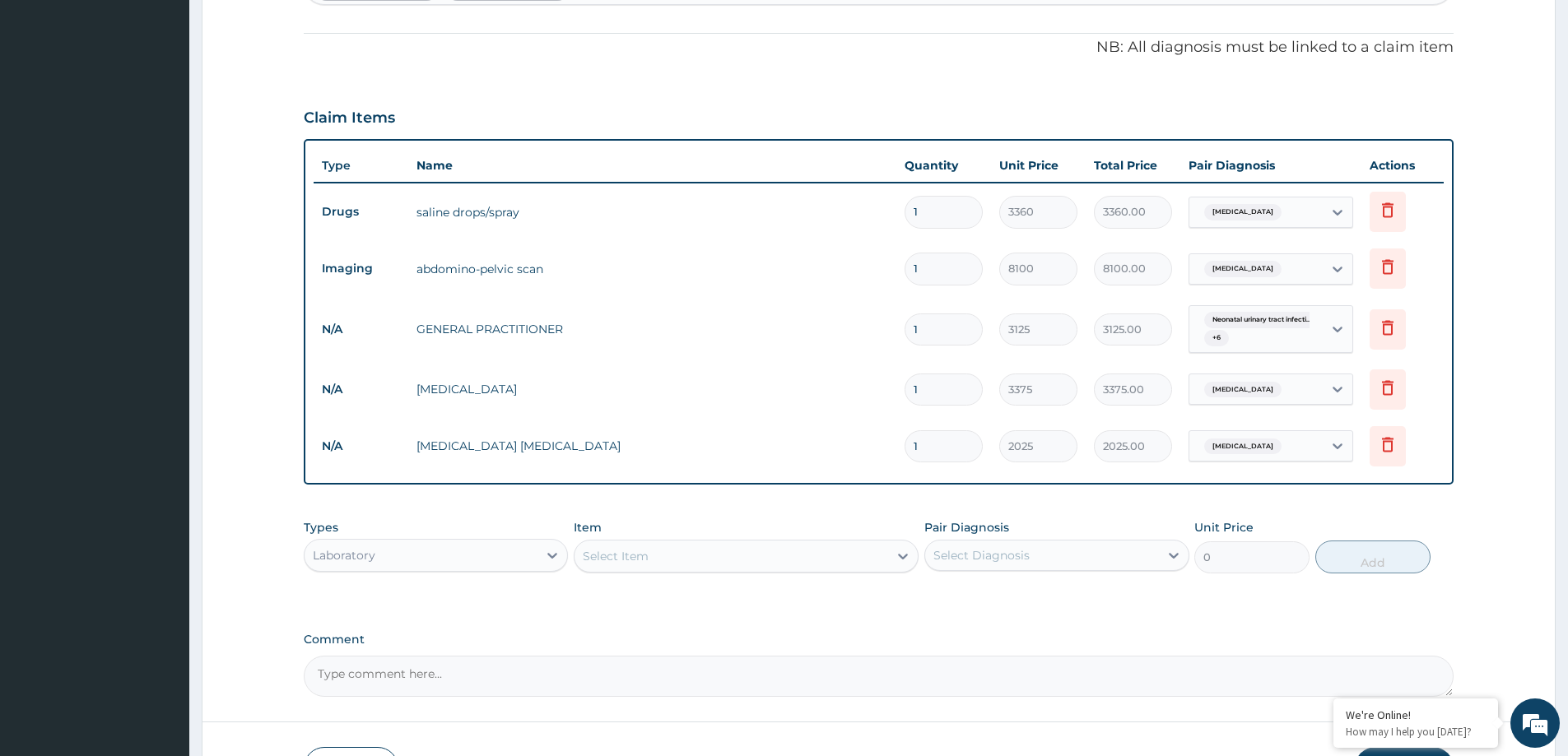
click at [619, 566] on div "Select Item" at bounding box center [731, 555] width 314 height 26
type input "urinalysis"
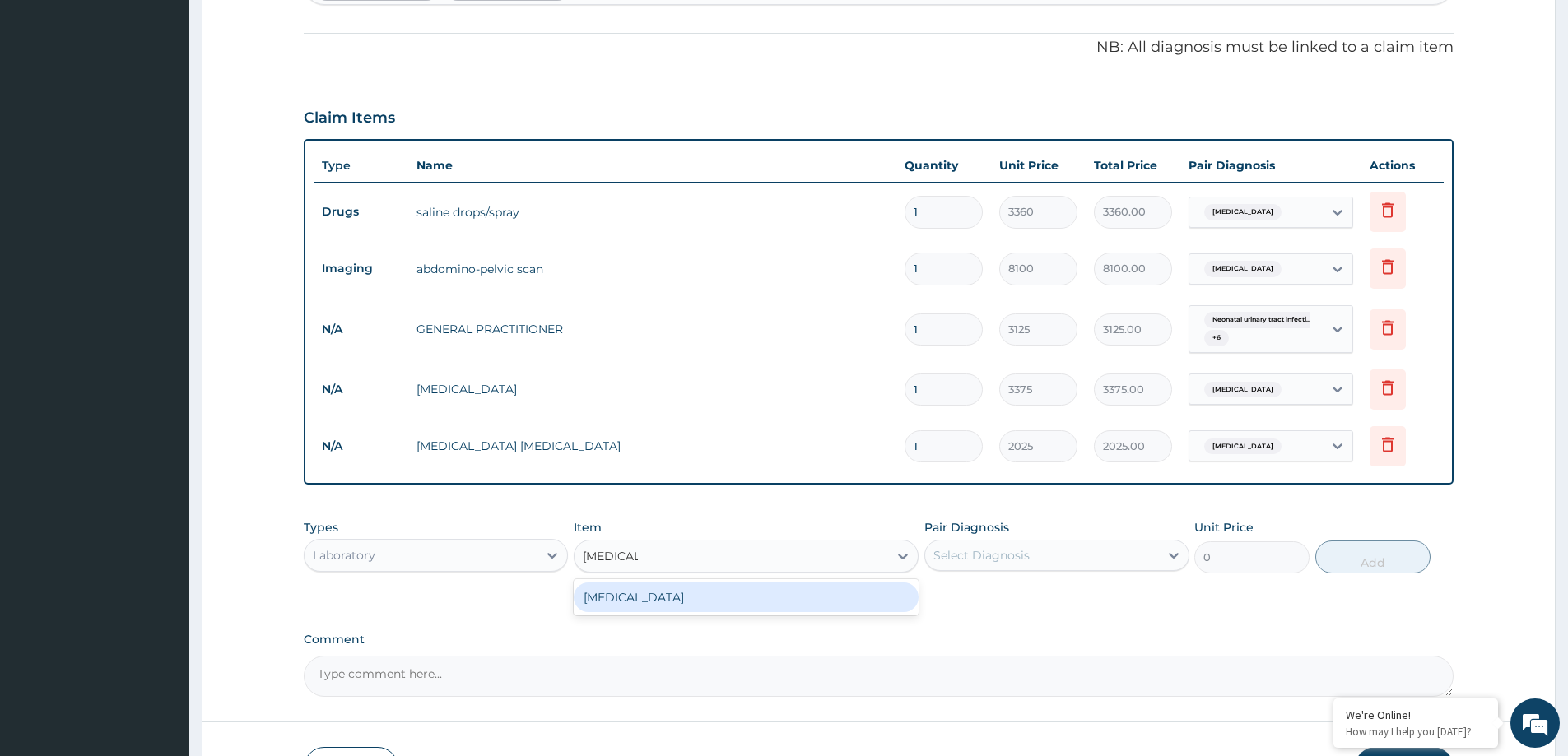
click at [668, 608] on div "URINALYSIS" at bounding box center [746, 597] width 344 height 30
type input "1215"
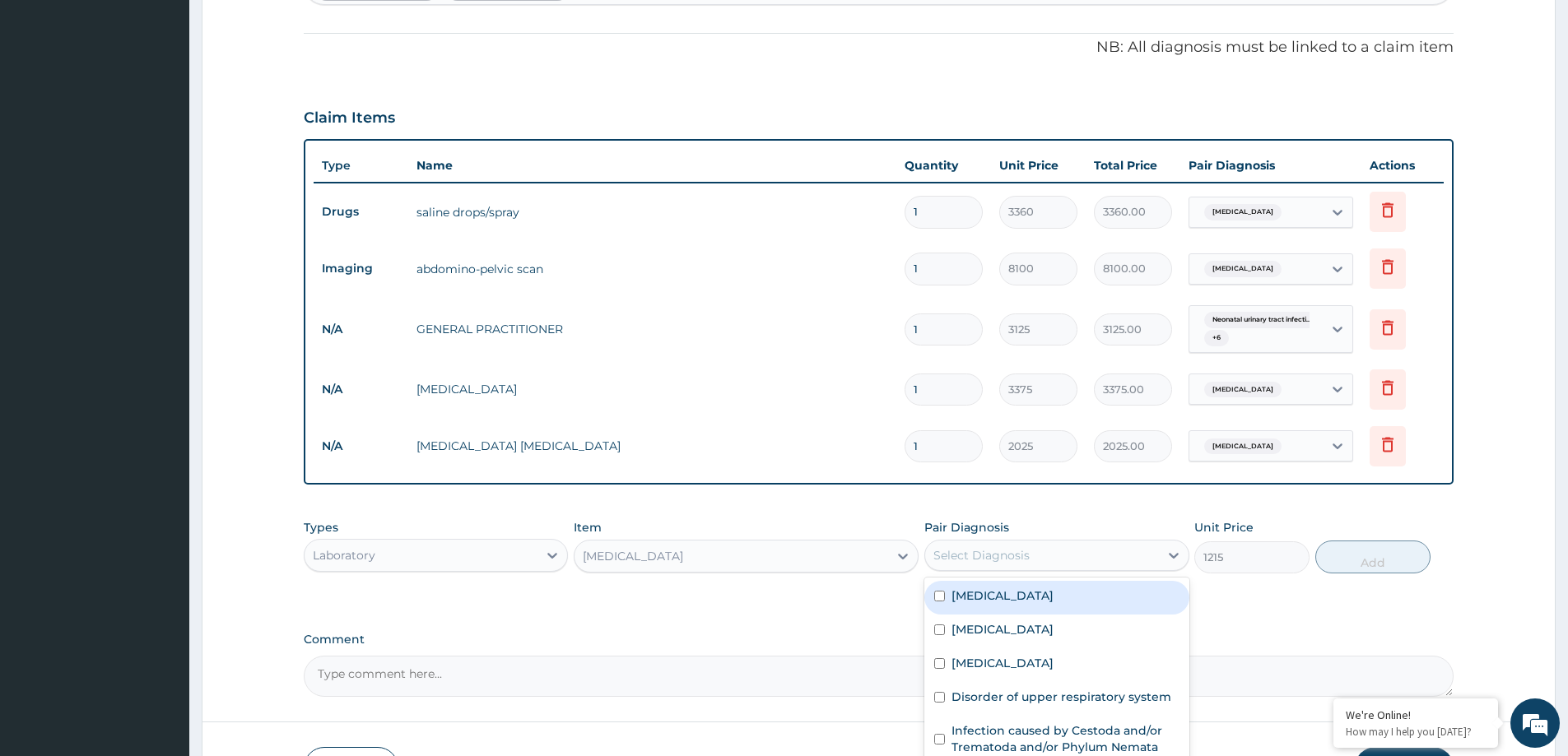
click at [1030, 554] on div "Select Diagnosis" at bounding box center [1041, 555] width 233 height 26
click at [1049, 603] on label "Neonatal urinary tract infection" at bounding box center [1002, 595] width 102 height 16
checkbox input "true"
click at [1346, 558] on button "Add" at bounding box center [1372, 556] width 115 height 33
type input "0"
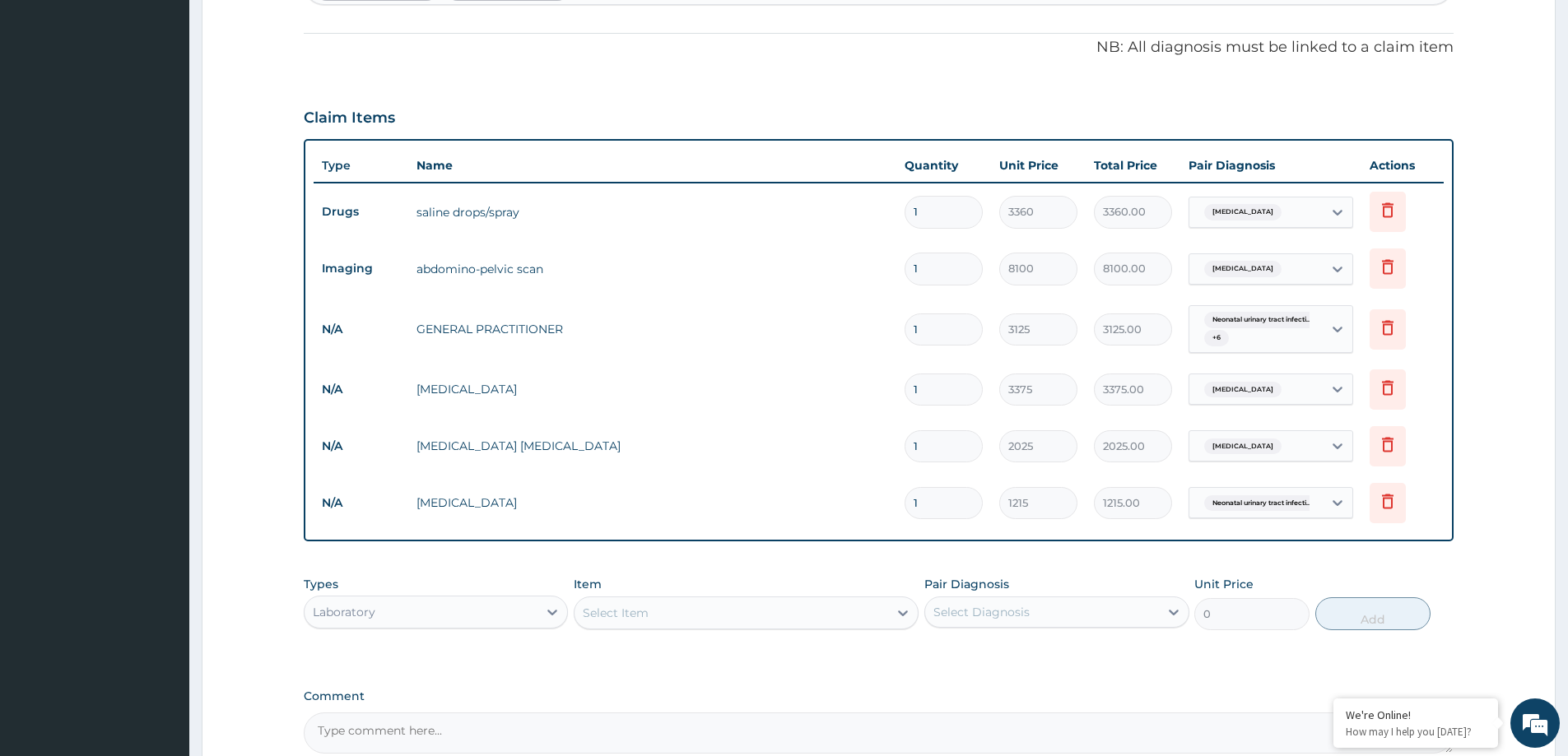
click at [208, 339] on form "Step 2 of 2 PA Code / Prescription Code PA/732E50 PA/EAE95B Encounter Date 09-0…" at bounding box center [878, 236] width 1354 height 1272
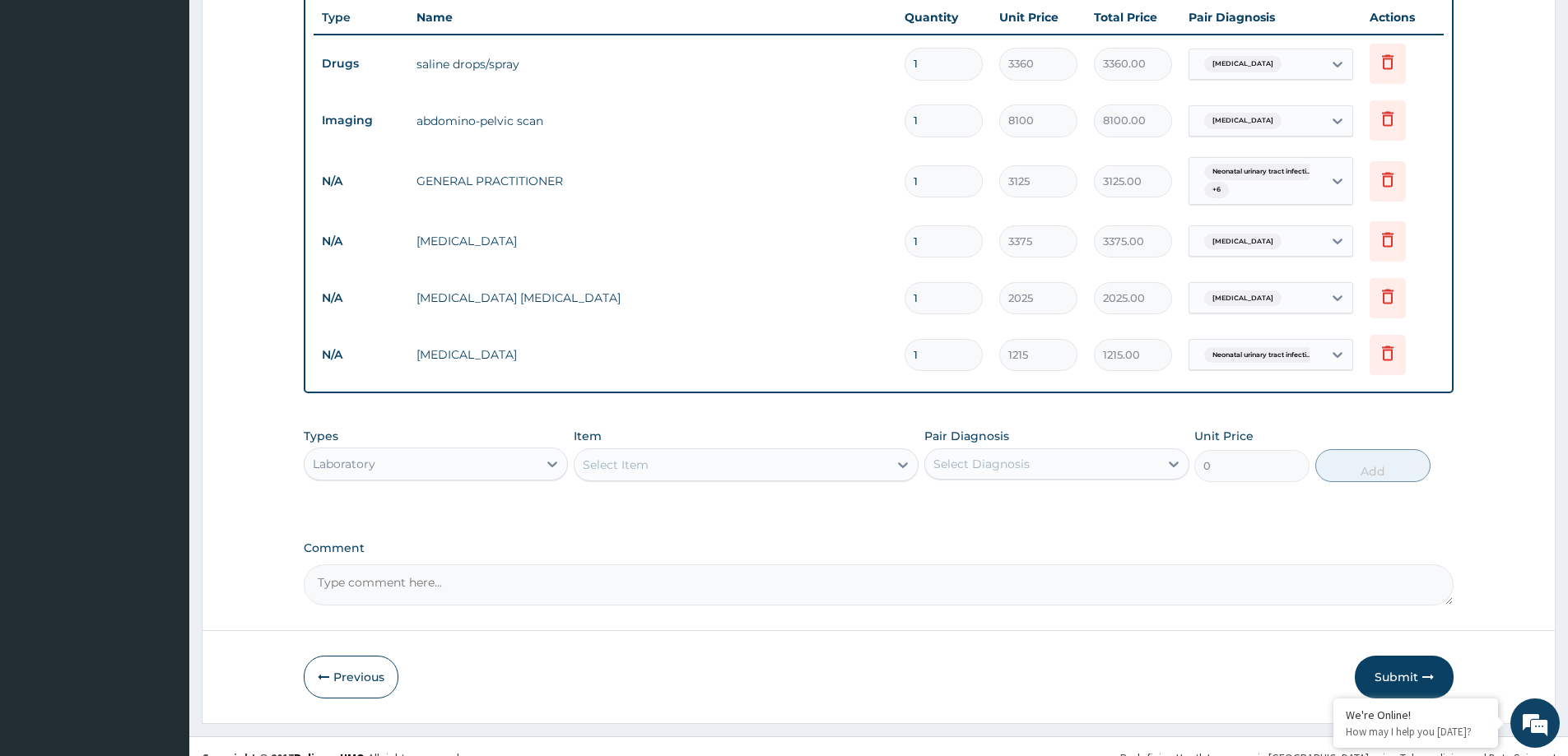
scroll to position [657, 0]
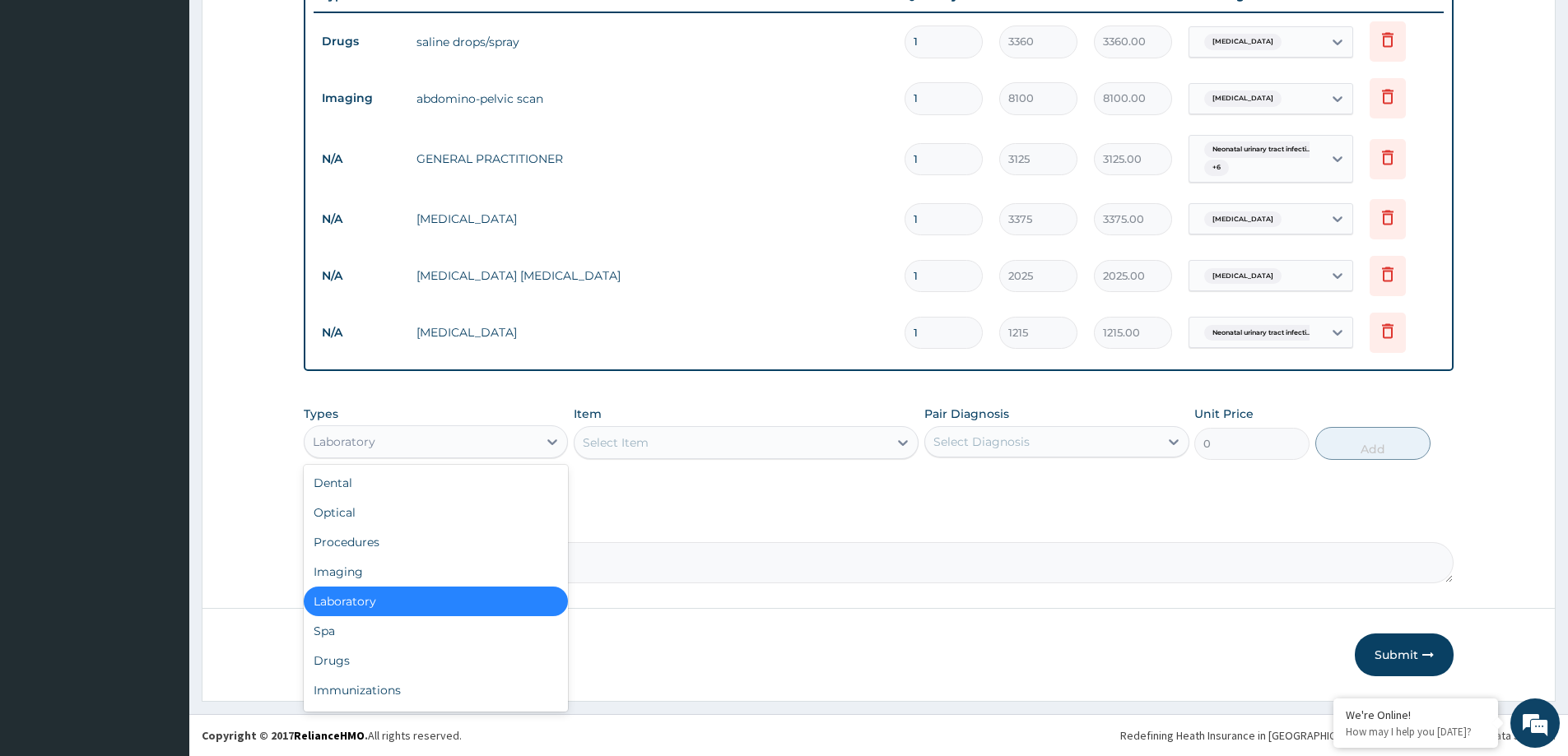
click at [384, 437] on div "Laboratory" at bounding box center [420, 441] width 233 height 26
click at [364, 666] on div "Drugs" at bounding box center [435, 660] width 264 height 30
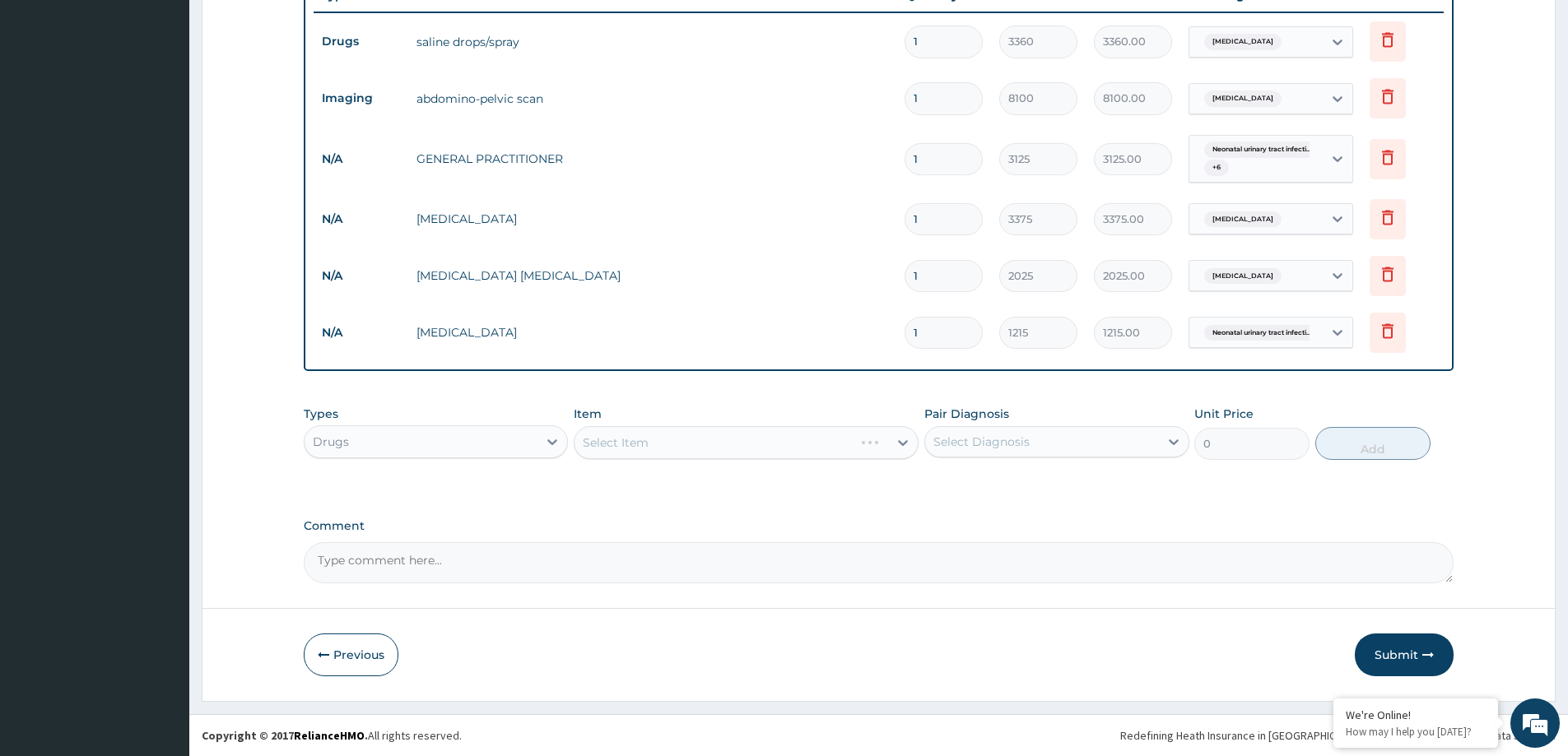
click at [684, 450] on div "Select Item" at bounding box center [746, 442] width 344 height 33
click at [793, 431] on div "Select Item" at bounding box center [731, 442] width 314 height 26
paste input "PARACETAMOL 500MG TAB"
type input "PARACETAMOL 500MG TAB"
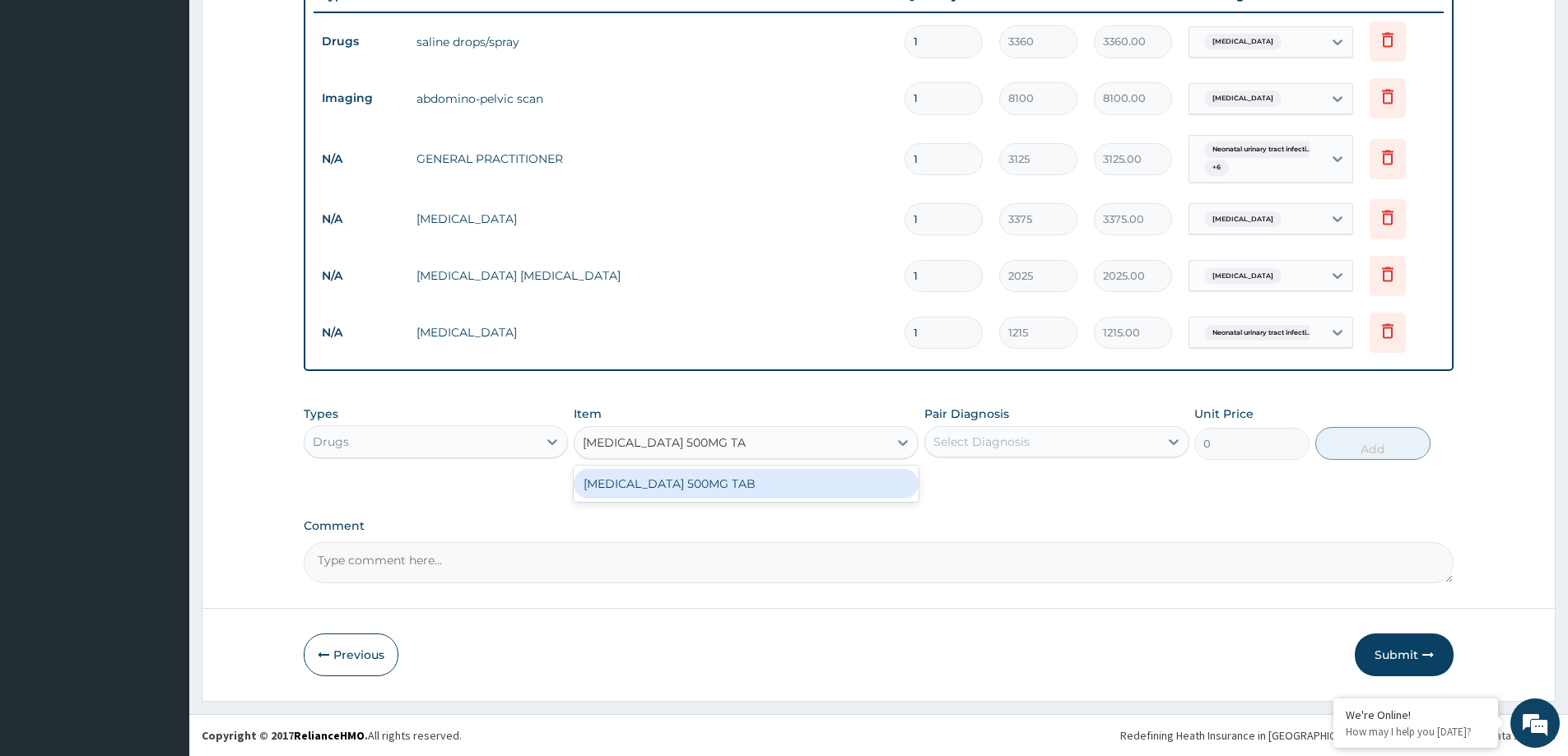
click at [656, 485] on div "PARACETAMOL 500MG TAB" at bounding box center [746, 484] width 344 height 30
type input "20"
click at [1031, 436] on div "Select Diagnosis" at bounding box center [1041, 441] width 233 height 26
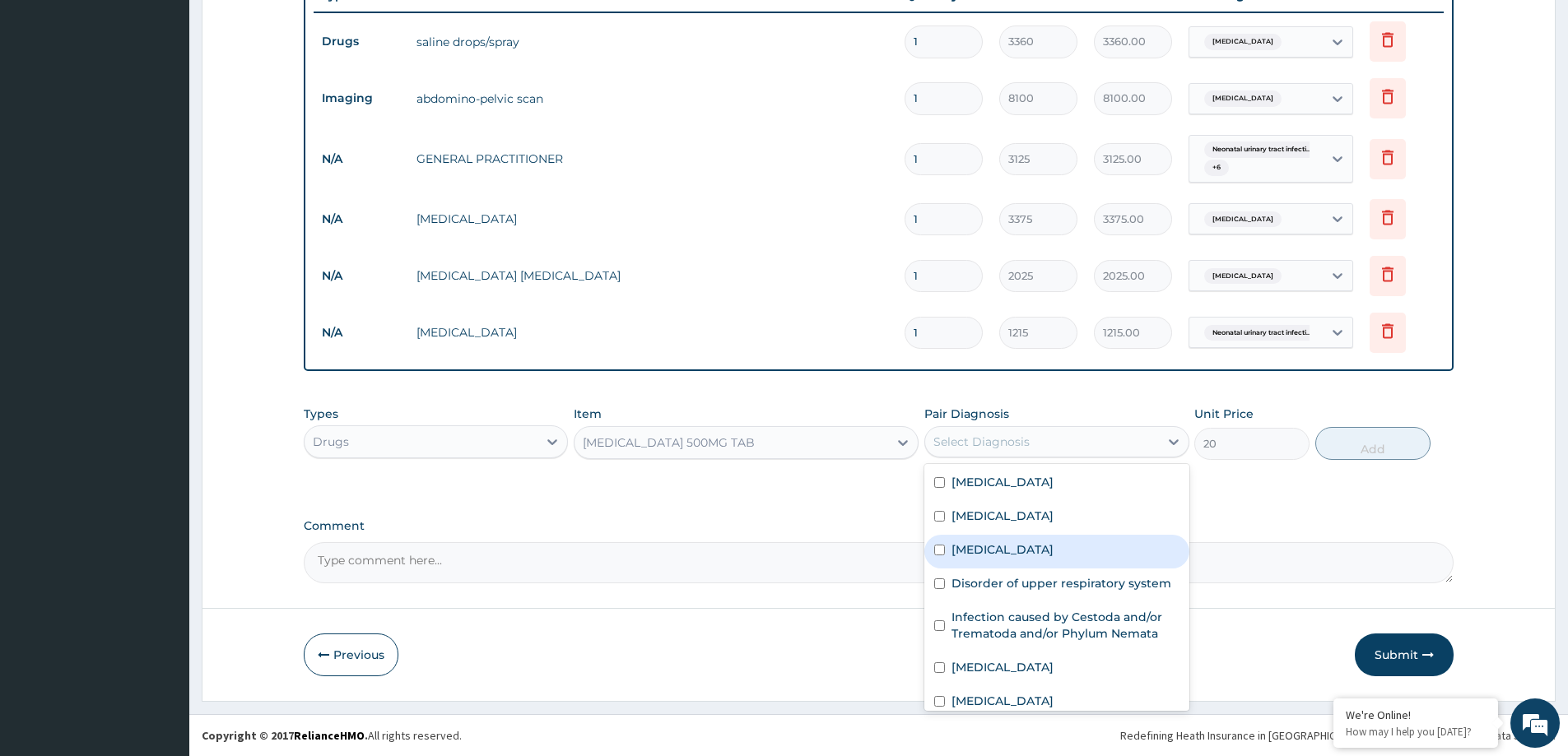
click at [1001, 557] on div "Malaria" at bounding box center [1056, 551] width 264 height 34
checkbox input "true"
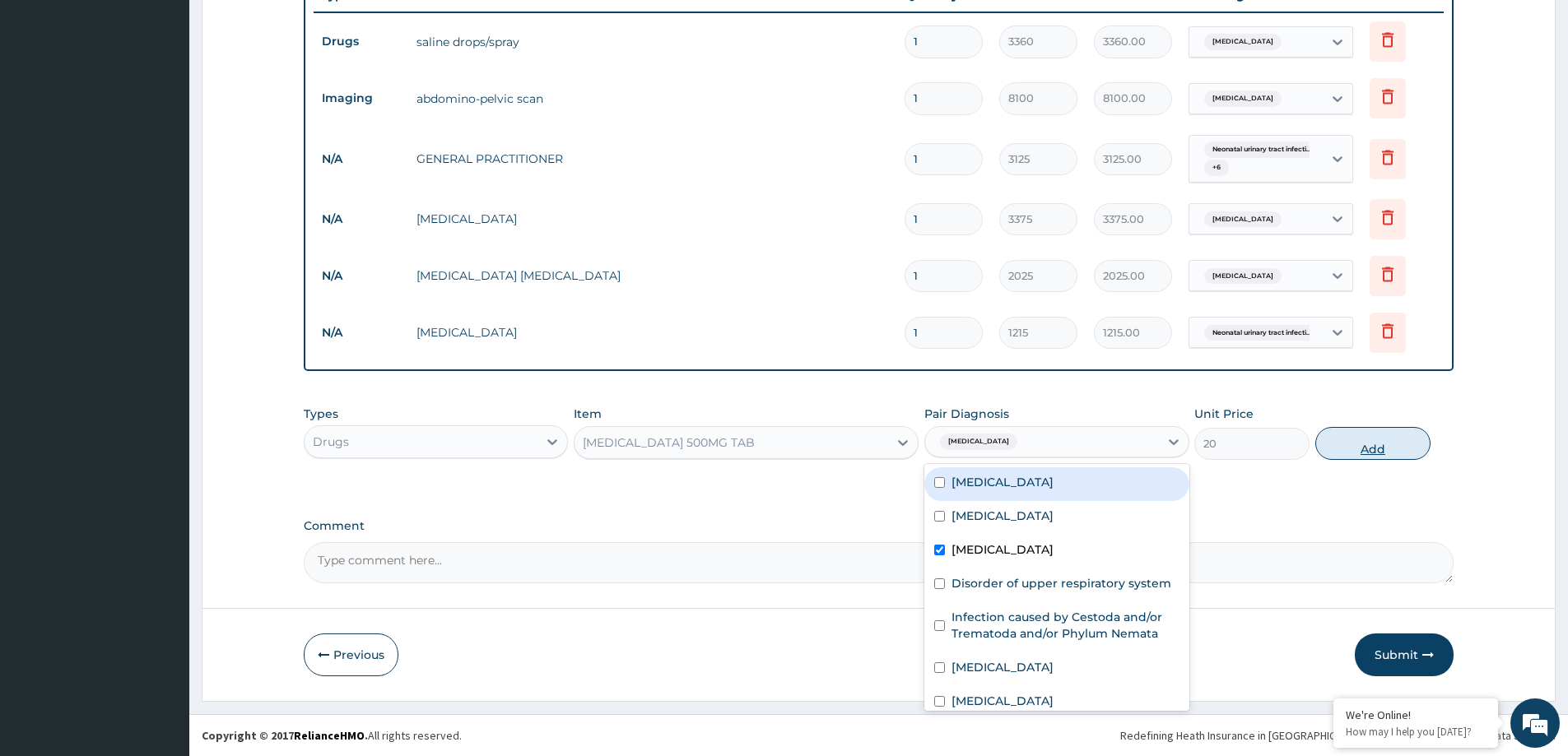
click at [1365, 431] on button "Add" at bounding box center [1372, 443] width 115 height 33
type input "0"
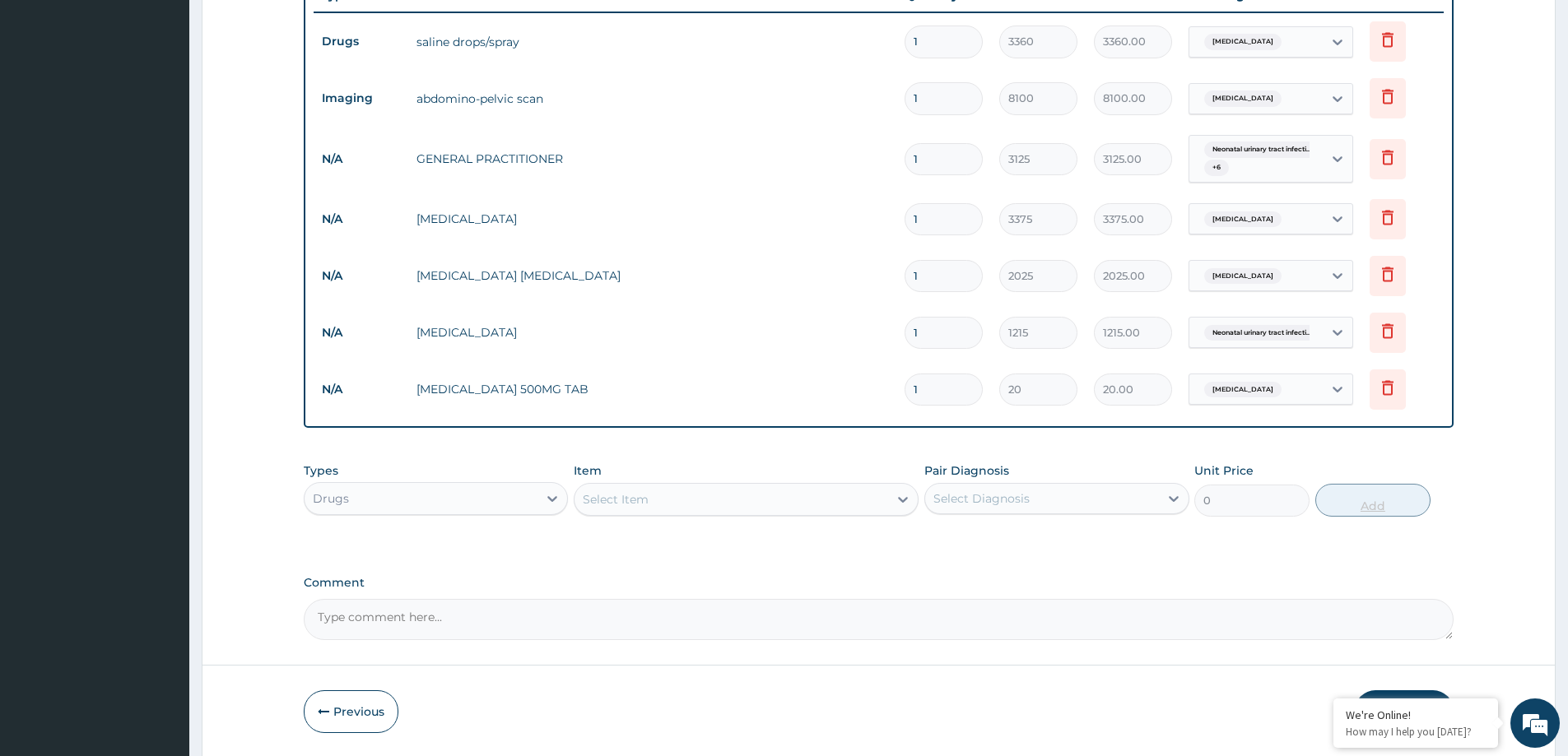
type input "18"
type input "360.00"
type input "18"
click at [424, 522] on div "Types Drugs Item Select Item Pair Diagnosis Select Diagnosis Unit Price 0 Add" at bounding box center [878, 489] width 1150 height 71
click at [653, 503] on div "Select Item" at bounding box center [731, 499] width 314 height 26
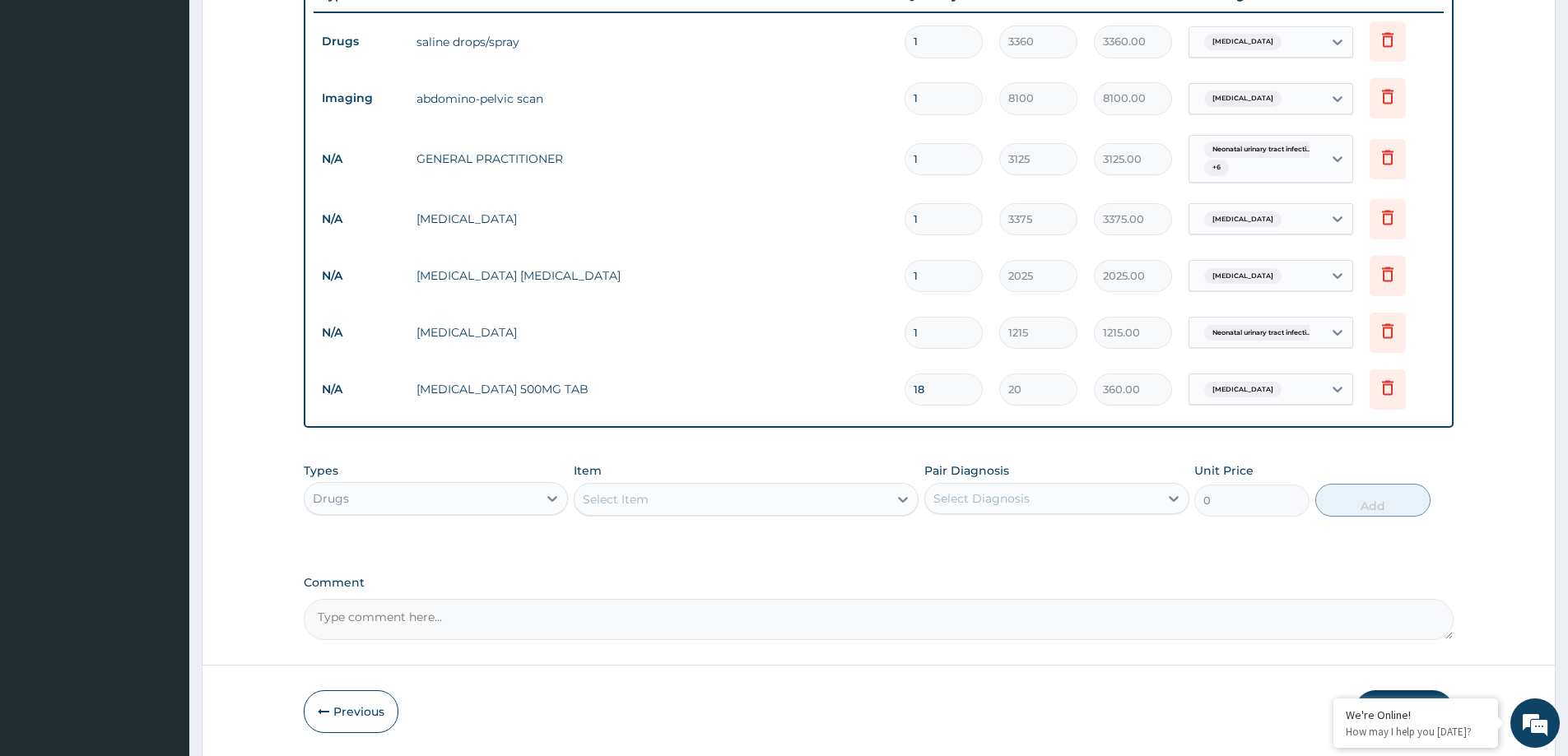
click at [653, 503] on div "Select Item" at bounding box center [731, 499] width 314 height 26
paste input "ALBENDAZOLE 200MG TAB"
type input "ALBENDAZOLE 200MG TAB"
click at [634, 552] on div "ALBENDAZOLE 200MG TAB" at bounding box center [746, 540] width 344 height 30
type input "160"
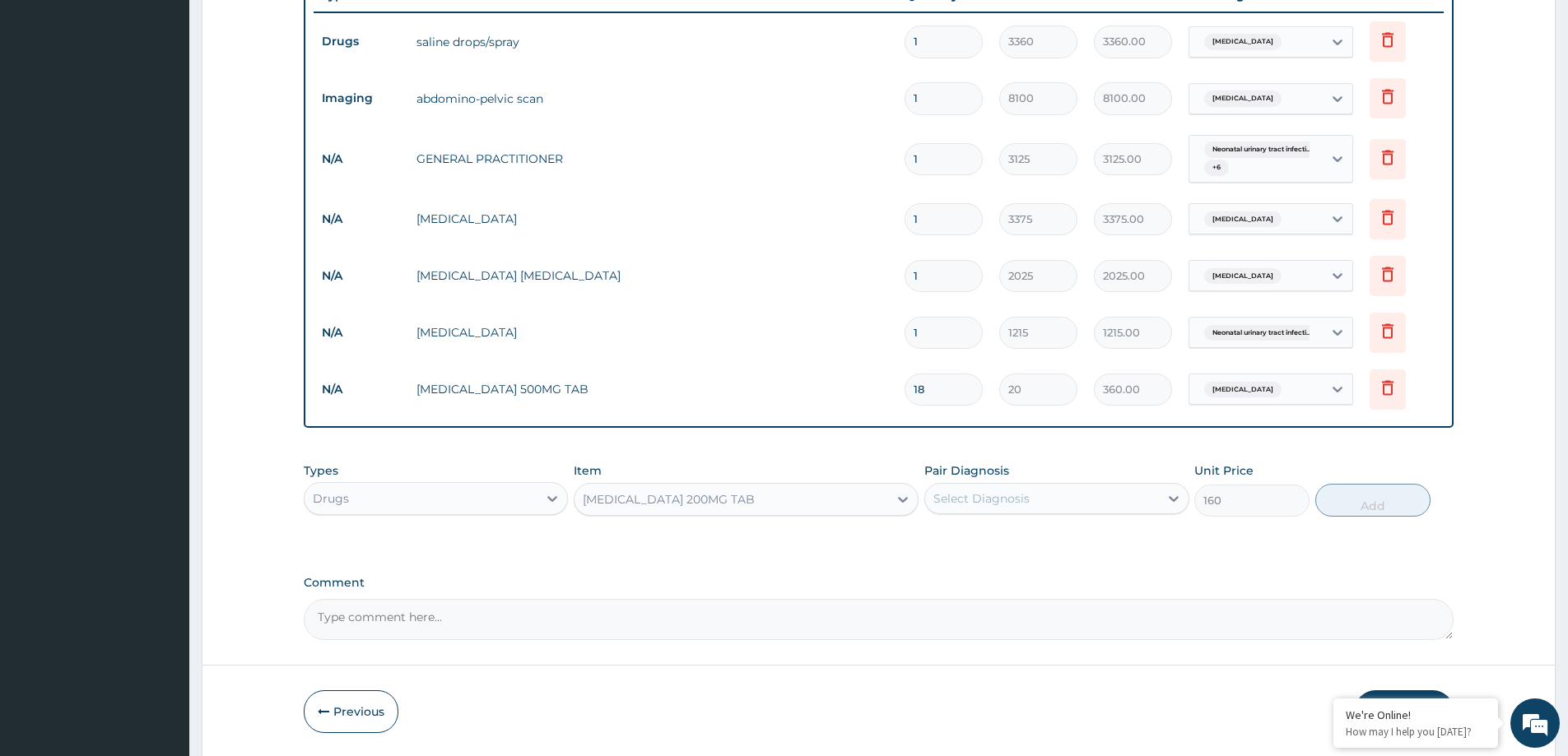
click at [945, 495] on div "Select Diagnosis" at bounding box center [981, 498] width 96 height 16
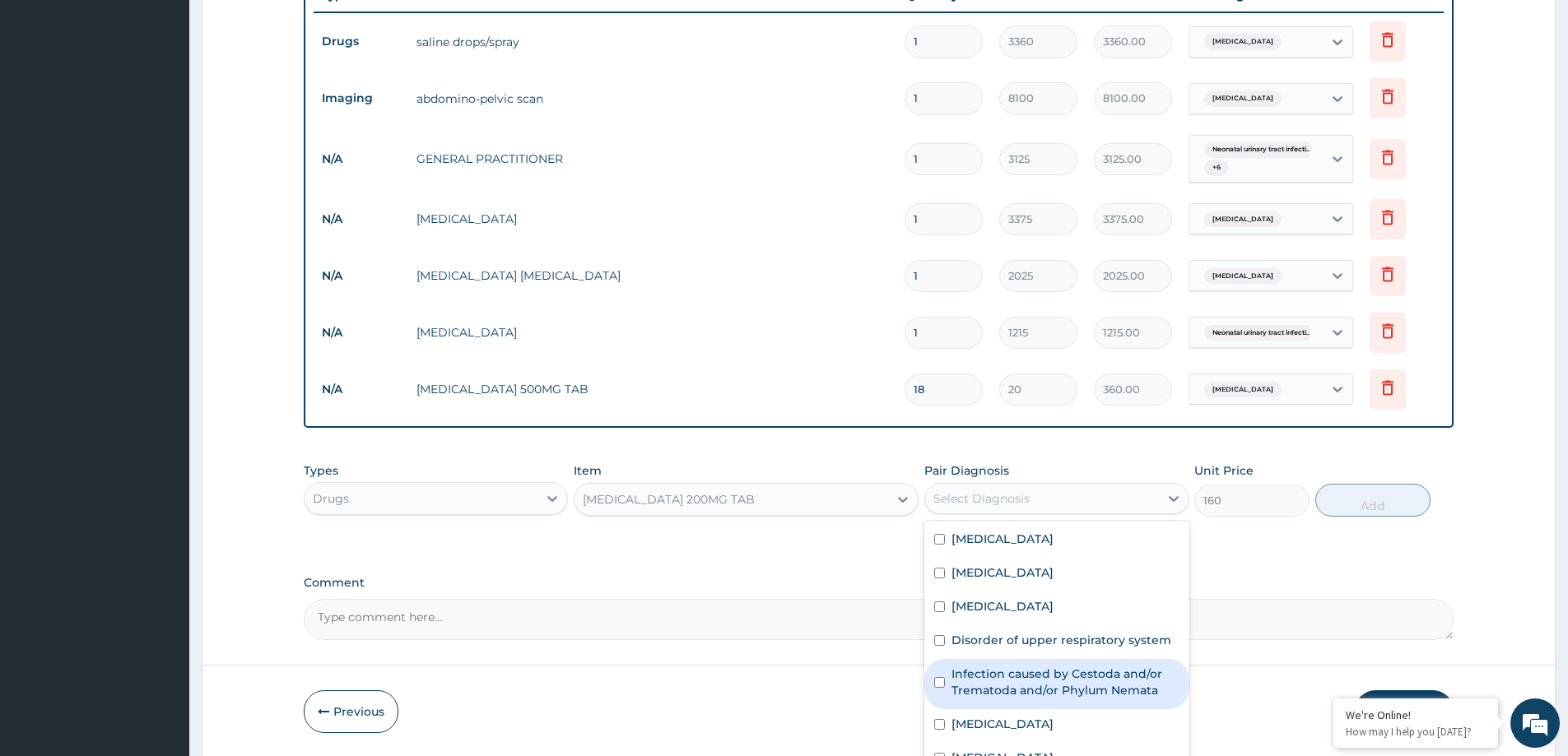
click at [1001, 678] on label "Infection caused by Cestoda and/or Trematoda and/or Phylum Nemata" at bounding box center [1064, 682] width 227 height 33
checkbox input "true"
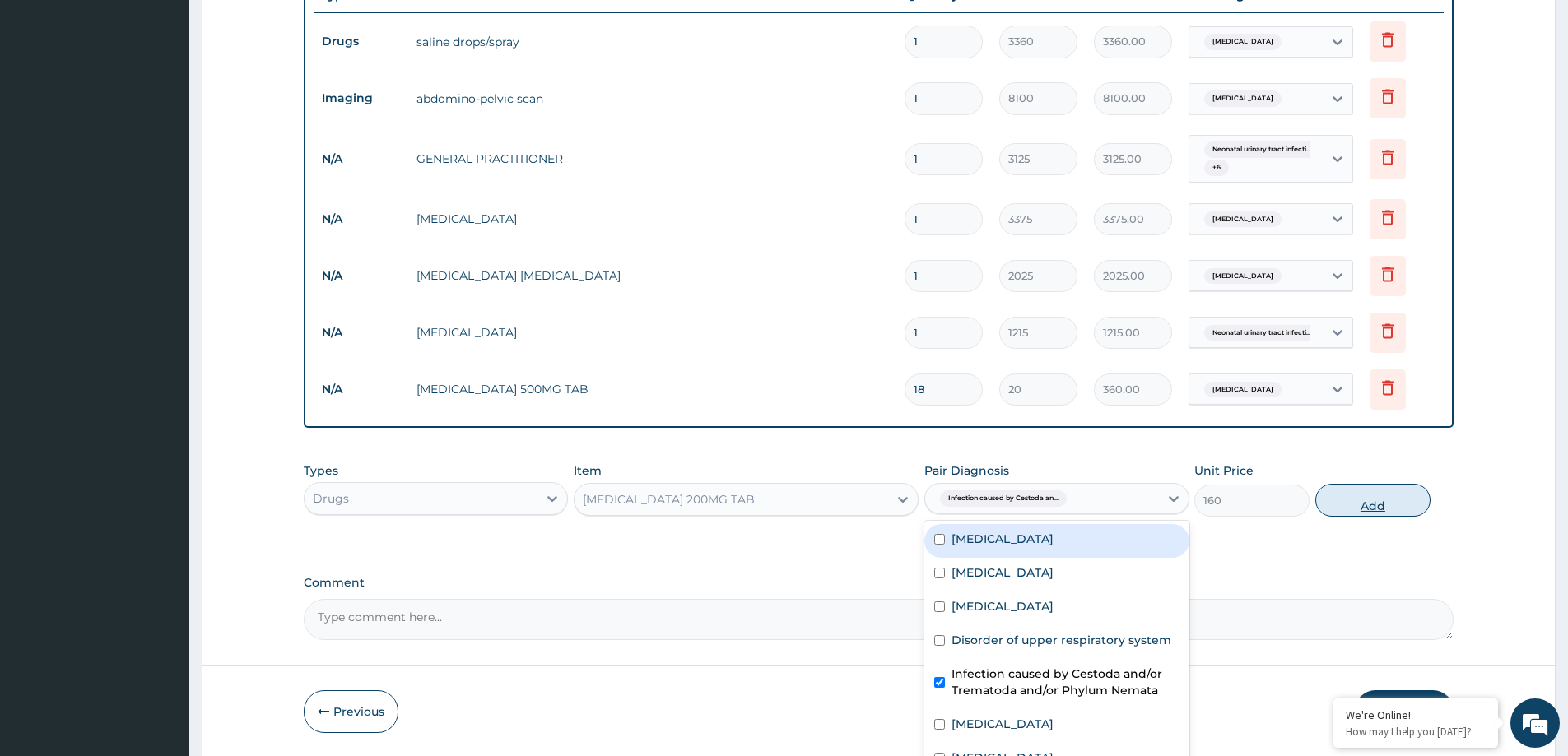
click at [1346, 503] on button "Add" at bounding box center [1372, 500] width 115 height 33
type input "0"
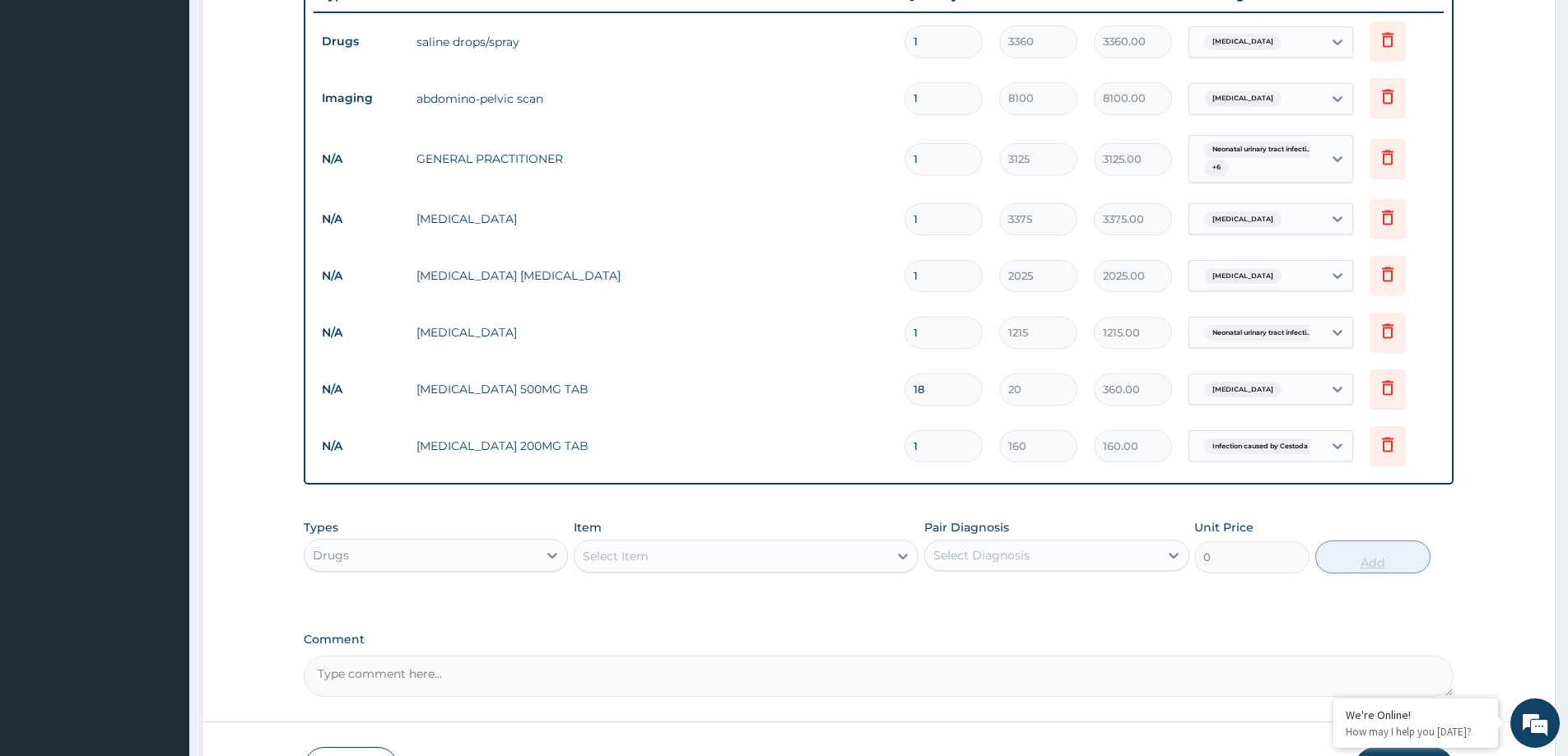
type input "0.00"
type input "2"
type input "320.00"
type input "2"
click at [833, 648] on div "Comment" at bounding box center [878, 664] width 1150 height 64
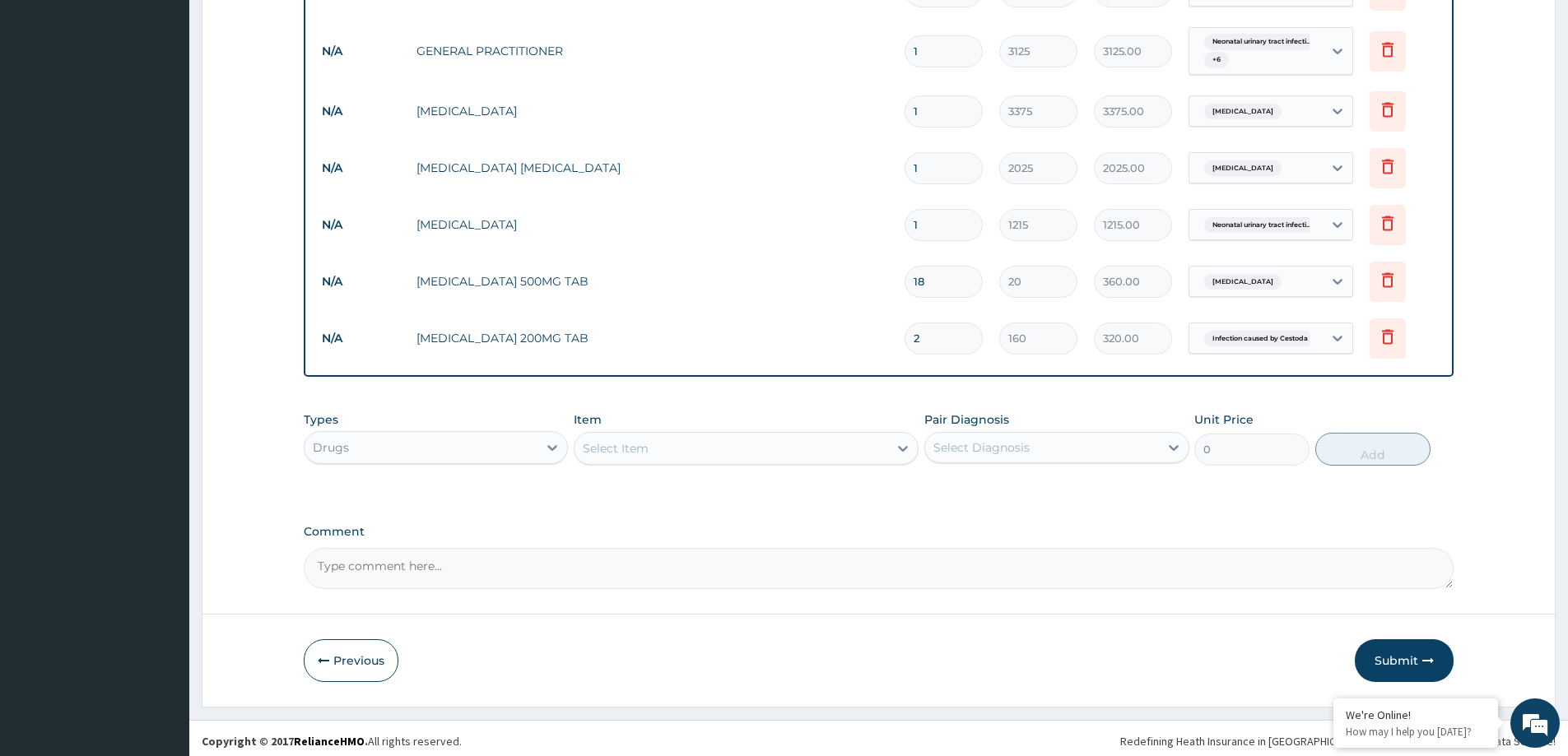
scroll to position [771, 0]
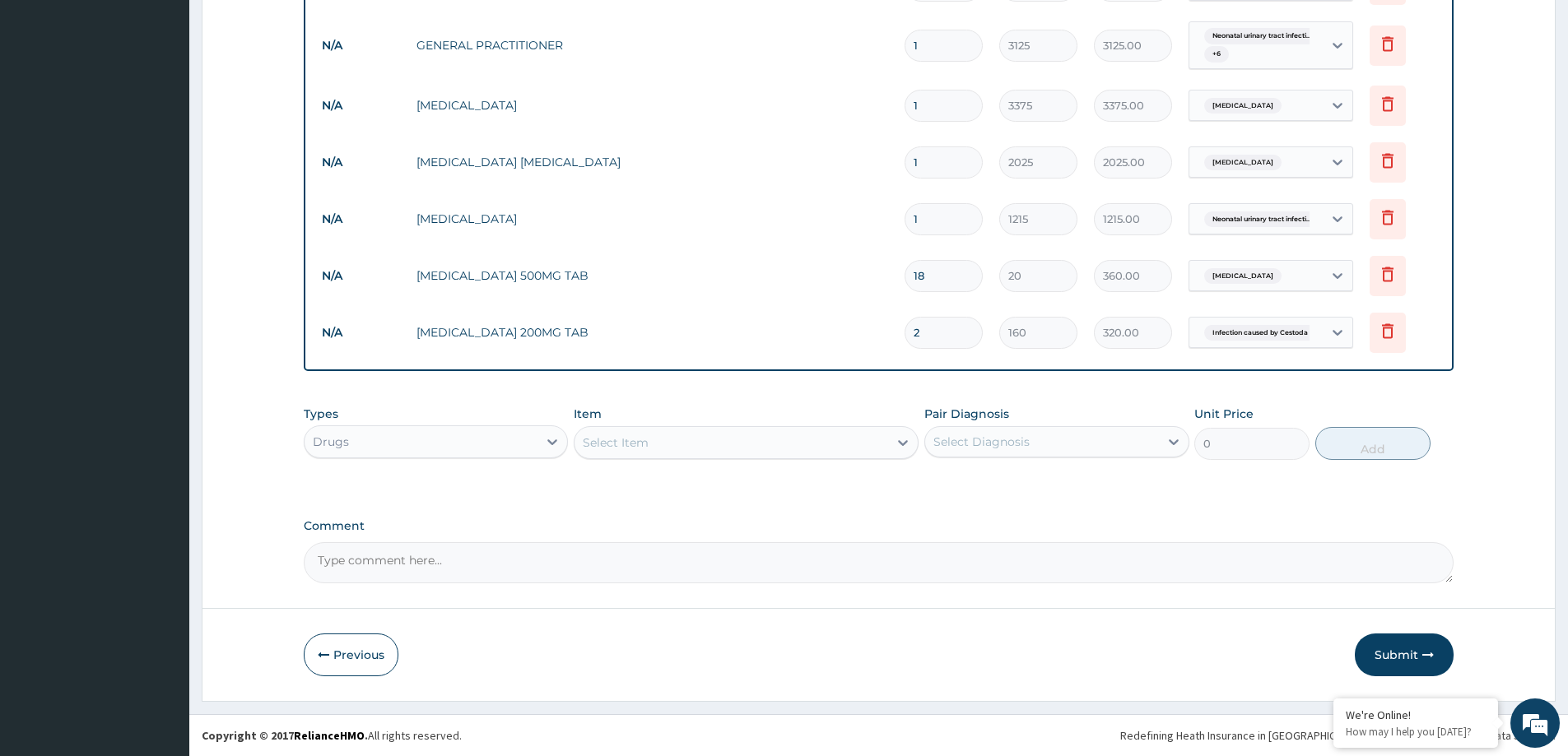
click at [687, 447] on div "Select Item" at bounding box center [731, 442] width 314 height 26
paste input "ARTEMETHER AND LUMEFANTRINE 80/480MG TAB (GENERIC)"
type input "ARTEMETHER AND LUMEFANTRINE 80/480MG TAB (GENERIC)"
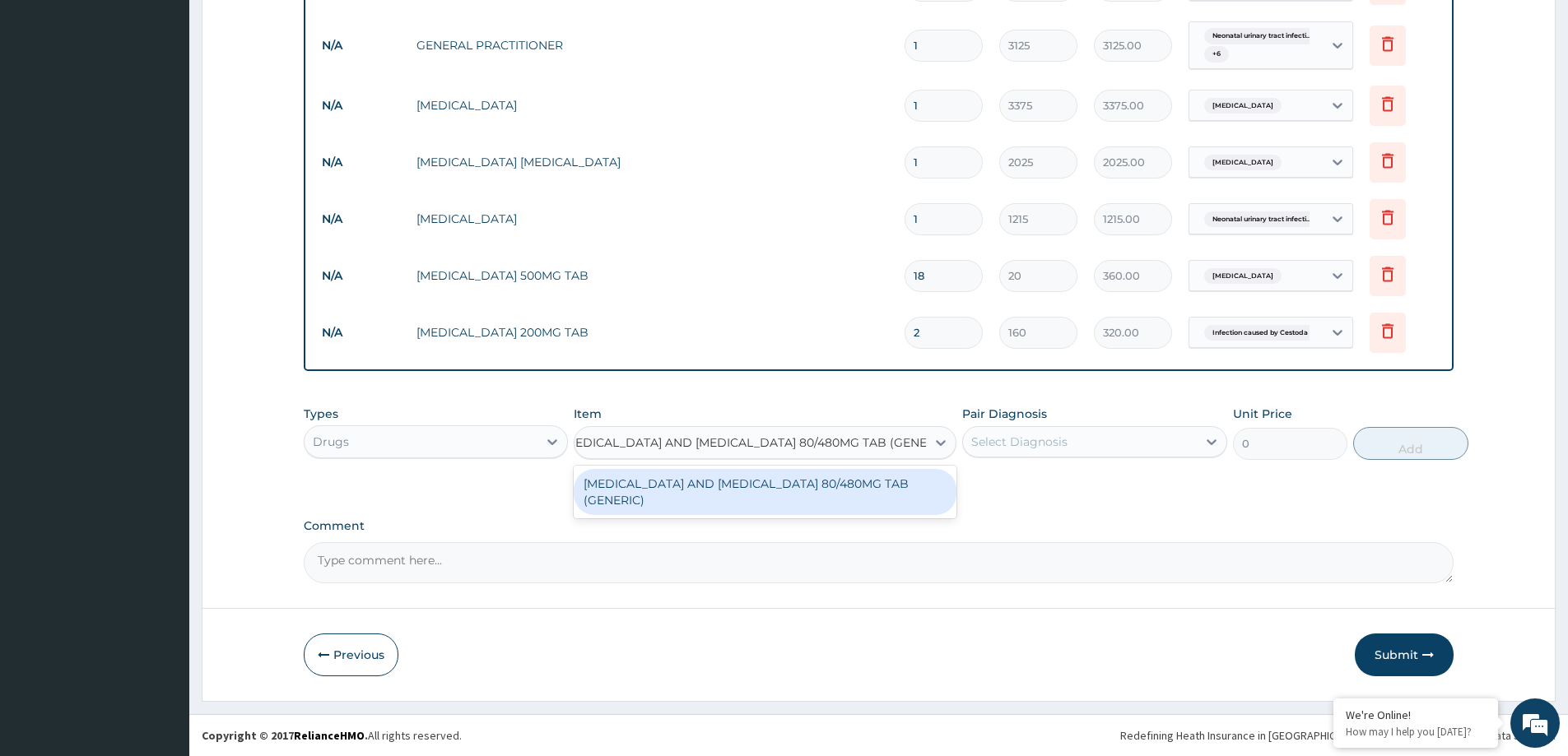
click at [637, 500] on div "ARTEMETHER AND LUMEFANTRINE 80/480MG TAB (GENERIC)" at bounding box center [765, 492] width 383 height 46
type input "210"
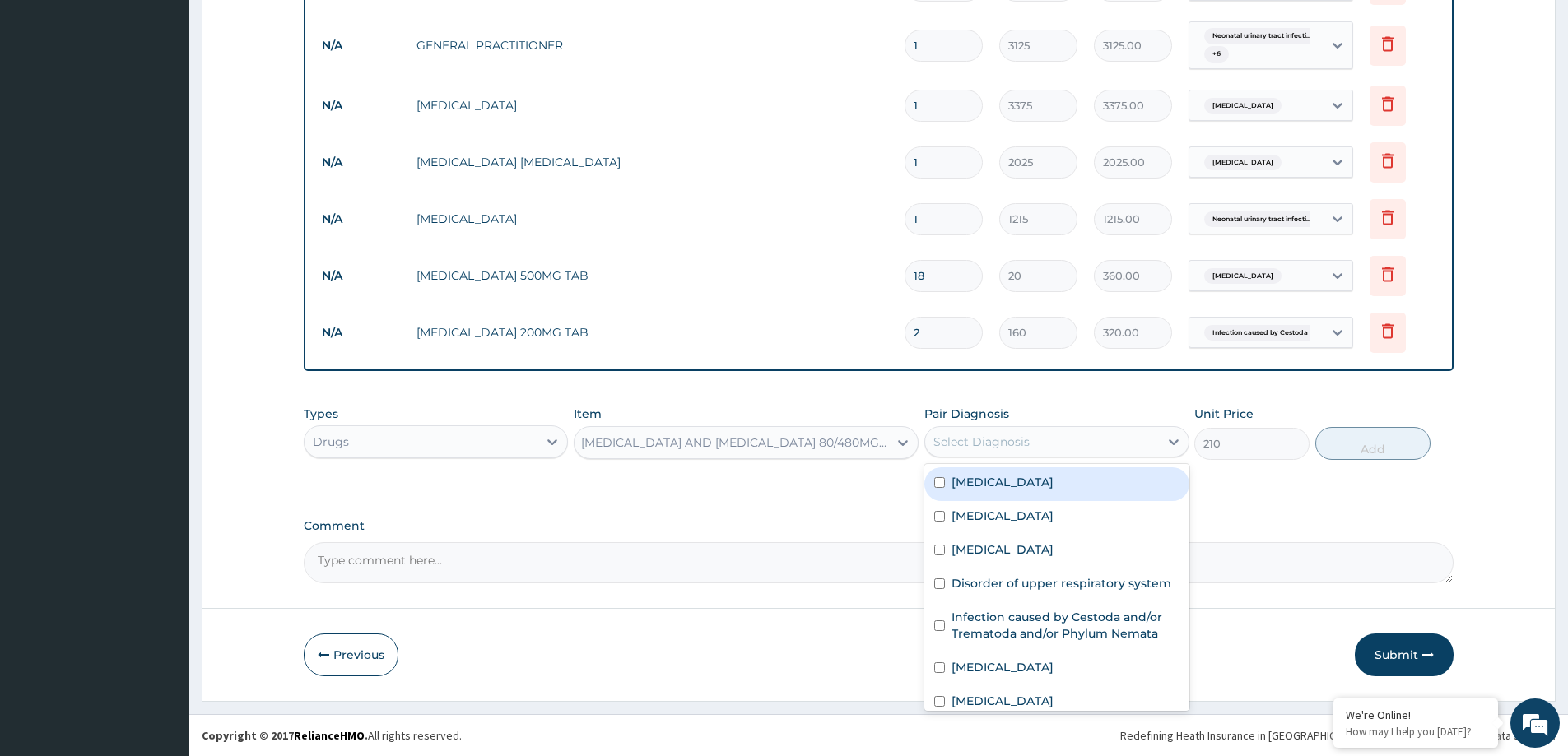
click at [979, 438] on div "Select Diagnosis" at bounding box center [981, 441] width 96 height 16
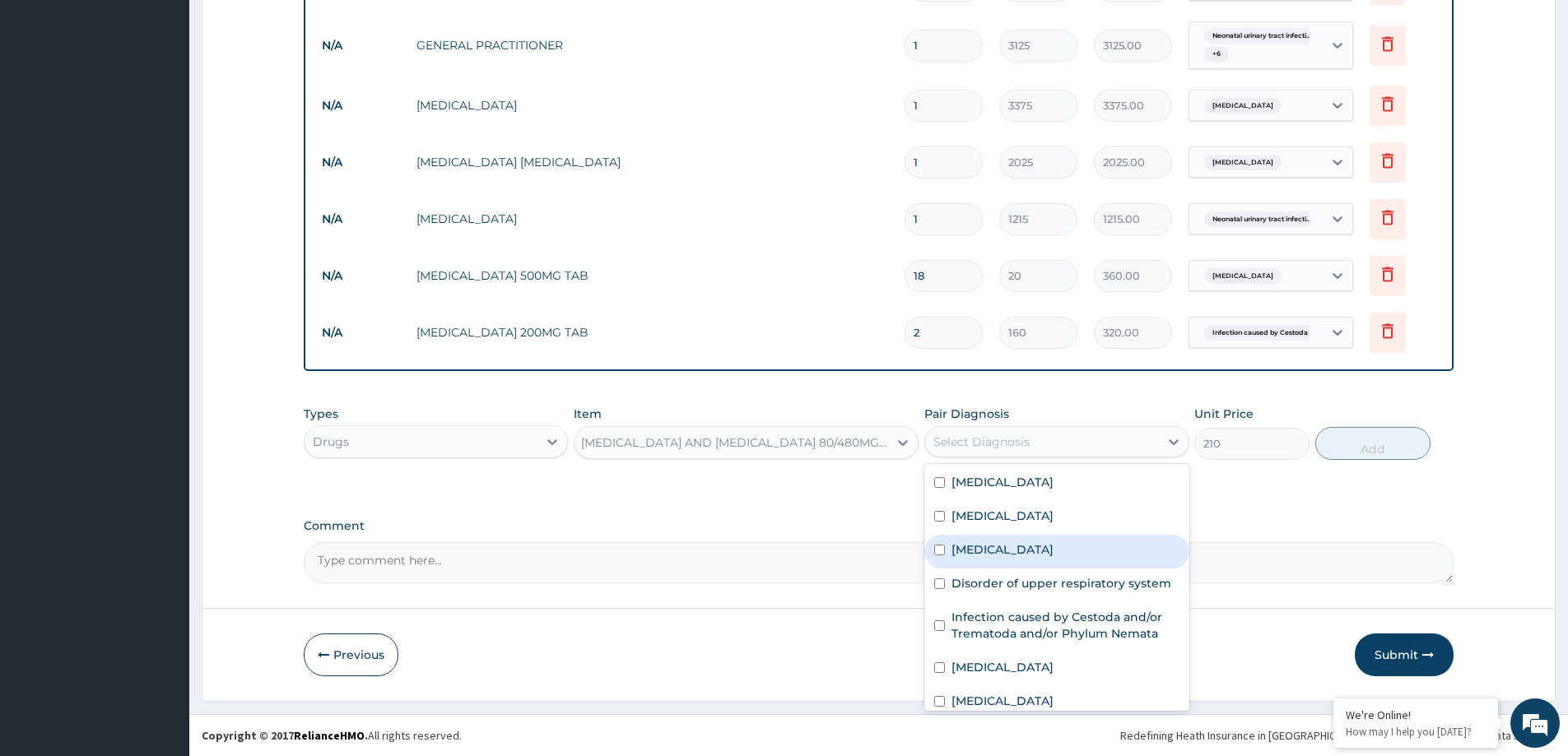
click at [1006, 556] on div "Malaria" at bounding box center [1056, 551] width 264 height 34
click at [1021, 558] on div "Malaria" at bounding box center [1056, 551] width 264 height 34
checkbox input "true"
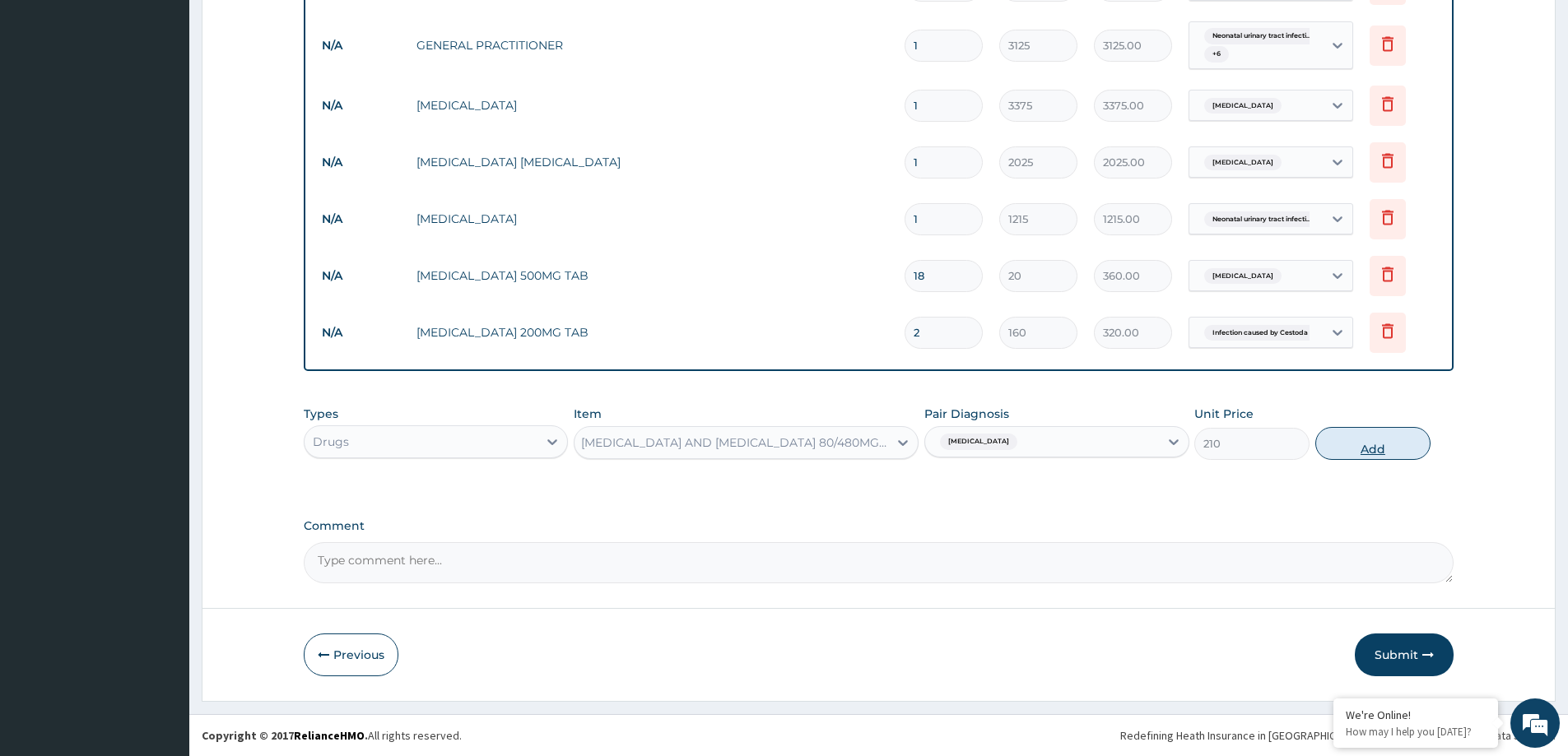
click at [1367, 452] on button "Add" at bounding box center [1372, 443] width 115 height 33
type input "0"
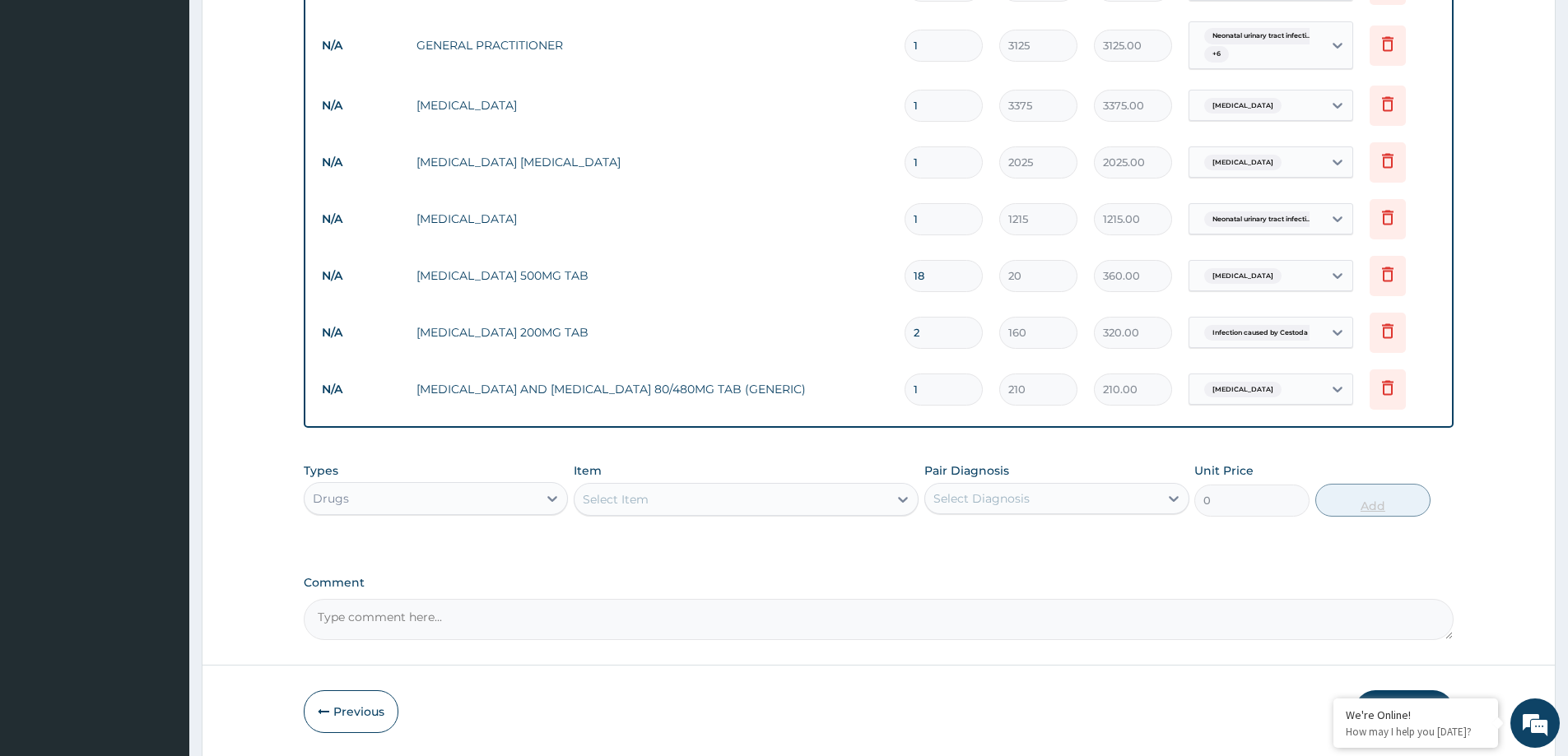
type input "0.00"
type input "6"
type input "1260.00"
type input "6"
click at [604, 487] on div "Select Item" at bounding box center [731, 499] width 314 height 26
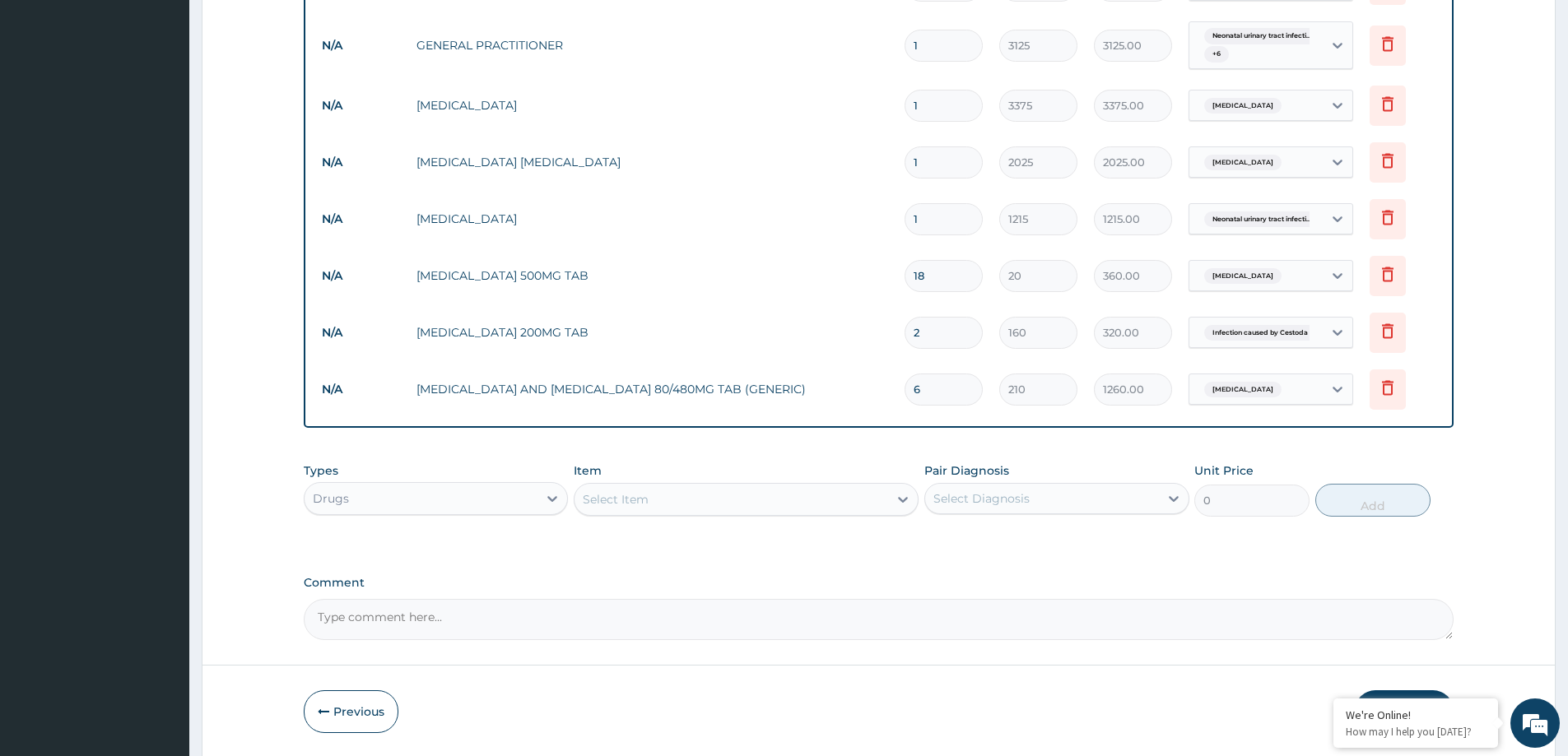
click at [604, 487] on div "Select Item" at bounding box center [731, 499] width 314 height 26
paste input "COUGH SYR (ADUL"
type input "COUGH SYR (ADUL"
click at [661, 546] on div "COUGH SYR (ADULT)" at bounding box center [746, 540] width 344 height 30
type input "700"
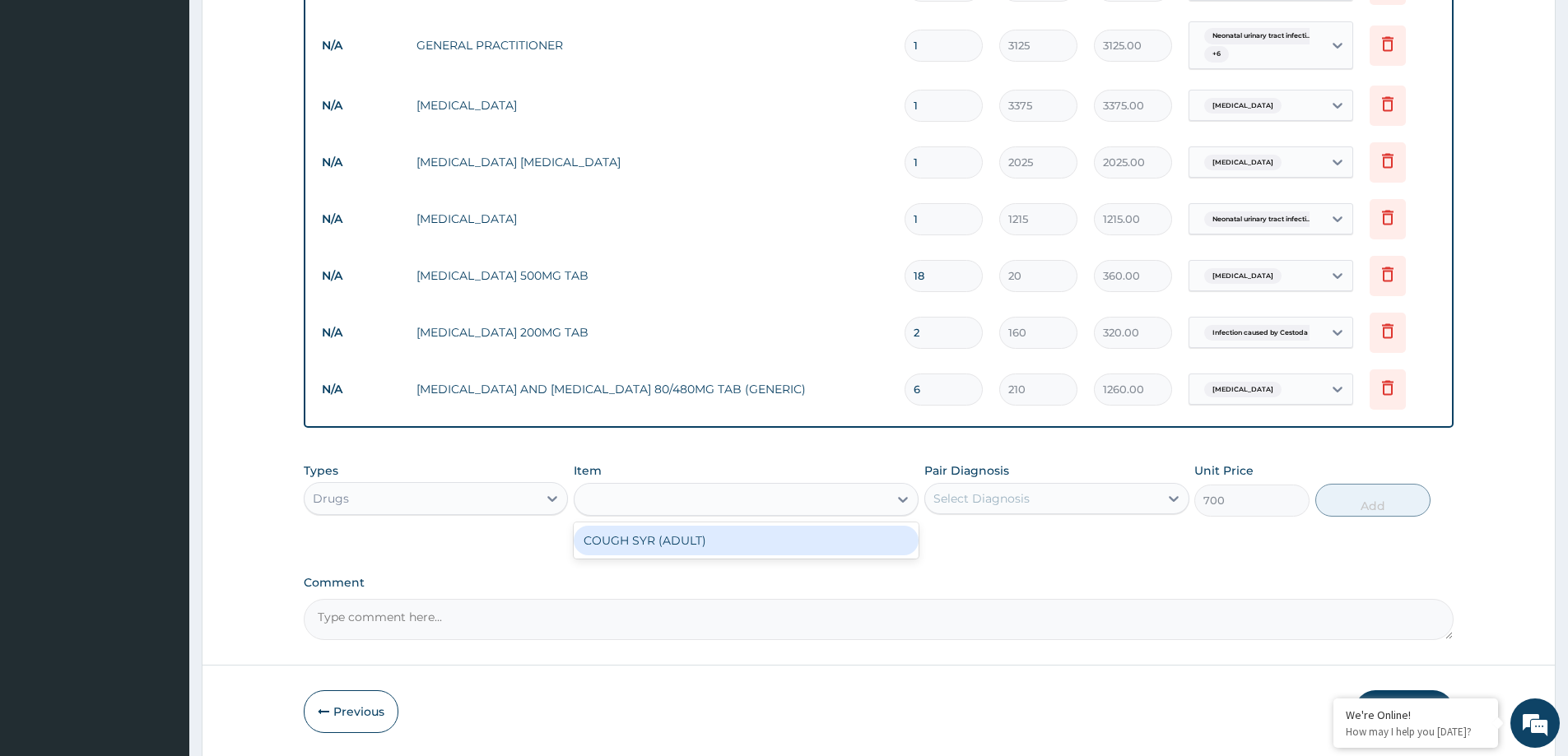
click at [661, 546] on div "Types Drugs Item option ARTEMETHER AND LUMEFANTRINE 80/480MG TAB (GENERIC), sel…" at bounding box center [878, 501] width 1150 height 95
click at [1061, 509] on div "Select Diagnosis" at bounding box center [1041, 498] width 233 height 26
click at [1058, 501] on div "Select Diagnosis" at bounding box center [1041, 498] width 233 height 26
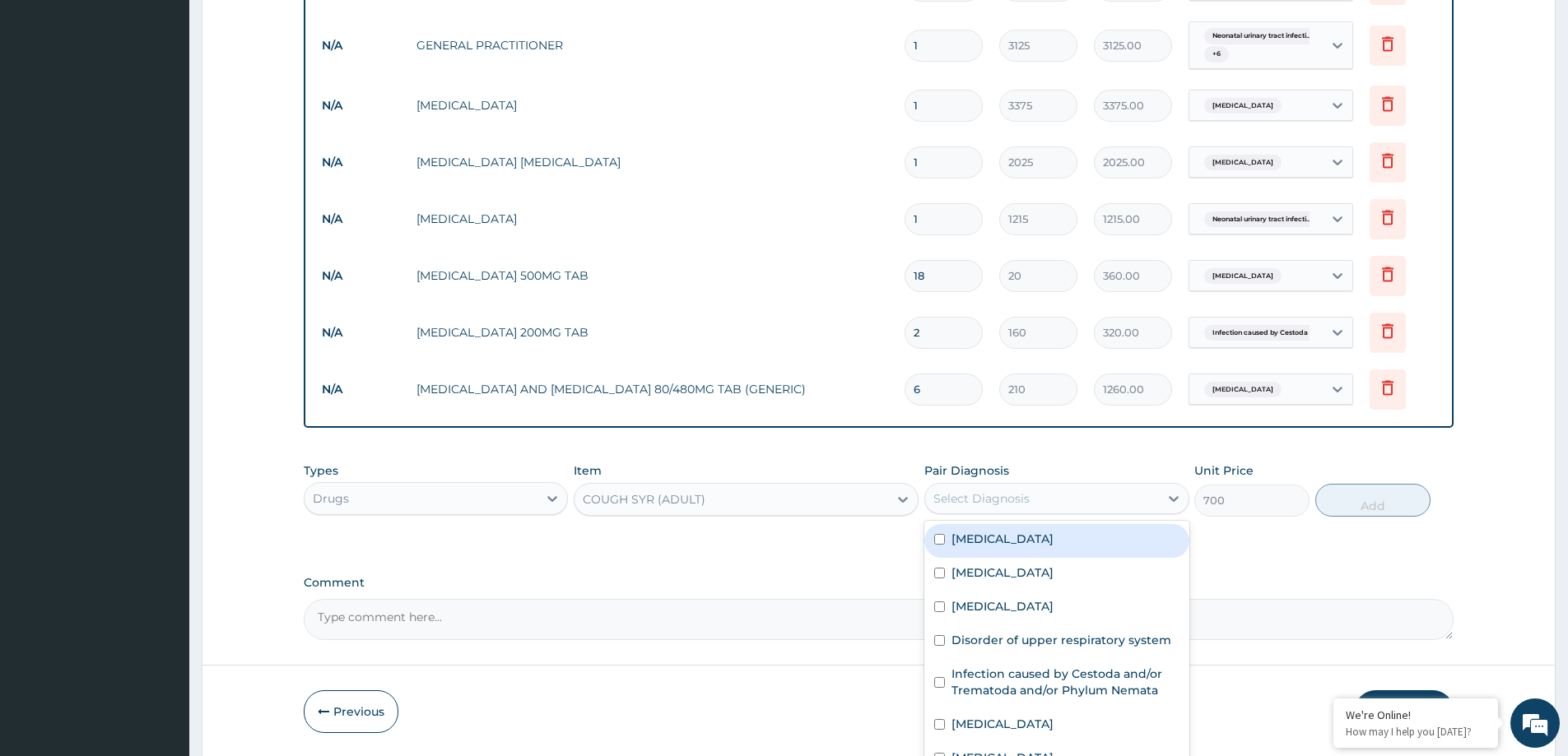
click at [1058, 501] on div "Select Diagnosis" at bounding box center [1041, 498] width 233 height 26
click at [1024, 654] on div "Disorder of upper respiratory system" at bounding box center [1056, 642] width 264 height 34
checkbox input "true"
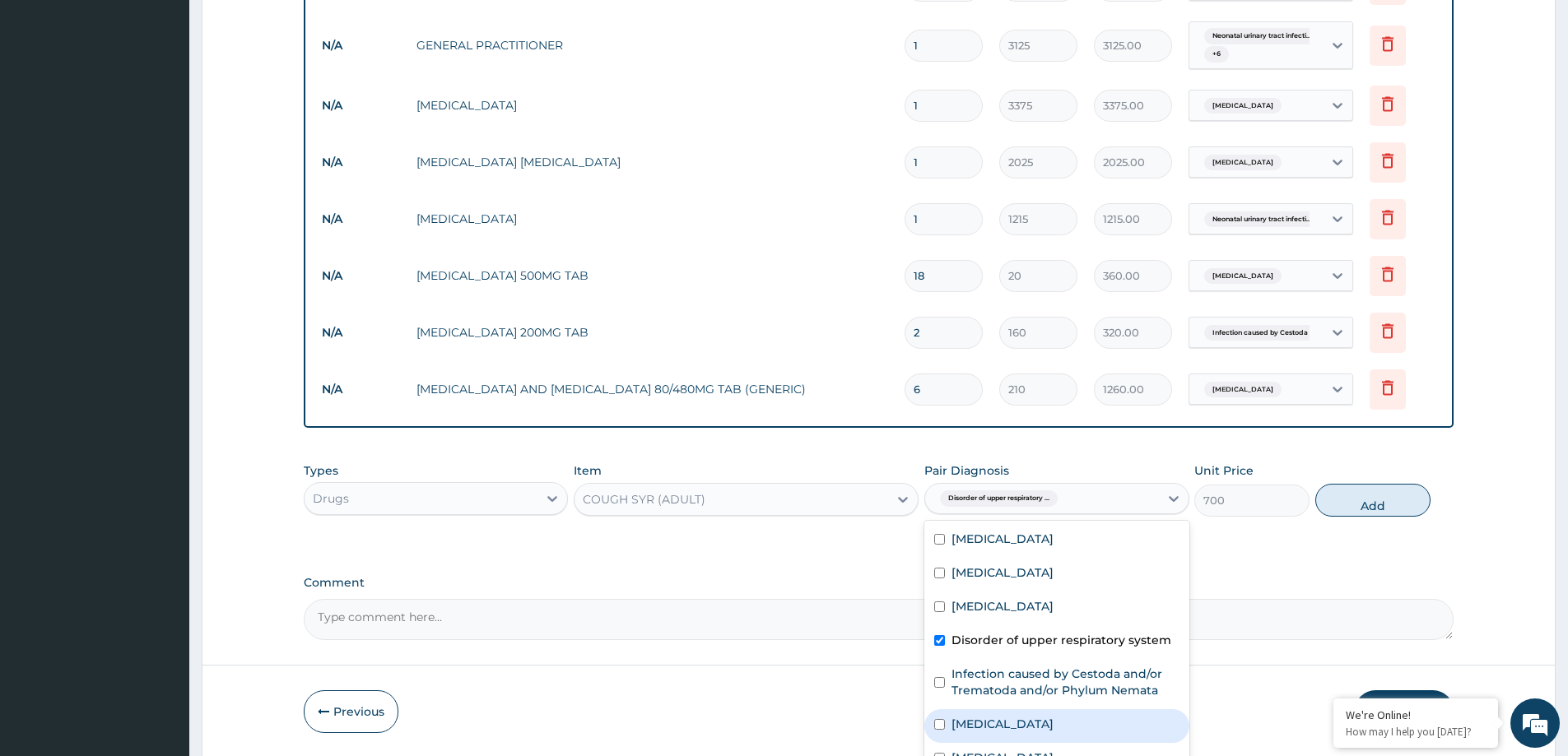
click at [996, 724] on label "Upper respiratory infection" at bounding box center [1002, 723] width 102 height 16
checkbox input "true"
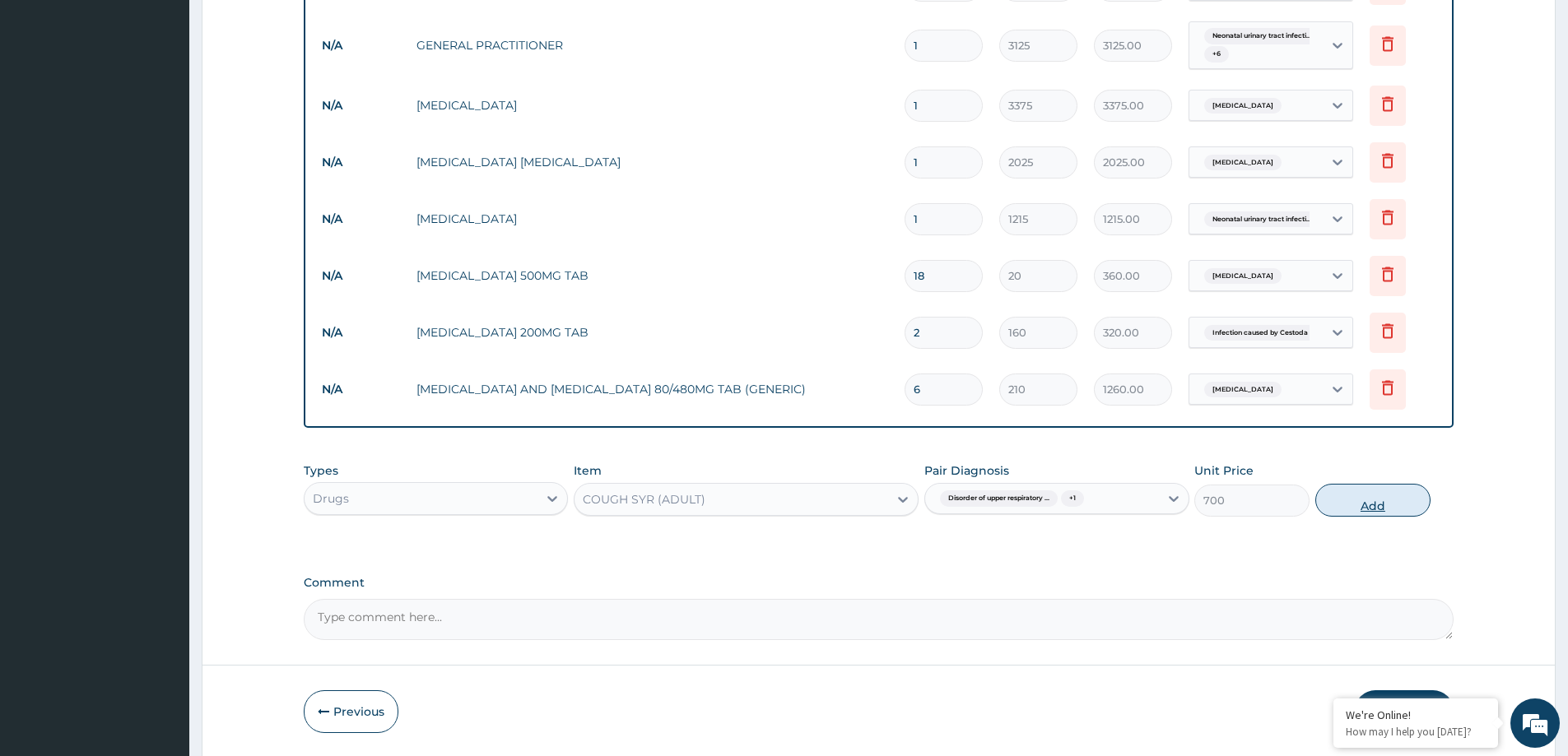
click at [1350, 500] on button "Add" at bounding box center [1372, 500] width 115 height 33
type input "0"
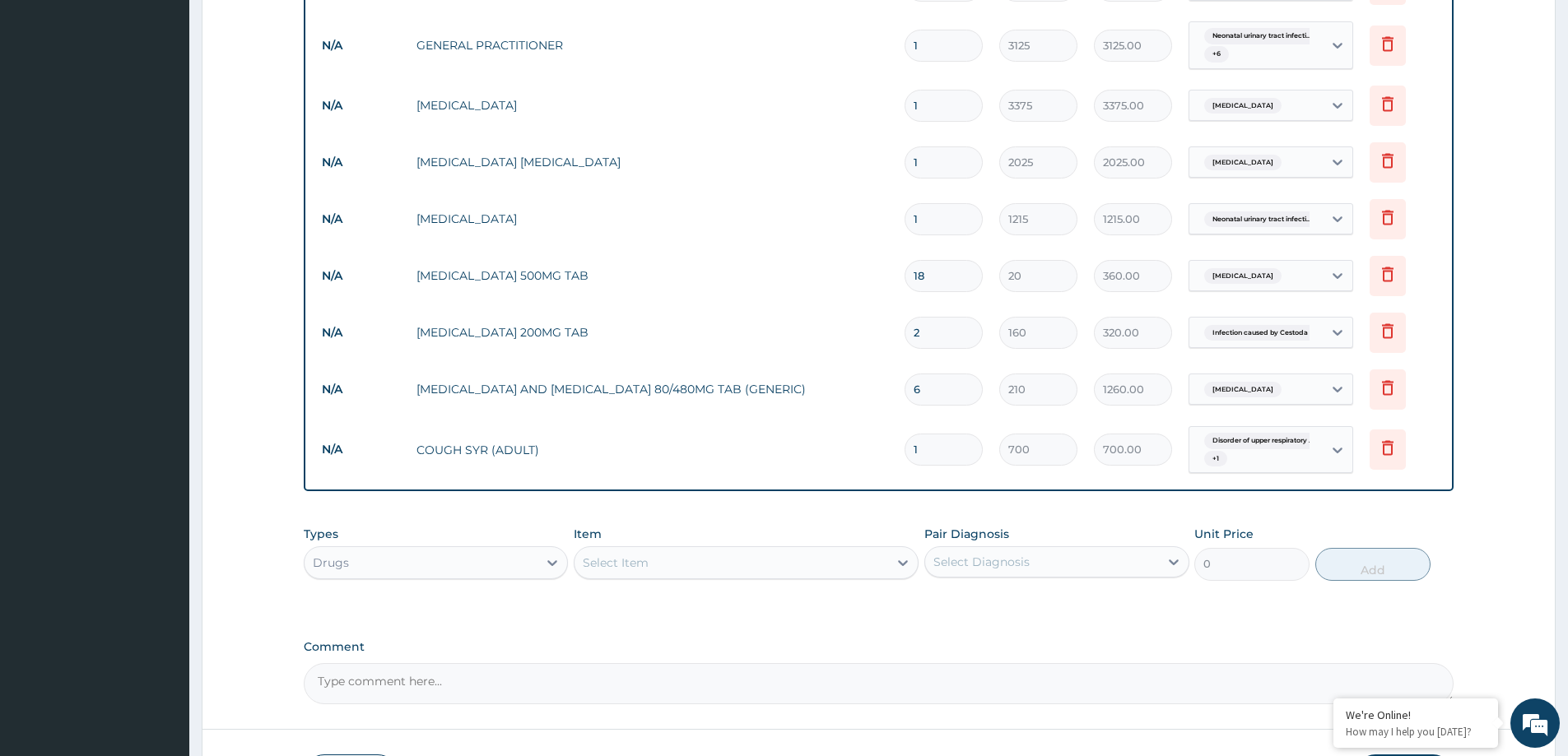
scroll to position [892, 0]
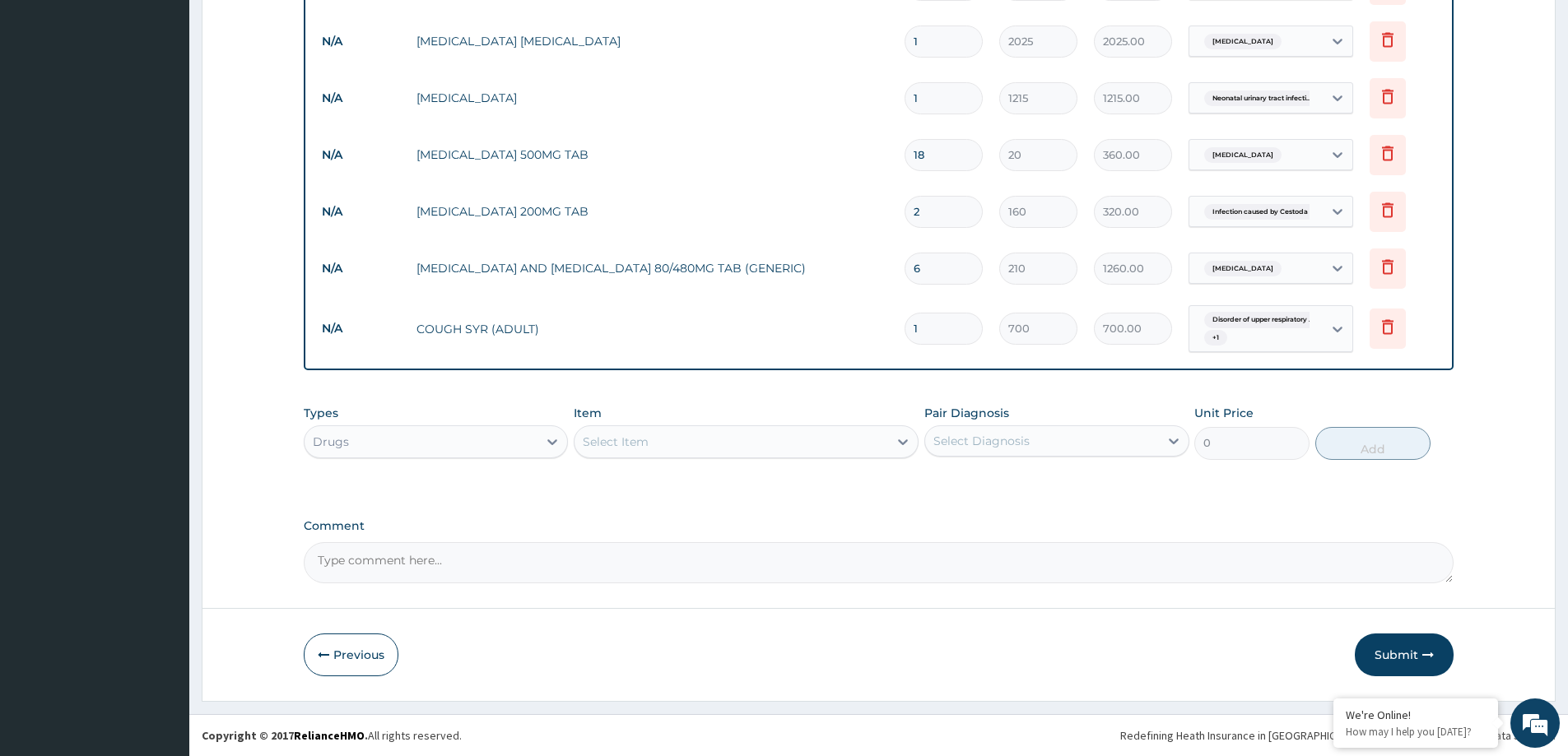
click at [673, 439] on div "Select Item" at bounding box center [731, 441] width 314 height 26
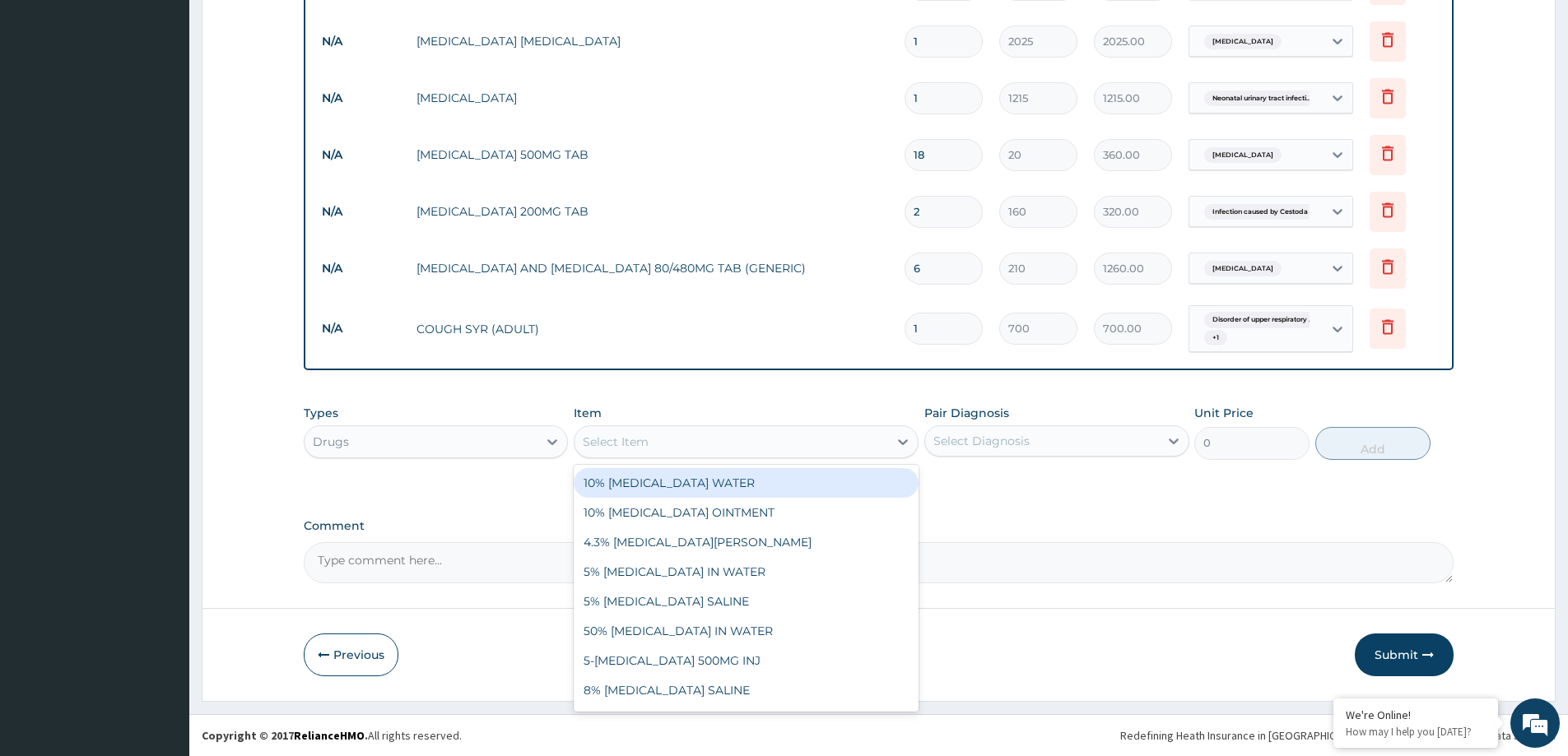
paste input "CHLORPHENIRAMINE 4MG TAB"
type input "CHLORPHENIRAMINE 4MG TAB"
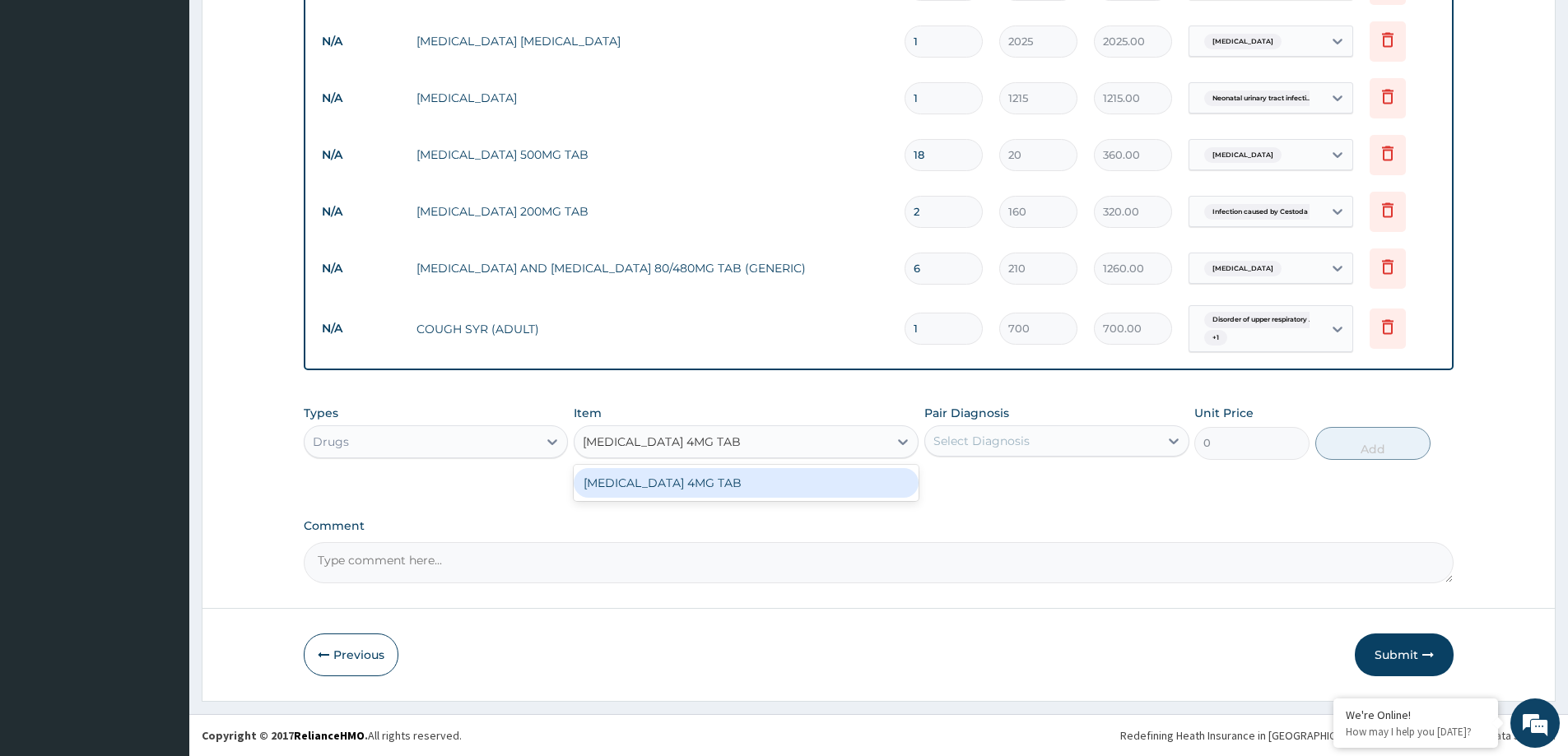
click at [715, 483] on div "CHLORPHENIRAMINE 4MG TAB" at bounding box center [746, 483] width 344 height 30
type input "80"
click at [715, 483] on div "Types Drugs Item option COUGH SYR (ADULT), selected. option CHLORPHENIRAMINE 4M…" at bounding box center [878, 443] width 1150 height 95
click at [996, 448] on div "Select Diagnosis" at bounding box center [981, 440] width 96 height 16
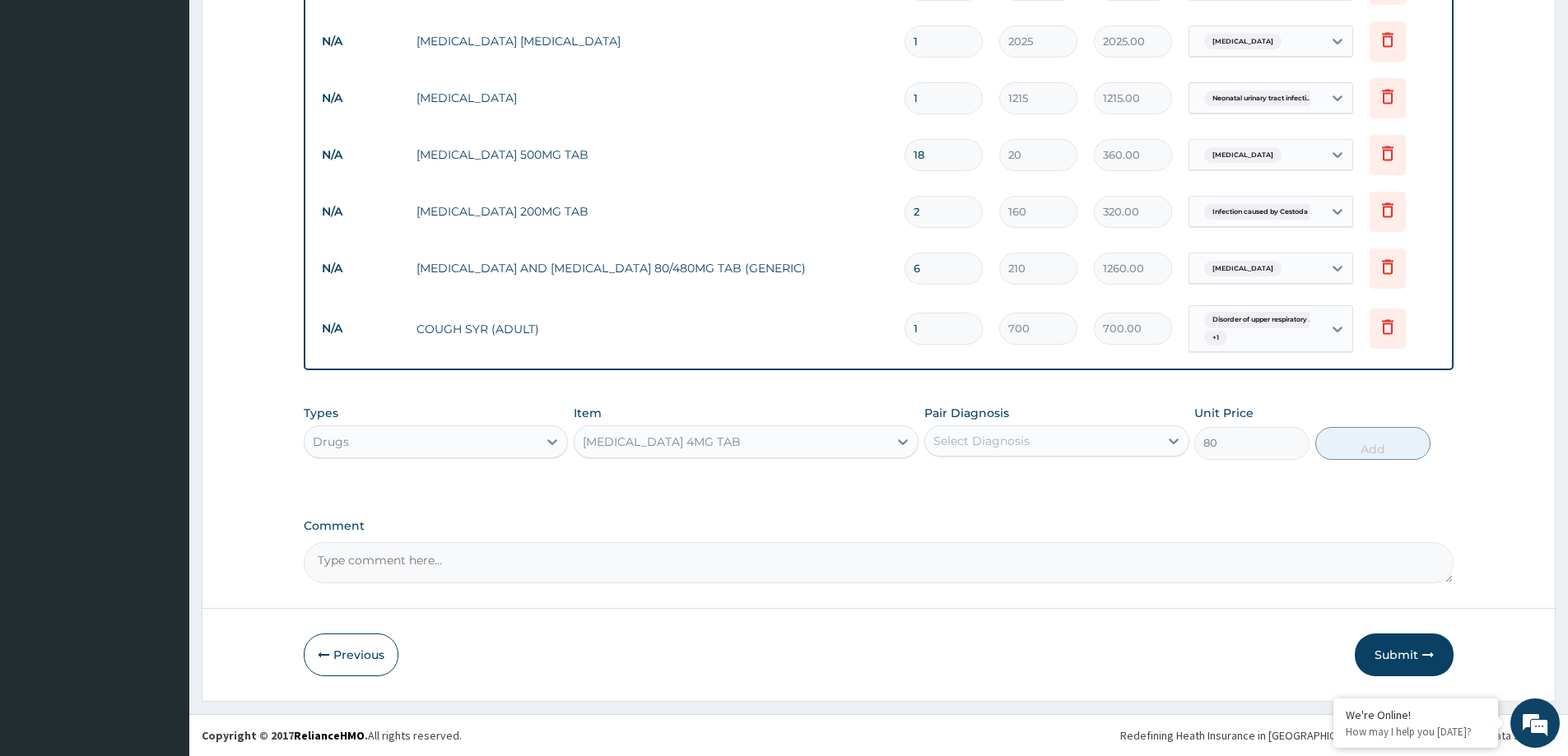
click at [986, 448] on div "Select Diagnosis" at bounding box center [981, 440] width 96 height 16
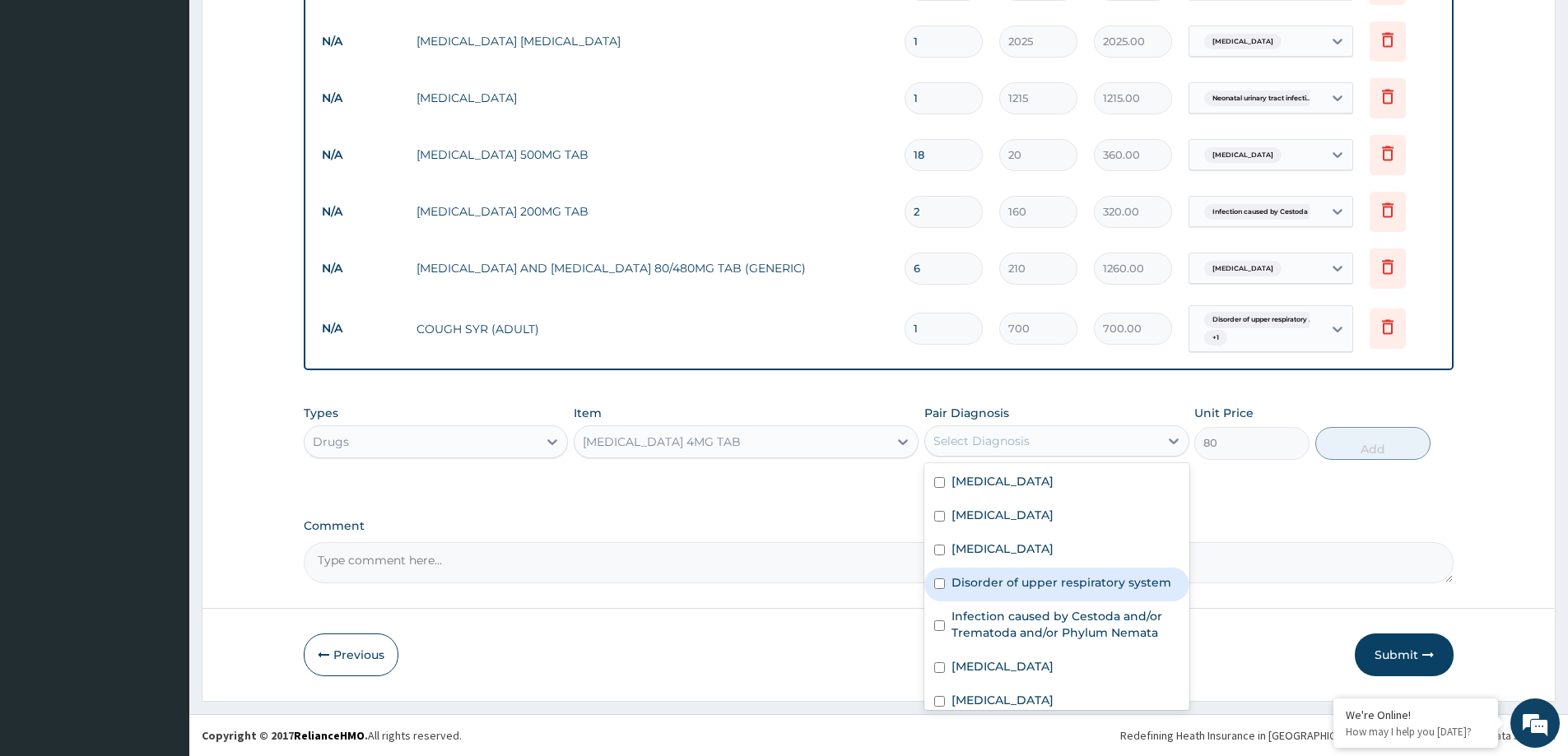
click at [983, 580] on label "Disorder of upper respiratory system" at bounding box center [1060, 582] width 220 height 16
checkbox input "true"
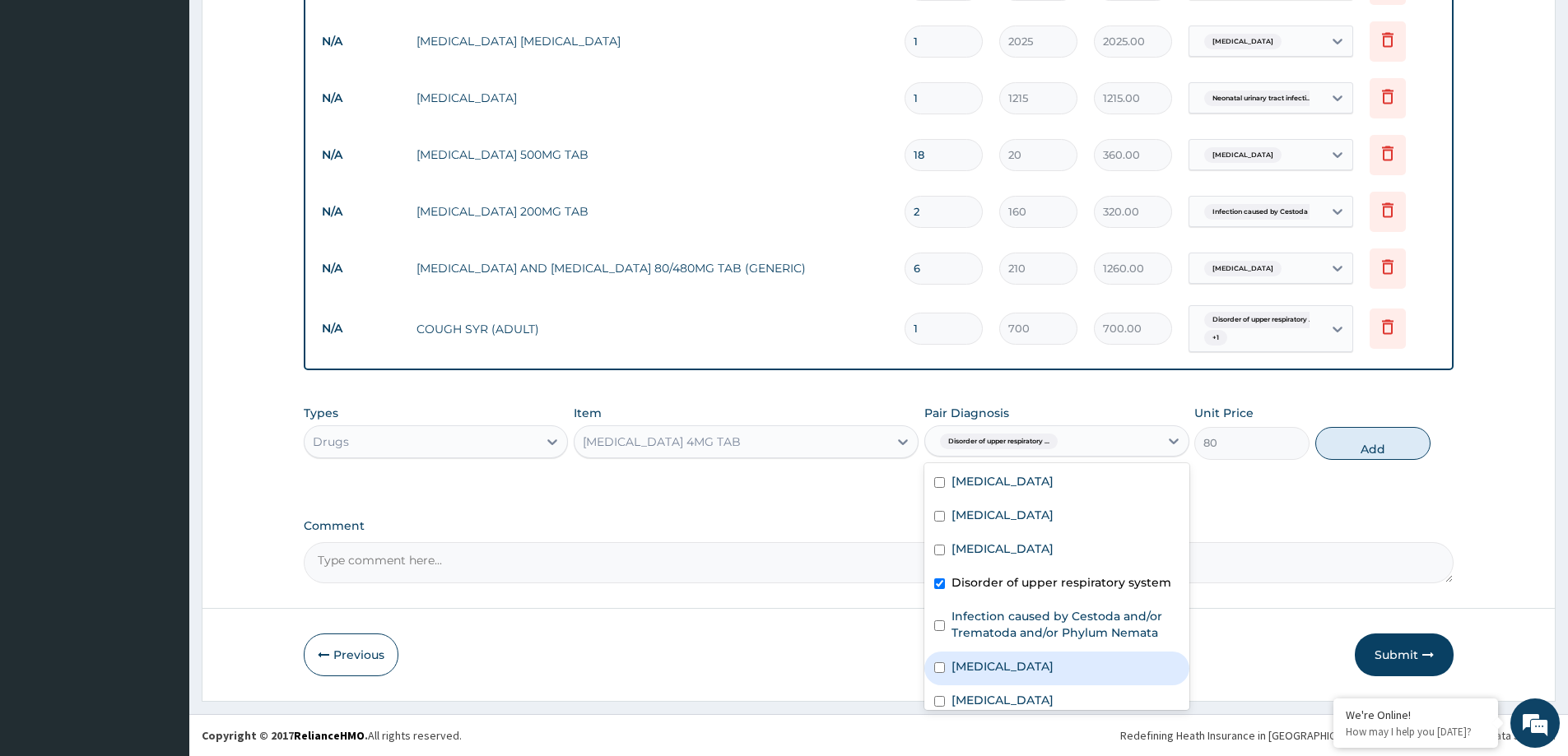
click at [998, 665] on label "Upper respiratory infection" at bounding box center [1002, 666] width 102 height 16
checkbox input "true"
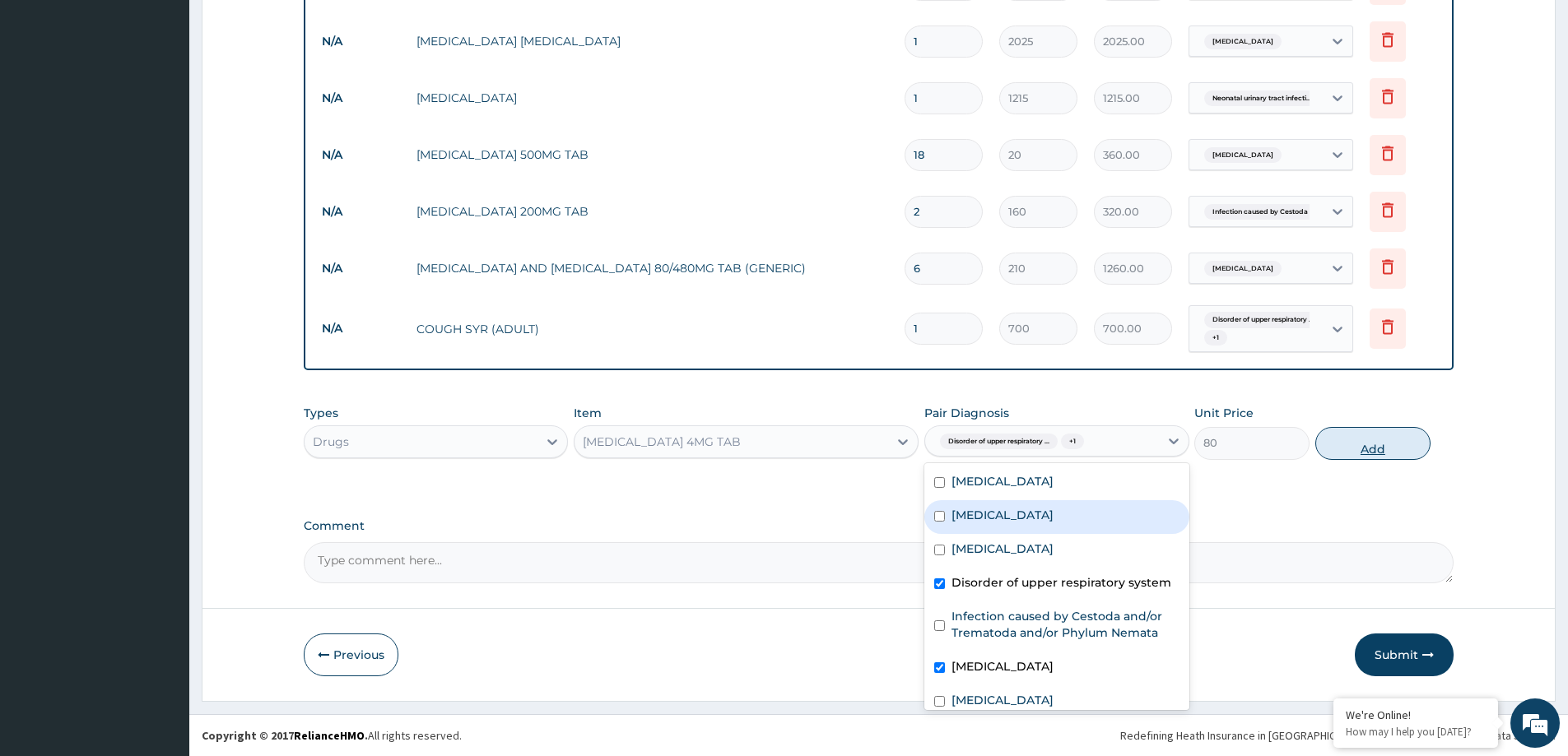
click at [1372, 444] on button "Add" at bounding box center [1372, 443] width 115 height 33
type input "0"
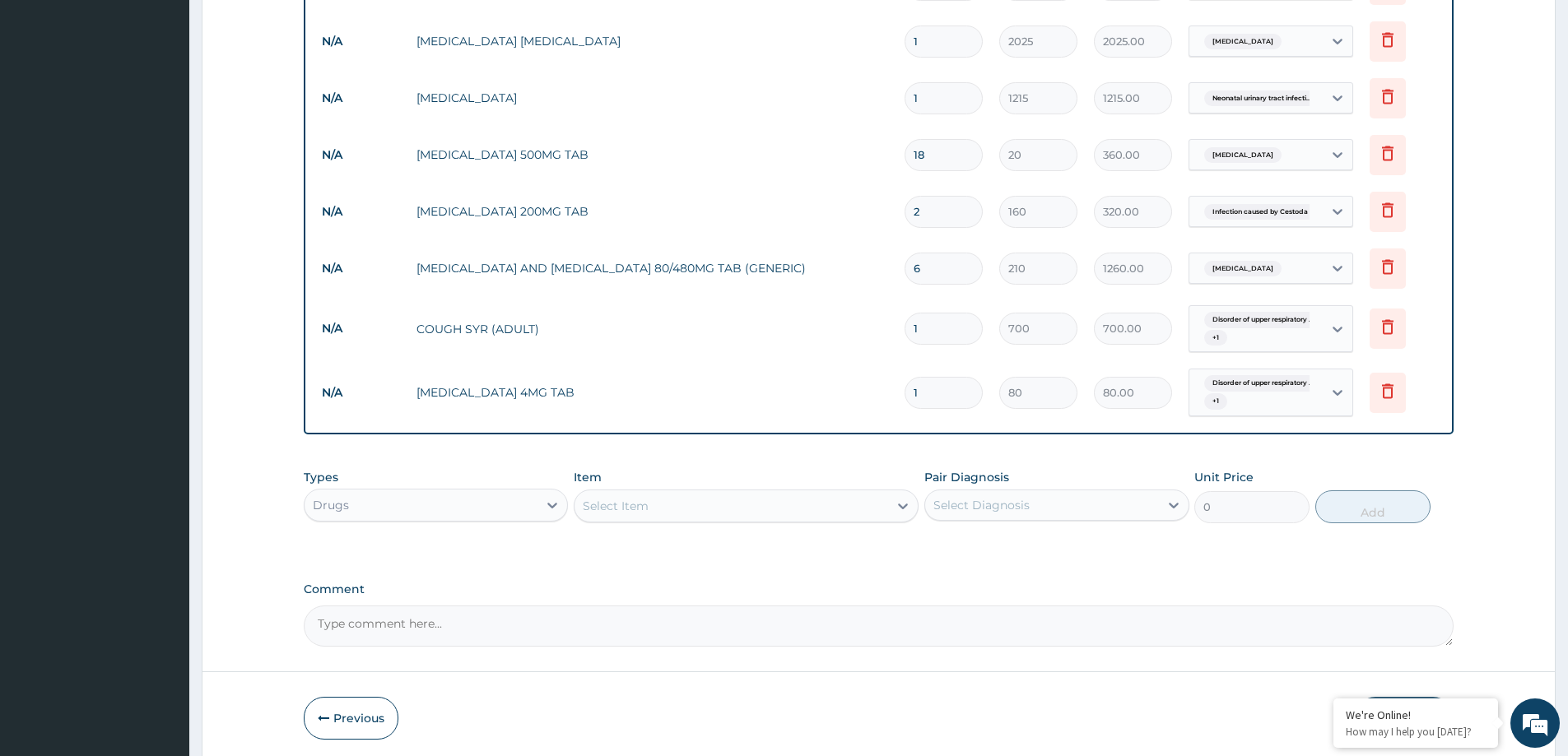
type input "10"
type input "800.00"
type input "10"
click at [720, 504] on div "Select Item" at bounding box center [731, 506] width 314 height 26
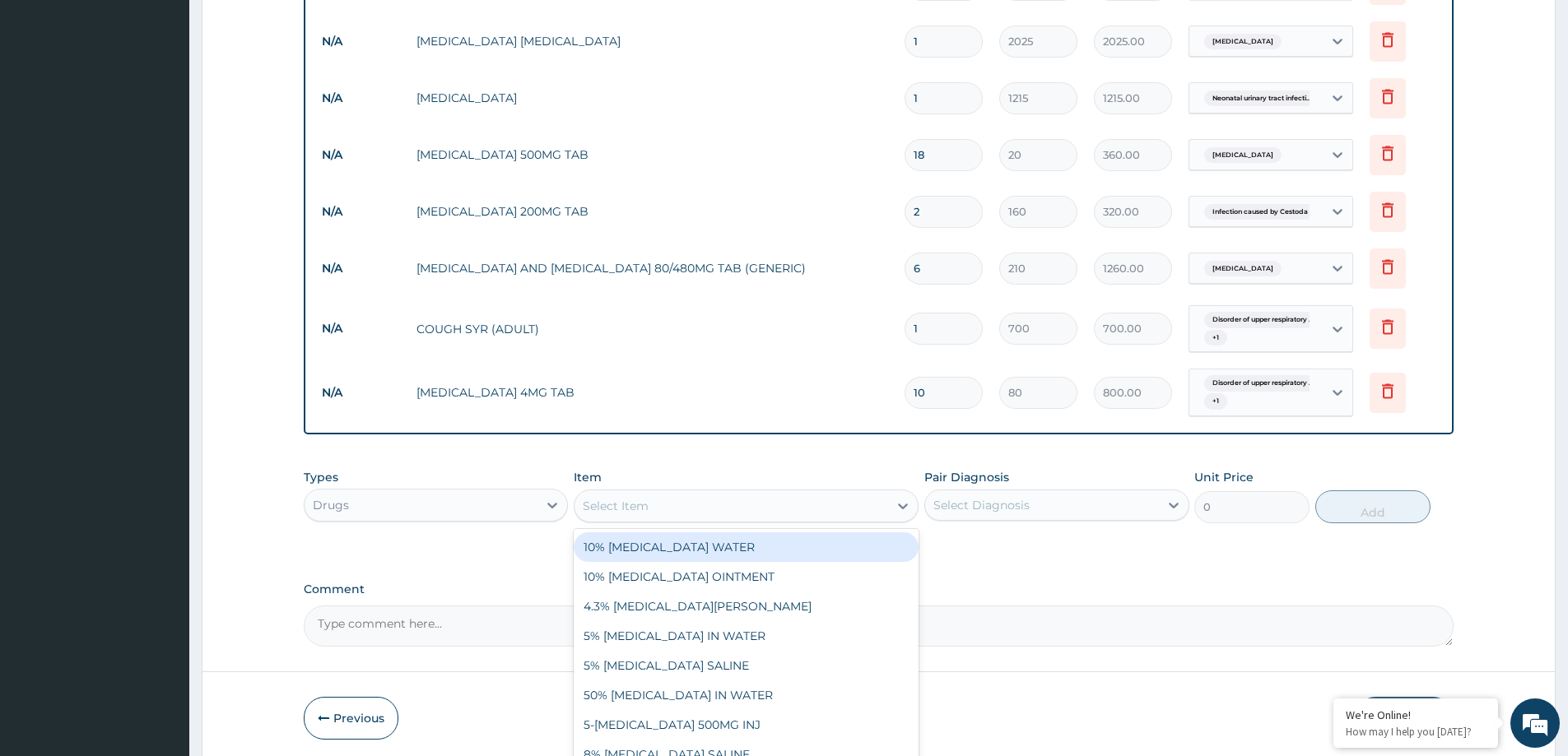
paste input "AMOXYCILLIN AND CLAVULANIC ACID 625MG TAB"
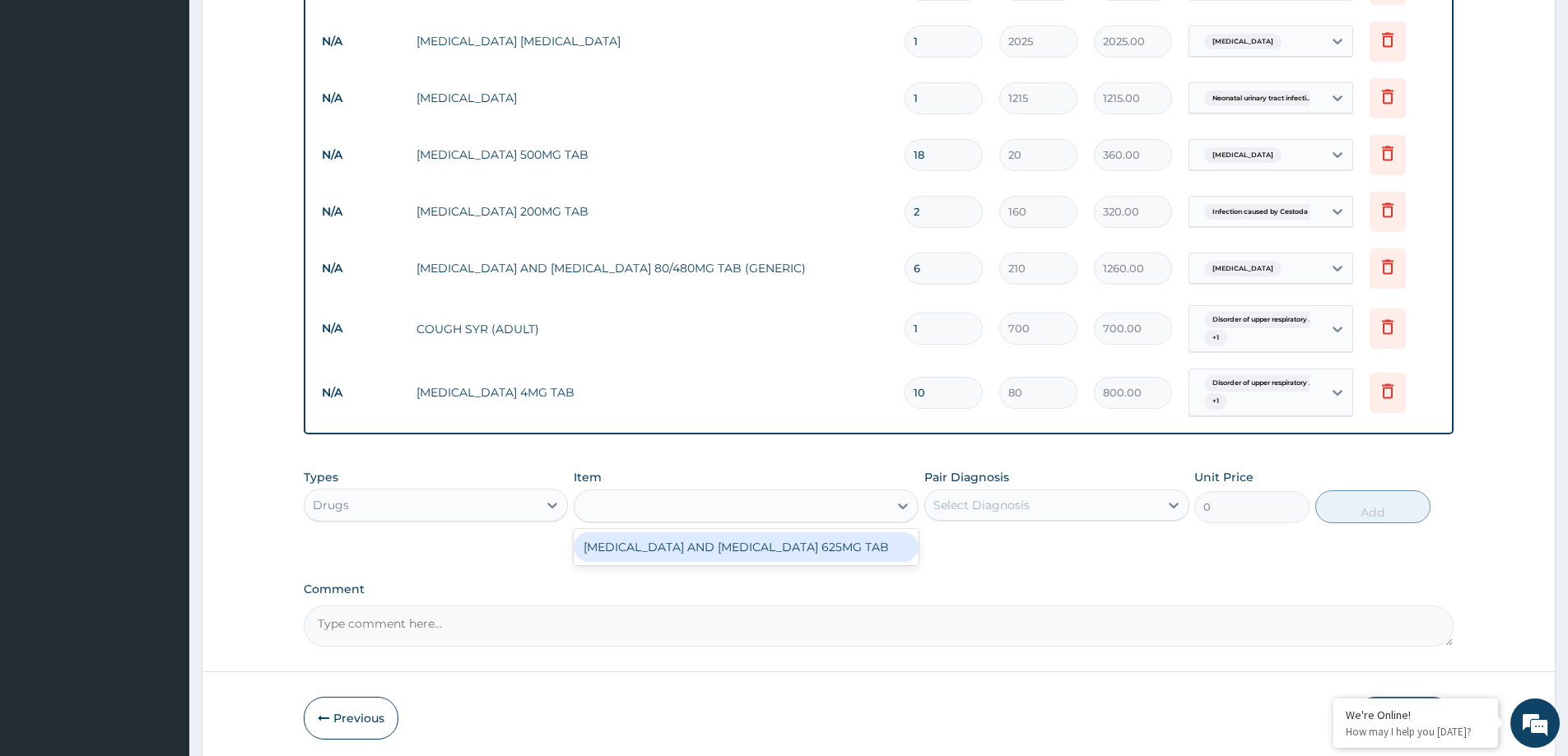
type input "AMOXYCILLIN AND CLAVULANIC ACID 625MG TAB"
click at [713, 548] on div "AMOXYCILLIN AND CLAVULANIC ACID 625MG TAB" at bounding box center [746, 547] width 344 height 30
type input "230"
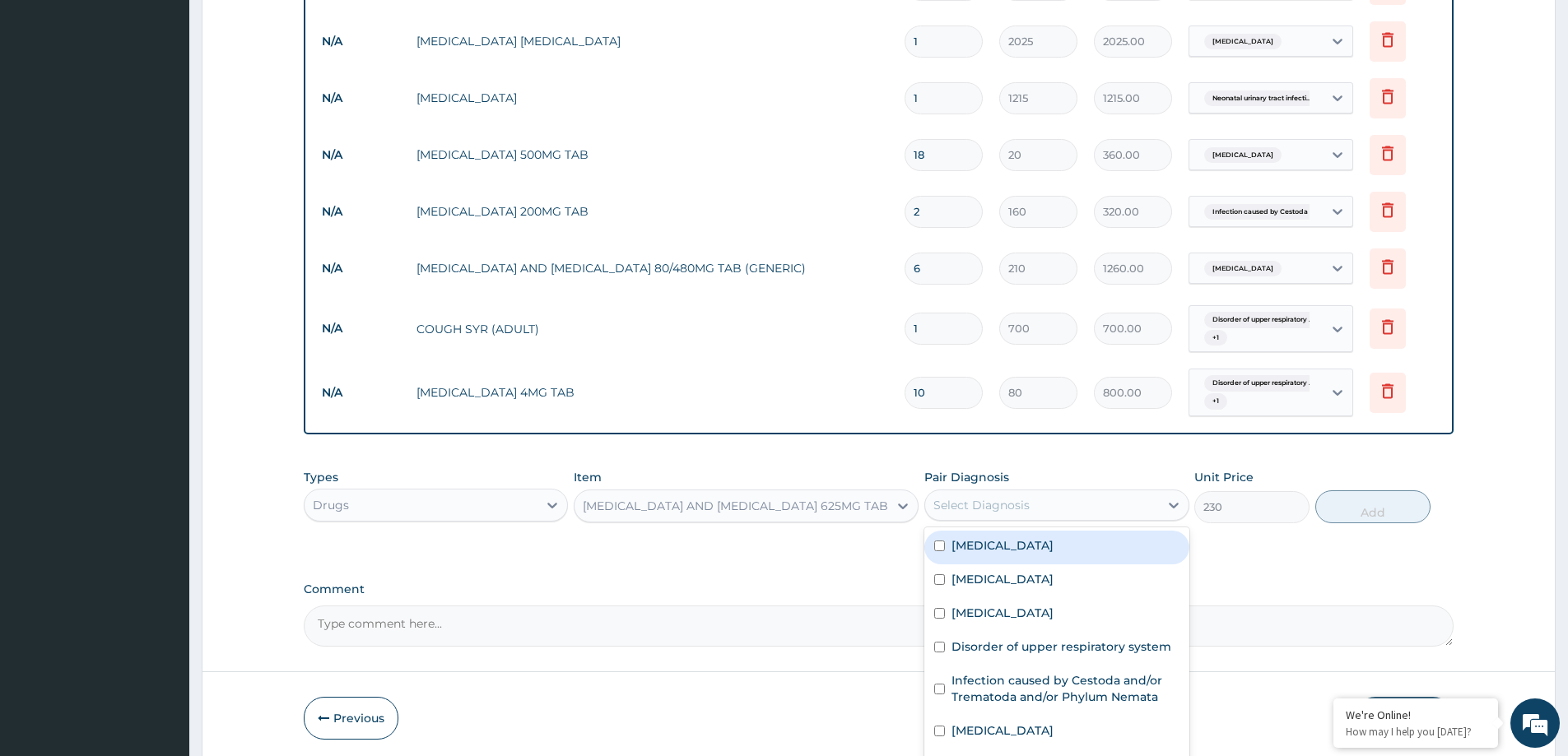
click at [975, 512] on div "Select Diagnosis" at bounding box center [981, 505] width 96 height 16
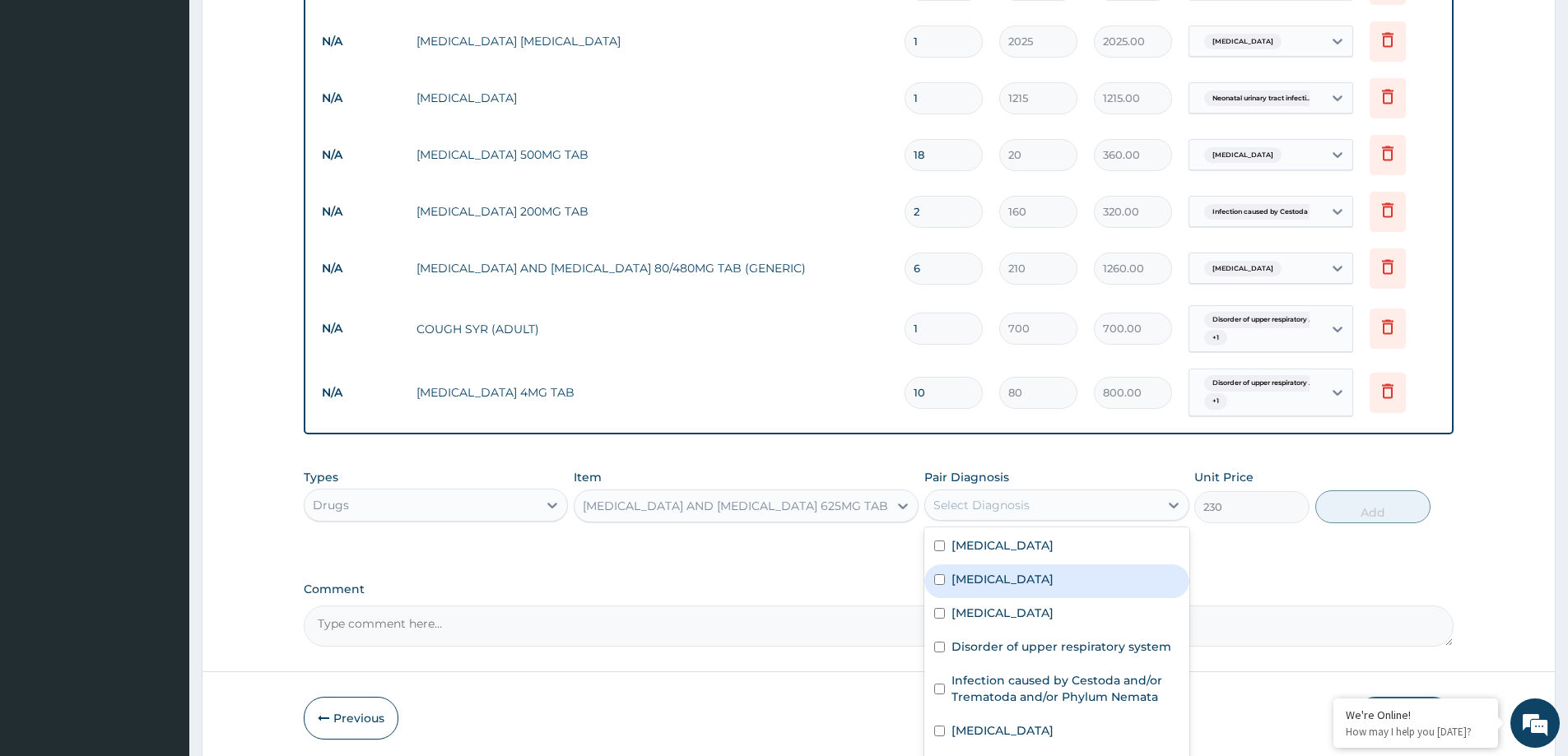
click at [1025, 586] on label "Bacterial infectious disease" at bounding box center [1002, 579] width 102 height 16
checkbox input "true"
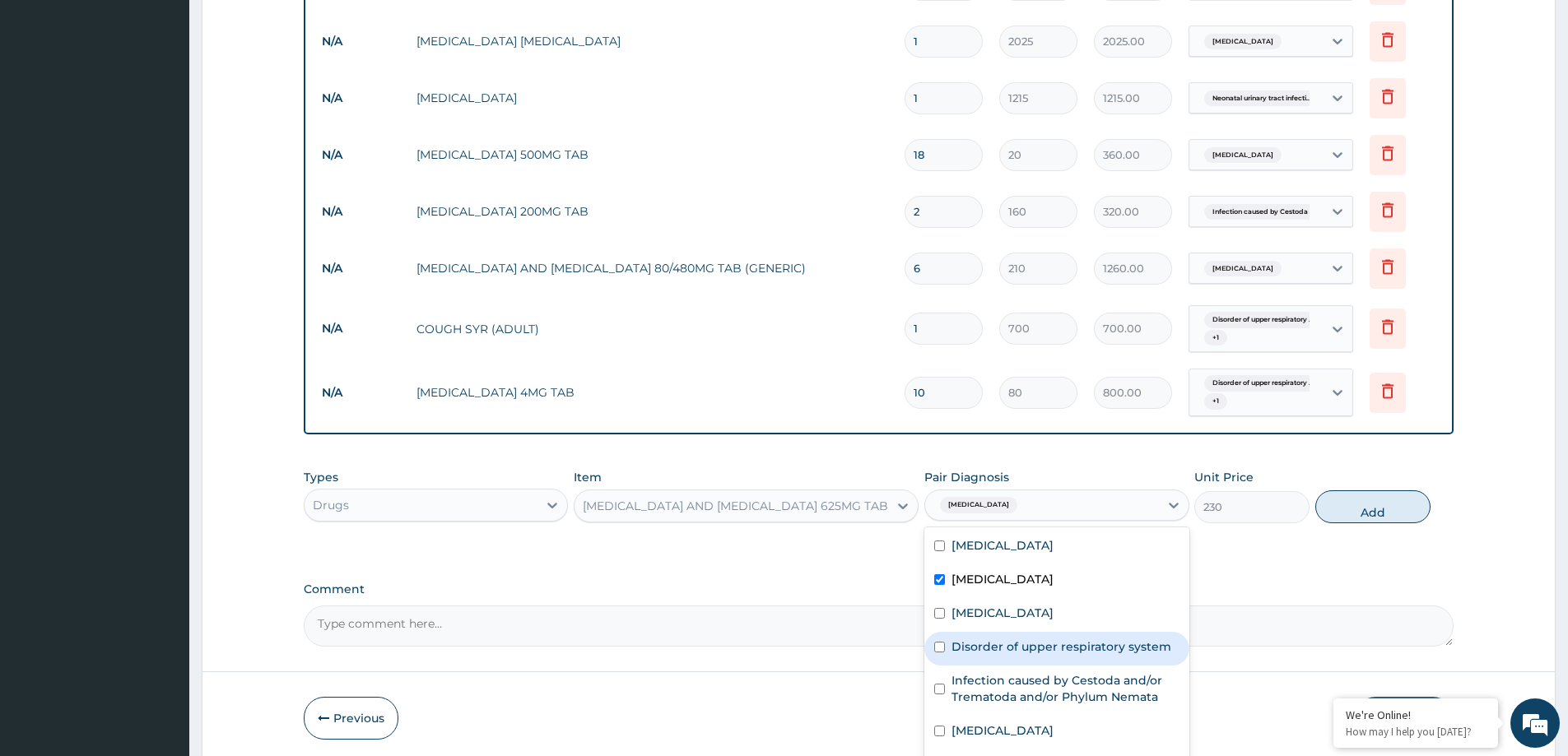
scroll to position [12, 0]
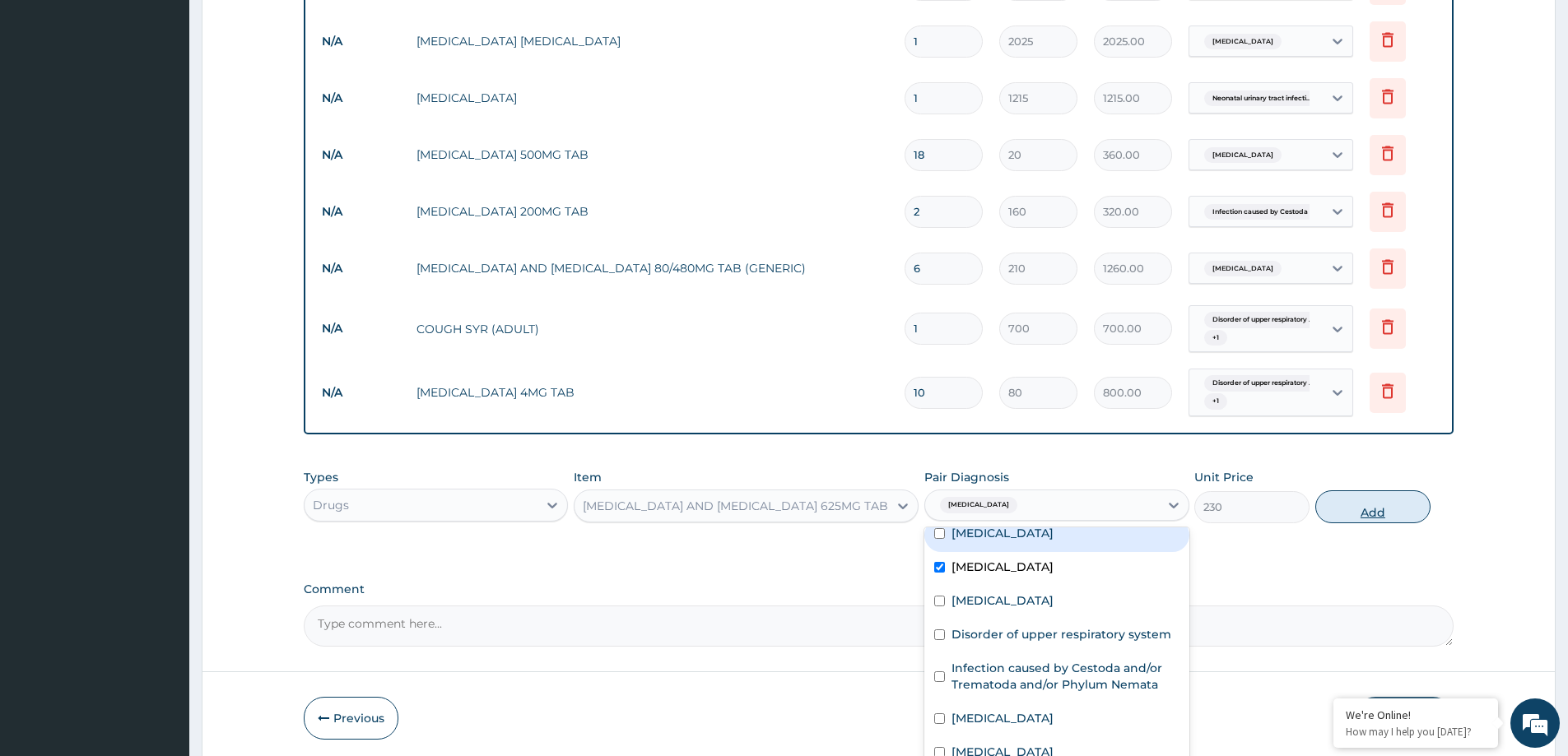
click at [1402, 501] on button "Add" at bounding box center [1372, 507] width 115 height 33
type input "0"
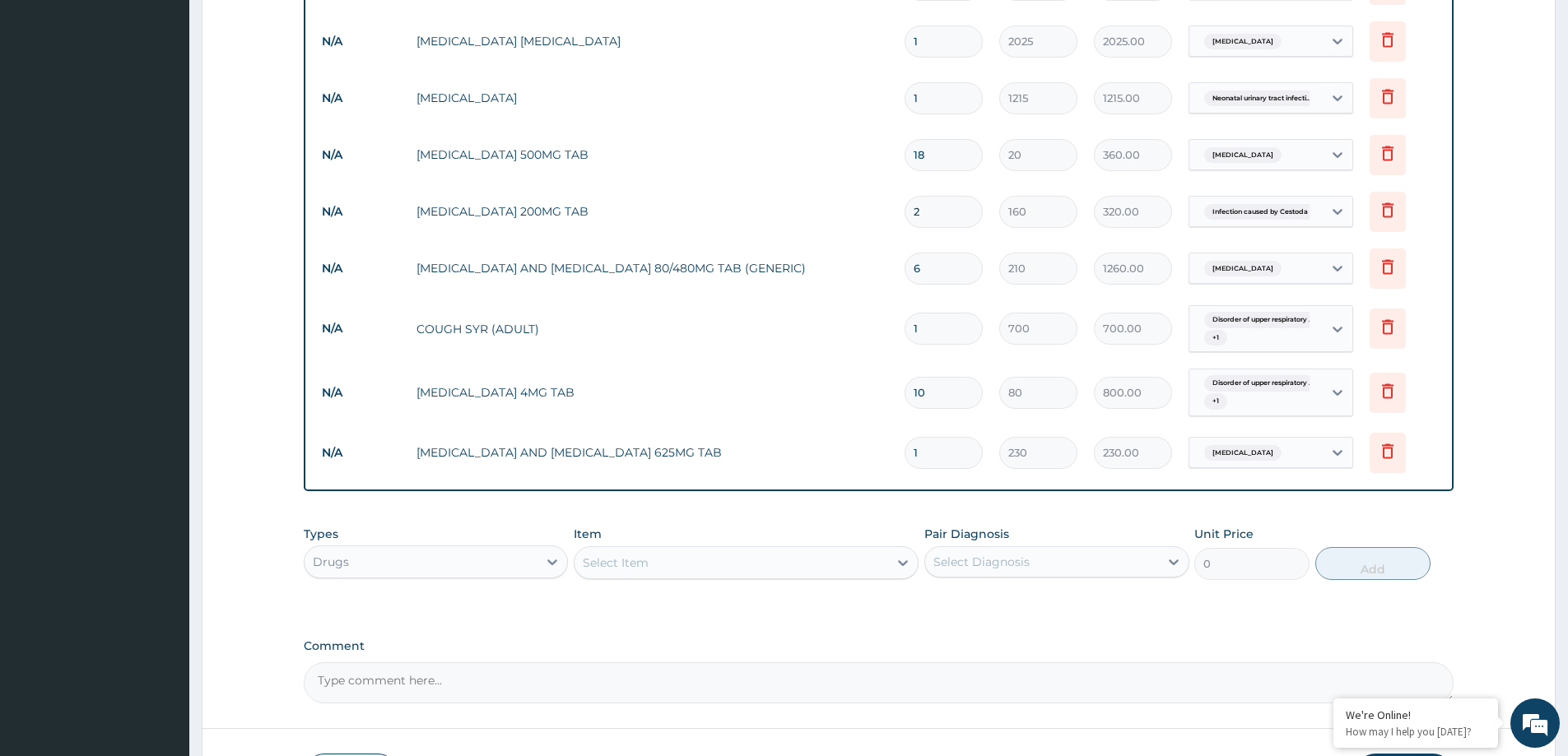
type input "14"
type input "3220.00"
type input "14"
click at [820, 611] on div "Types Drugs Item Select Item Pair Diagnosis Select Diagnosis Unit Price 0 Add" at bounding box center [878, 564] width 1150 height 95
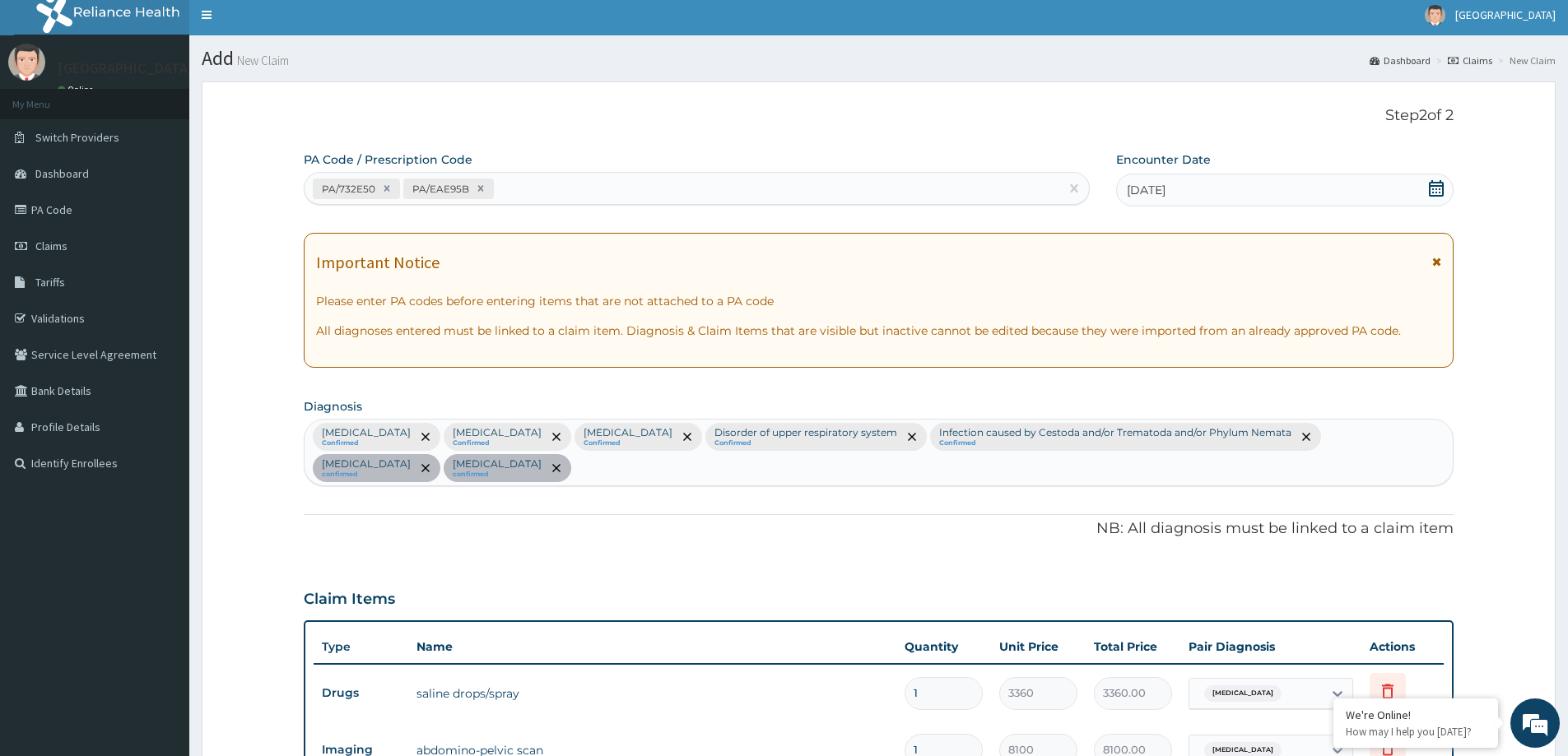
scroll to position [0, 0]
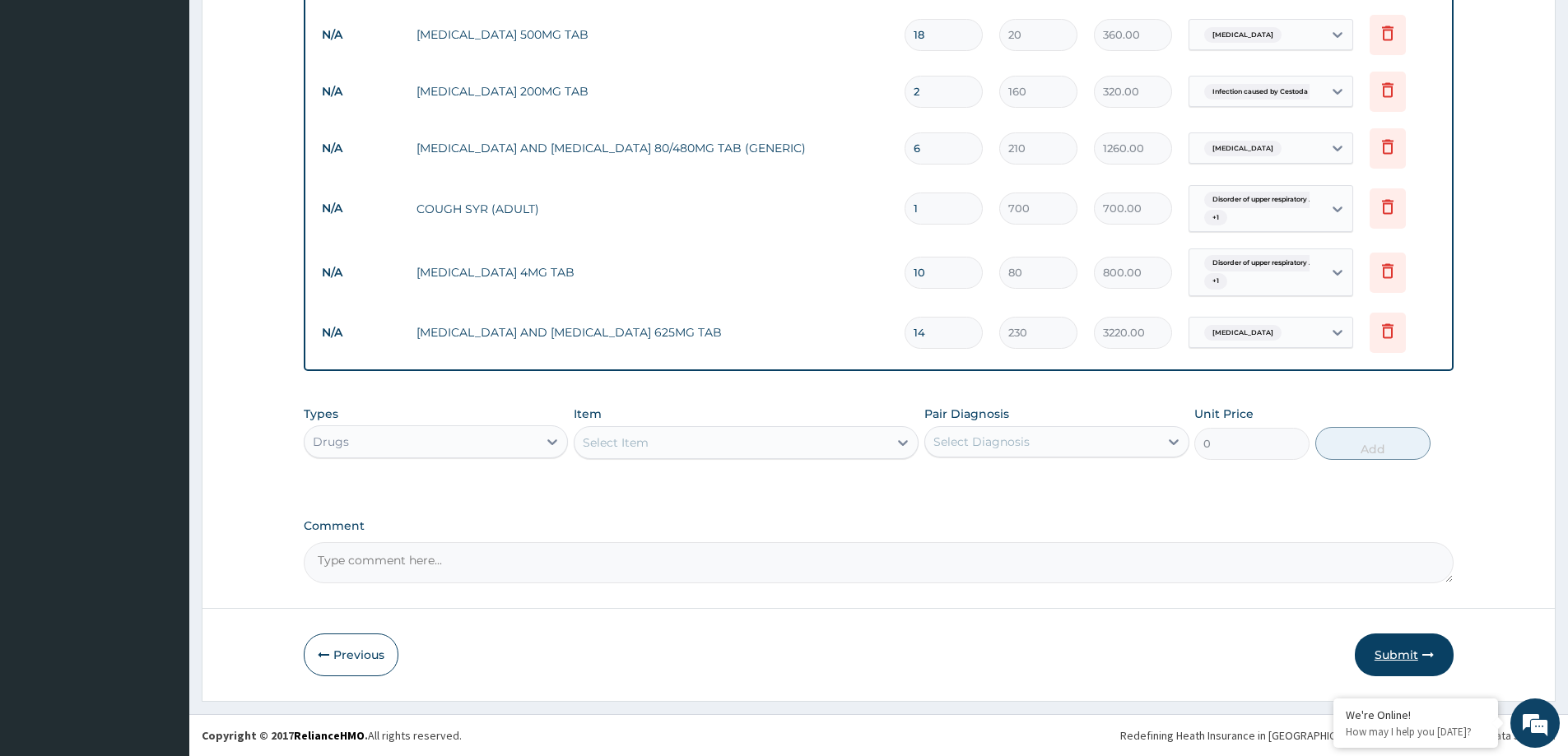
click at [1390, 660] on button "Submit" at bounding box center [1404, 654] width 99 height 43
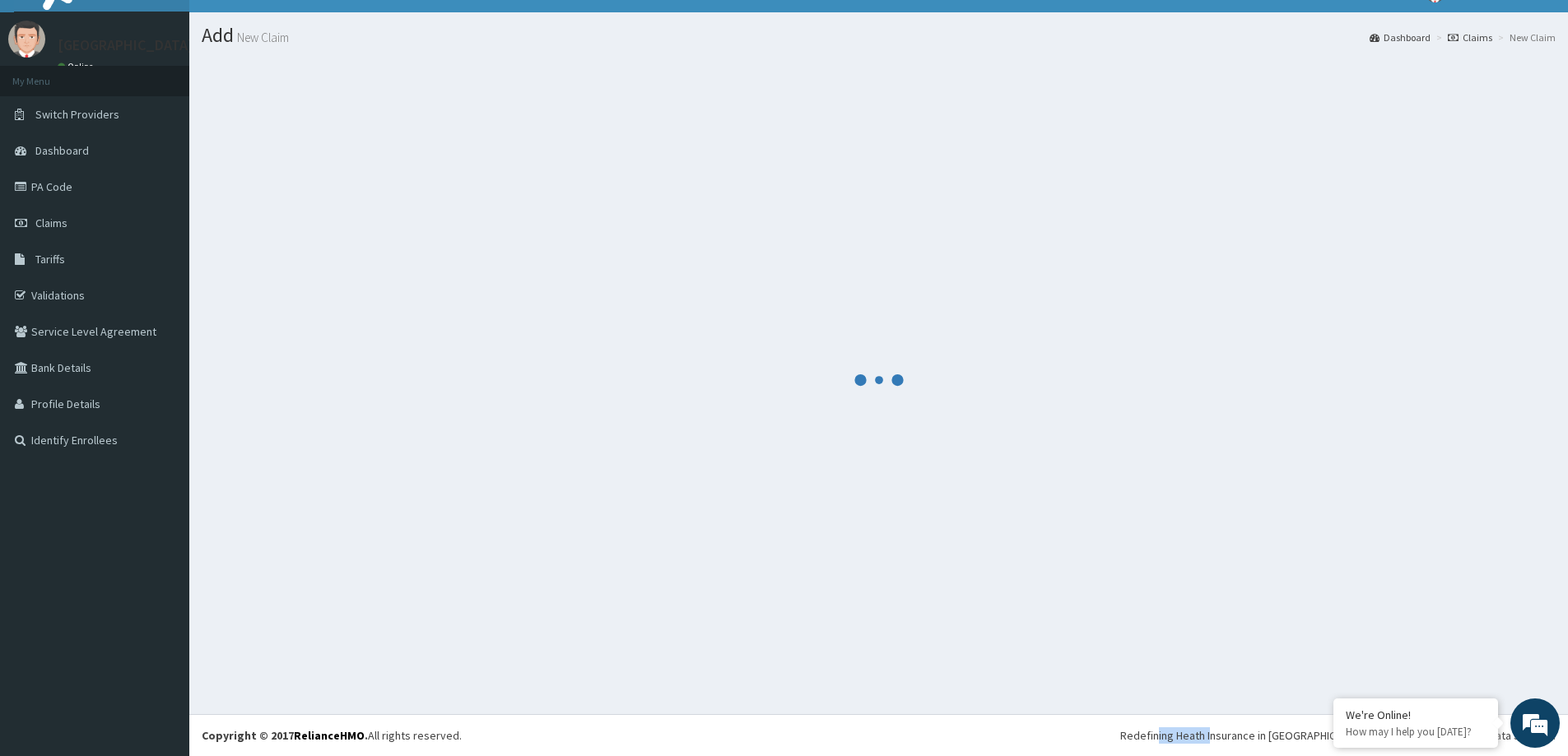
scroll to position [1012, 0]
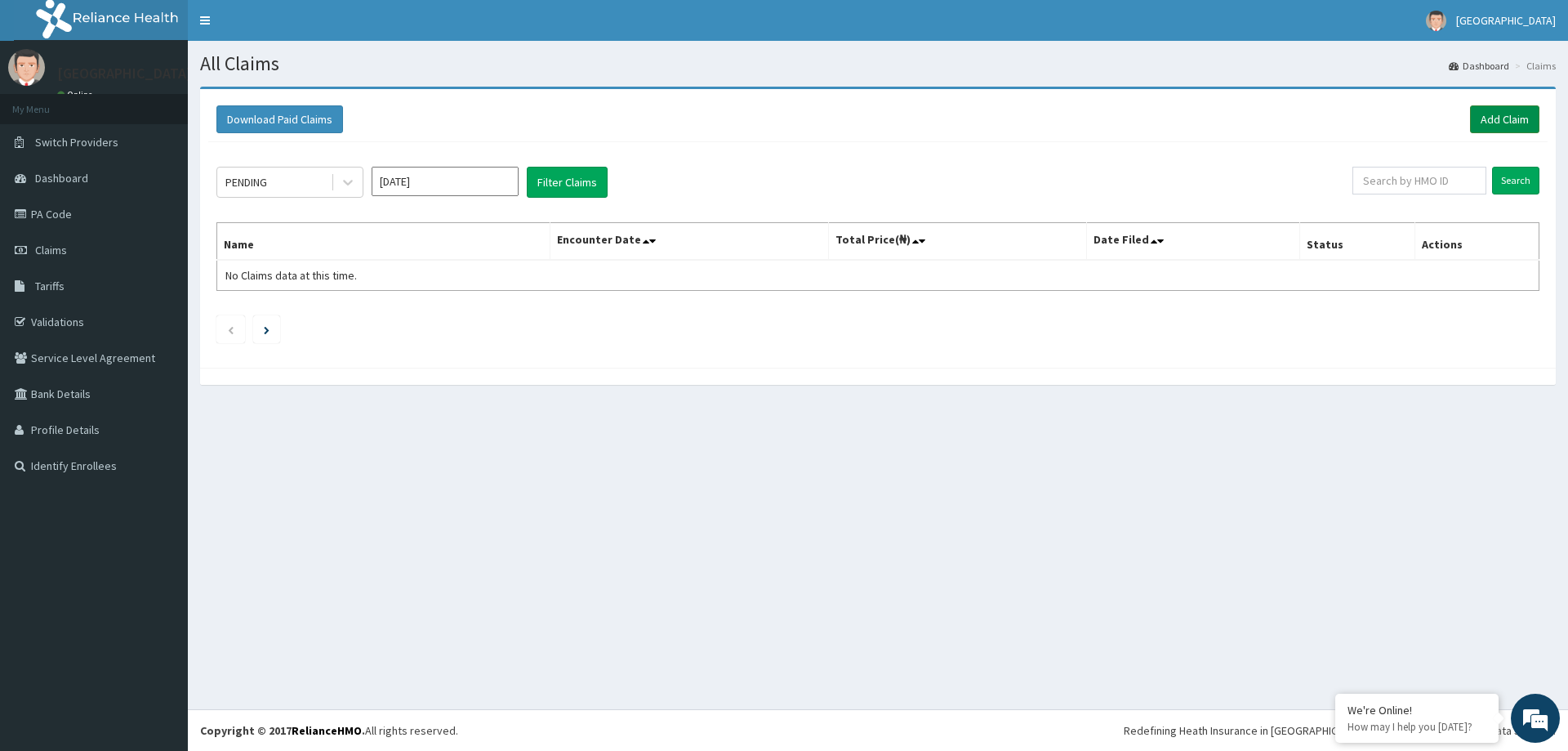
click at [1498, 127] on link "Add Claim" at bounding box center [1505, 119] width 70 height 28
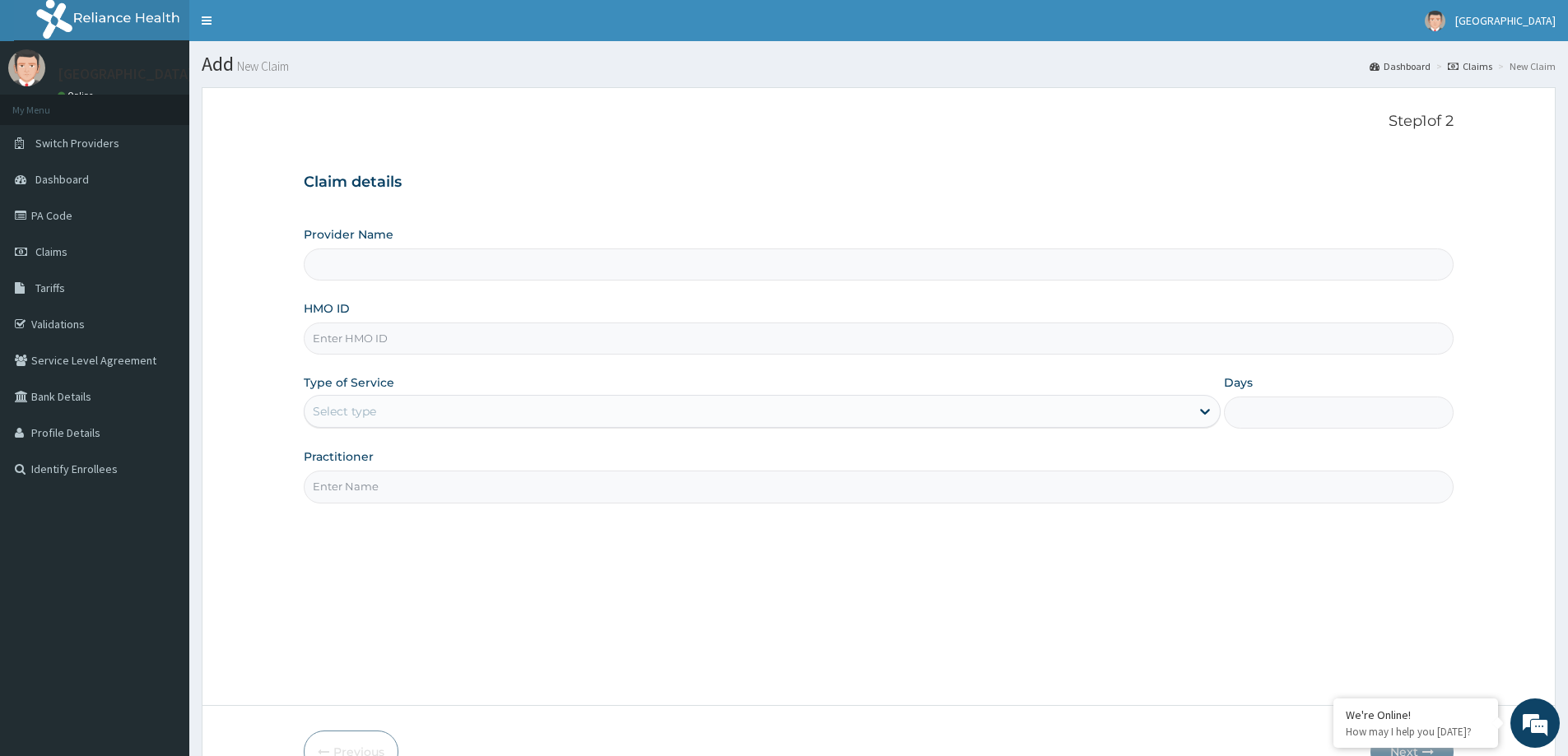
type input "LILY HOSPITAL-WARRI"
click at [374, 349] on input "HMO ID" at bounding box center [878, 338] width 1150 height 32
paste input "WEI/10001/A"
type input "WEI/10001/A"
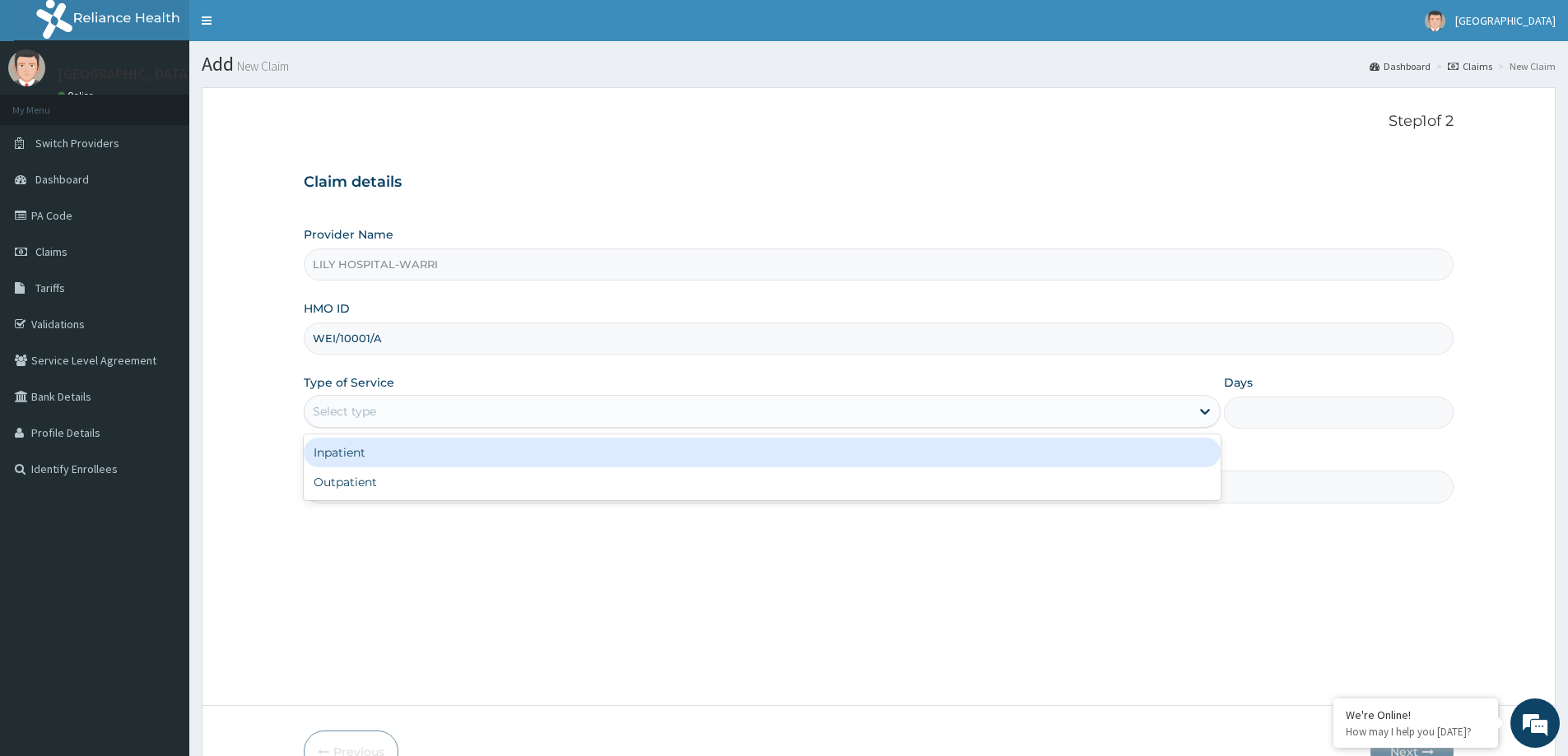
click at [321, 403] on div "Select type" at bounding box center [344, 411] width 63 height 16
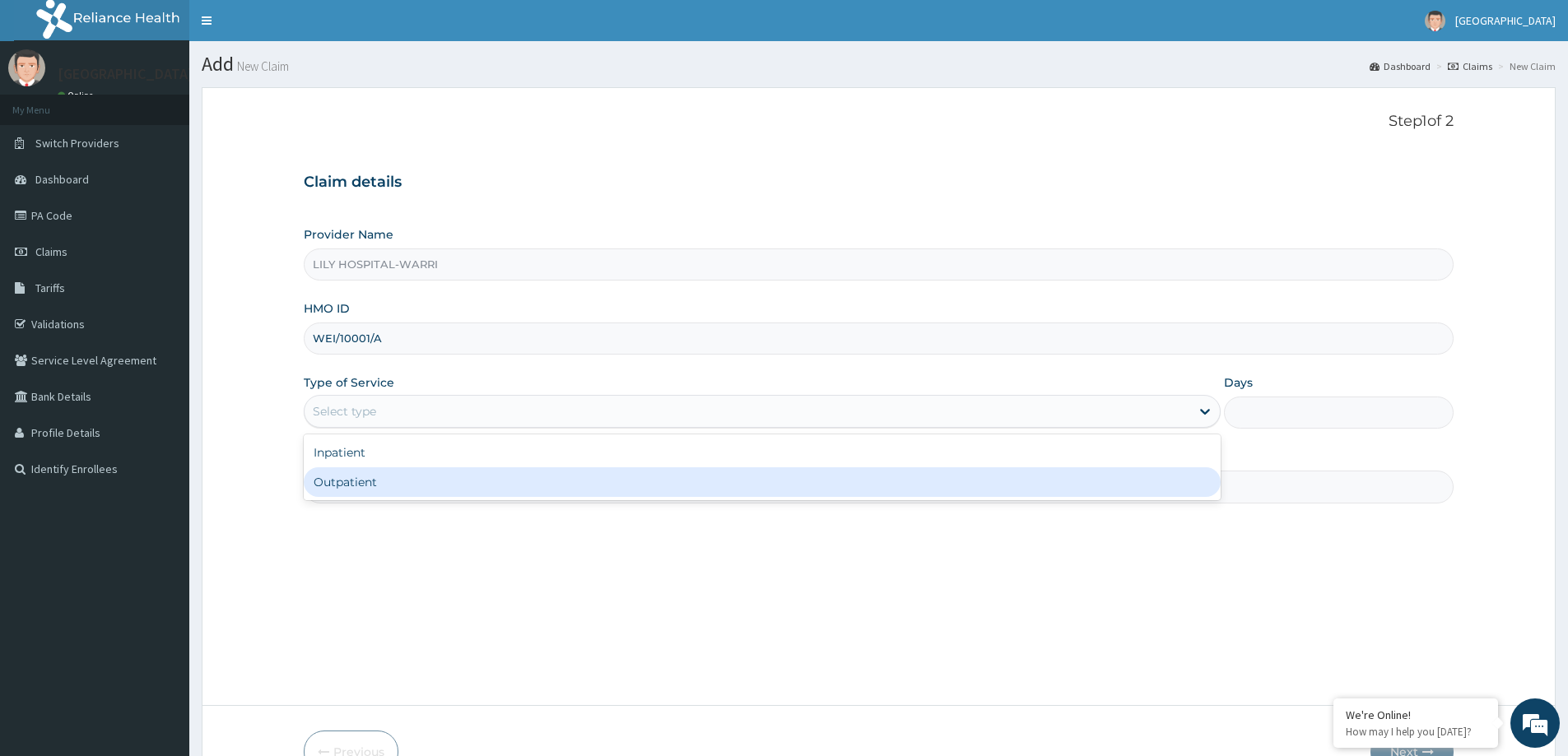
drag, startPoint x: 373, startPoint y: 477, endPoint x: 367, endPoint y: 483, distance: 8.5
click at [372, 477] on div "Outpatient" at bounding box center [761, 482] width 916 height 30
type input "1"
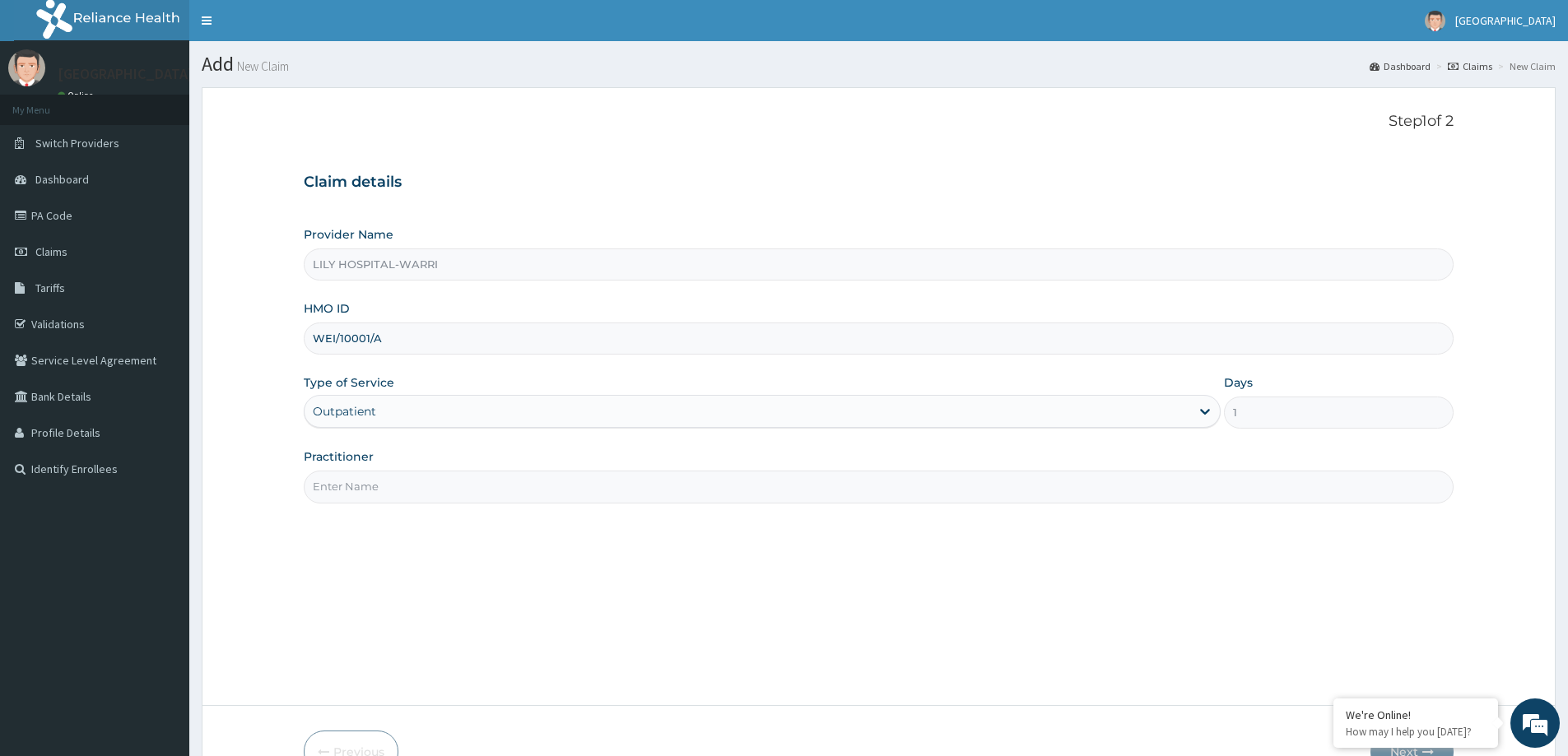
click at [352, 495] on input "Practitioner" at bounding box center [878, 486] width 1150 height 32
type input "General practitioner"
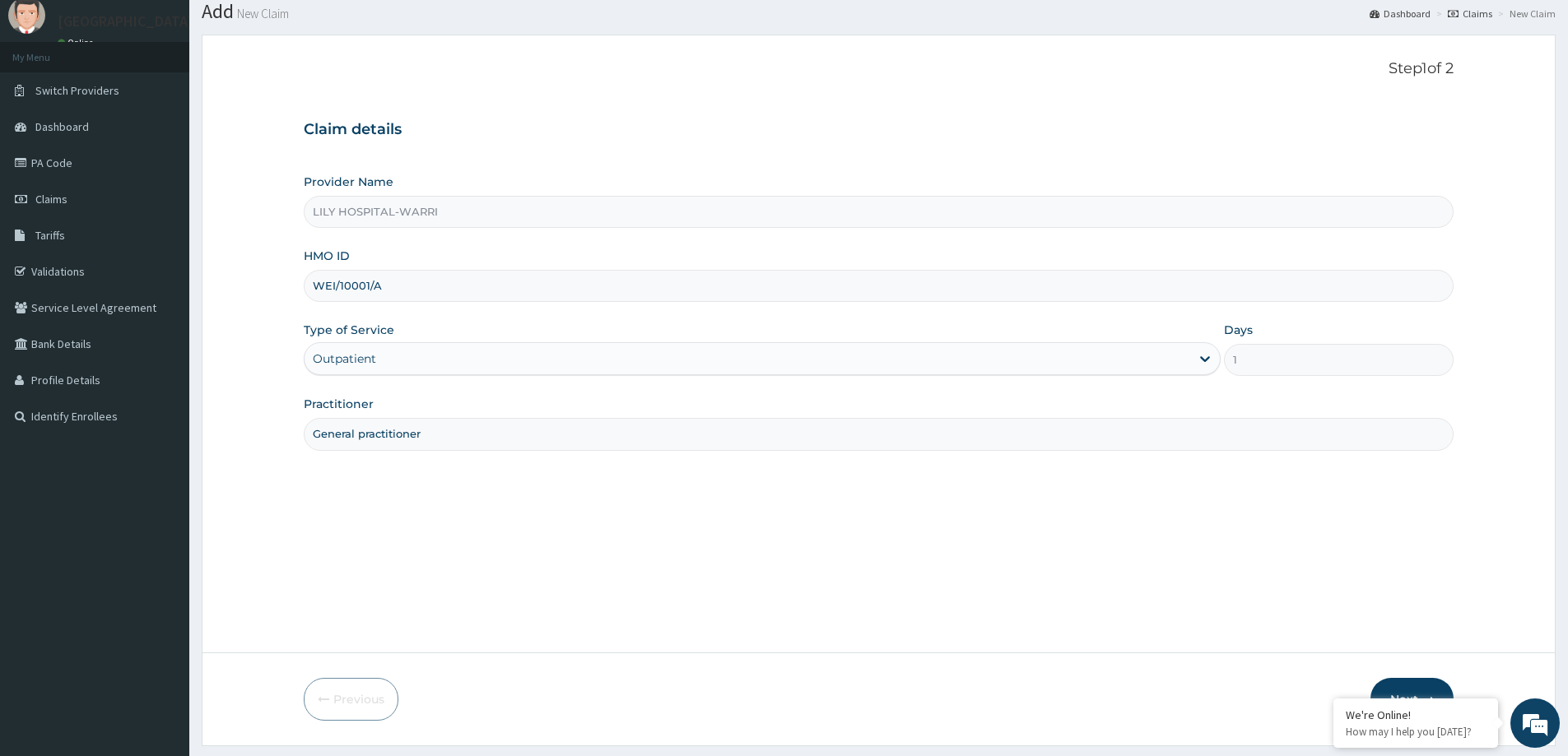
scroll to position [97, 0]
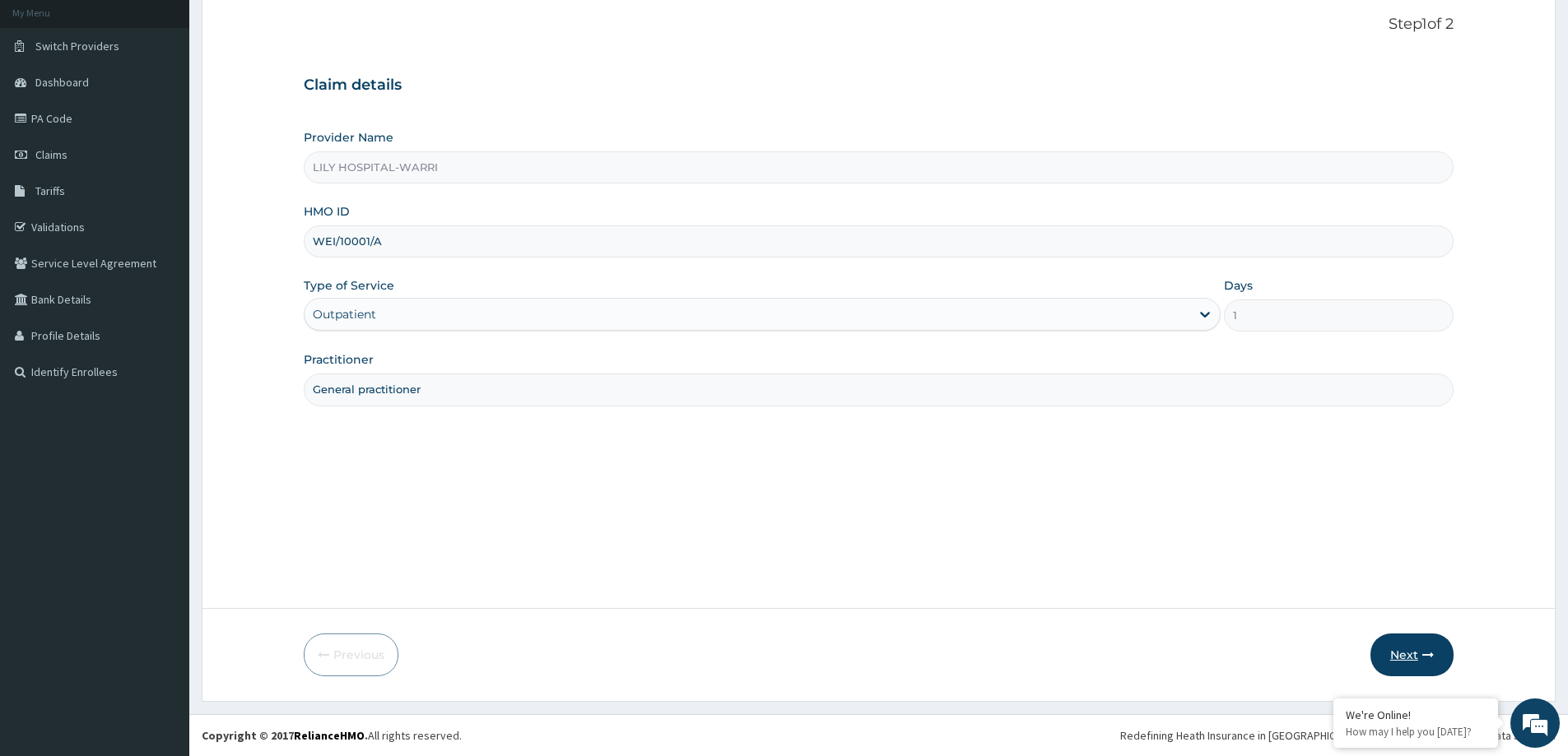
click at [1405, 646] on button "Next" at bounding box center [1412, 654] width 83 height 43
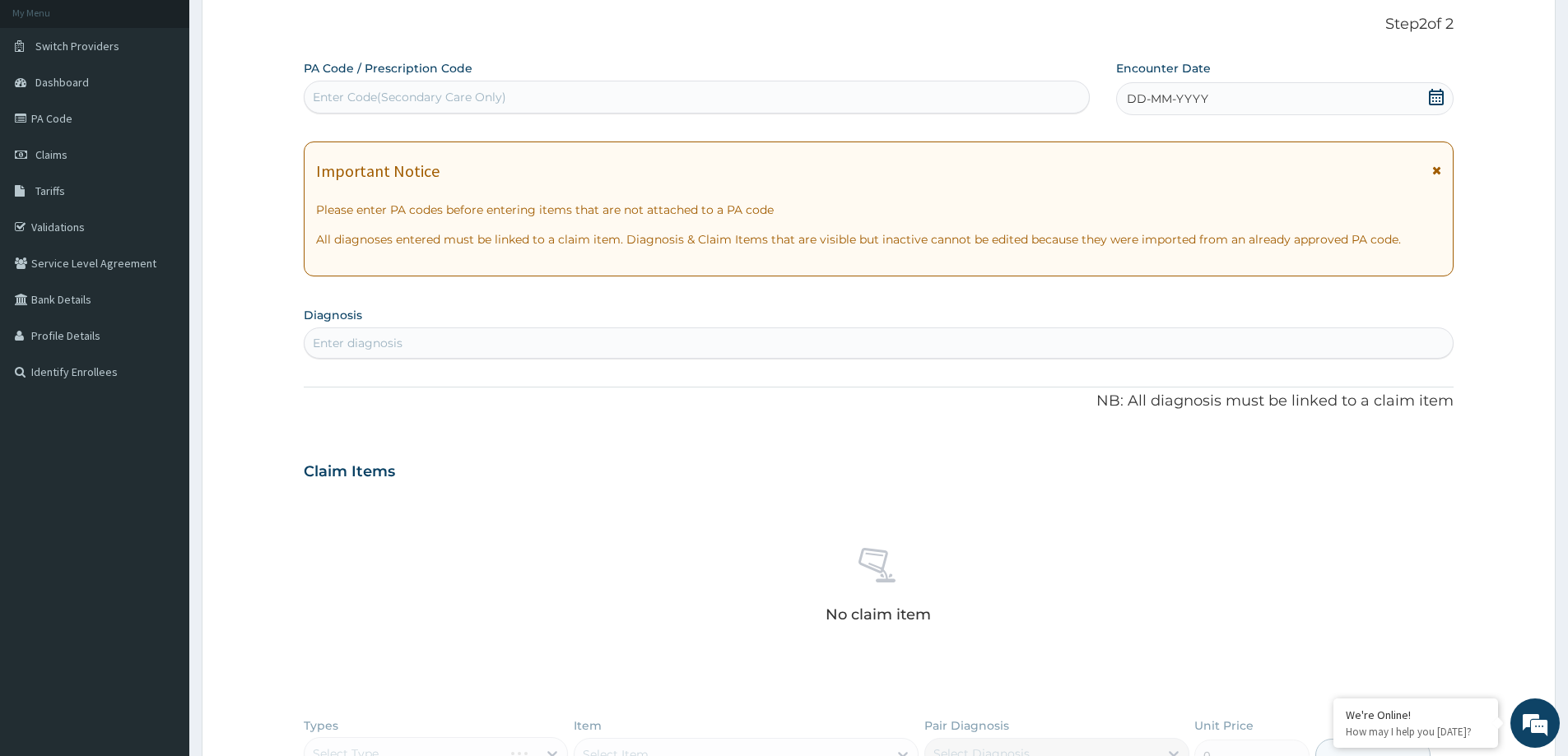
scroll to position [0, 0]
click at [374, 89] on div "Enter Code(Secondary Care Only)" at bounding box center [410, 97] width 194 height 16
paste input "PA/A21703"
type input "PA/A21703"
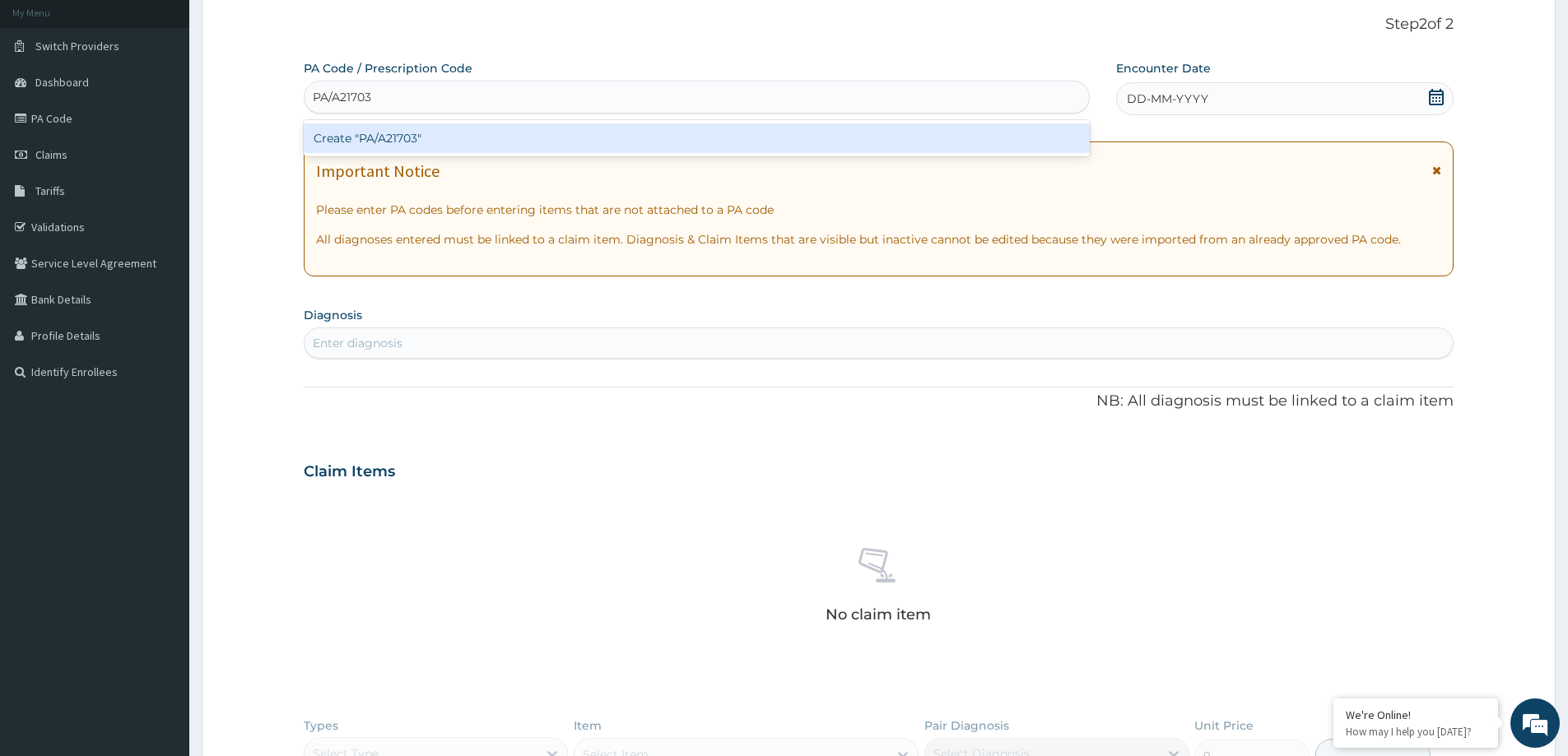
click at [362, 137] on div "Create "PA/A21703"" at bounding box center [696, 138] width 786 height 30
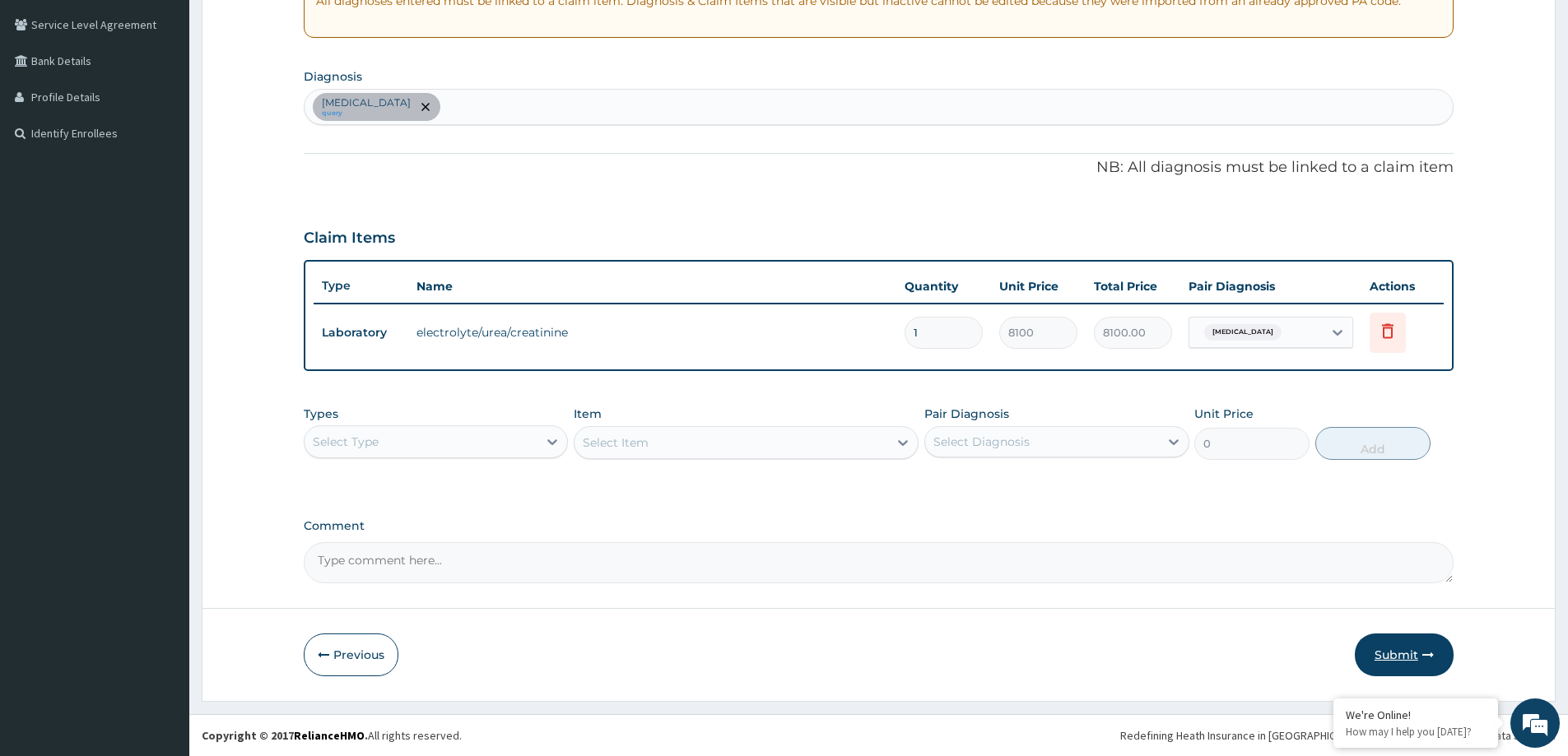
click at [1401, 653] on button "Submit" at bounding box center [1404, 654] width 99 height 43
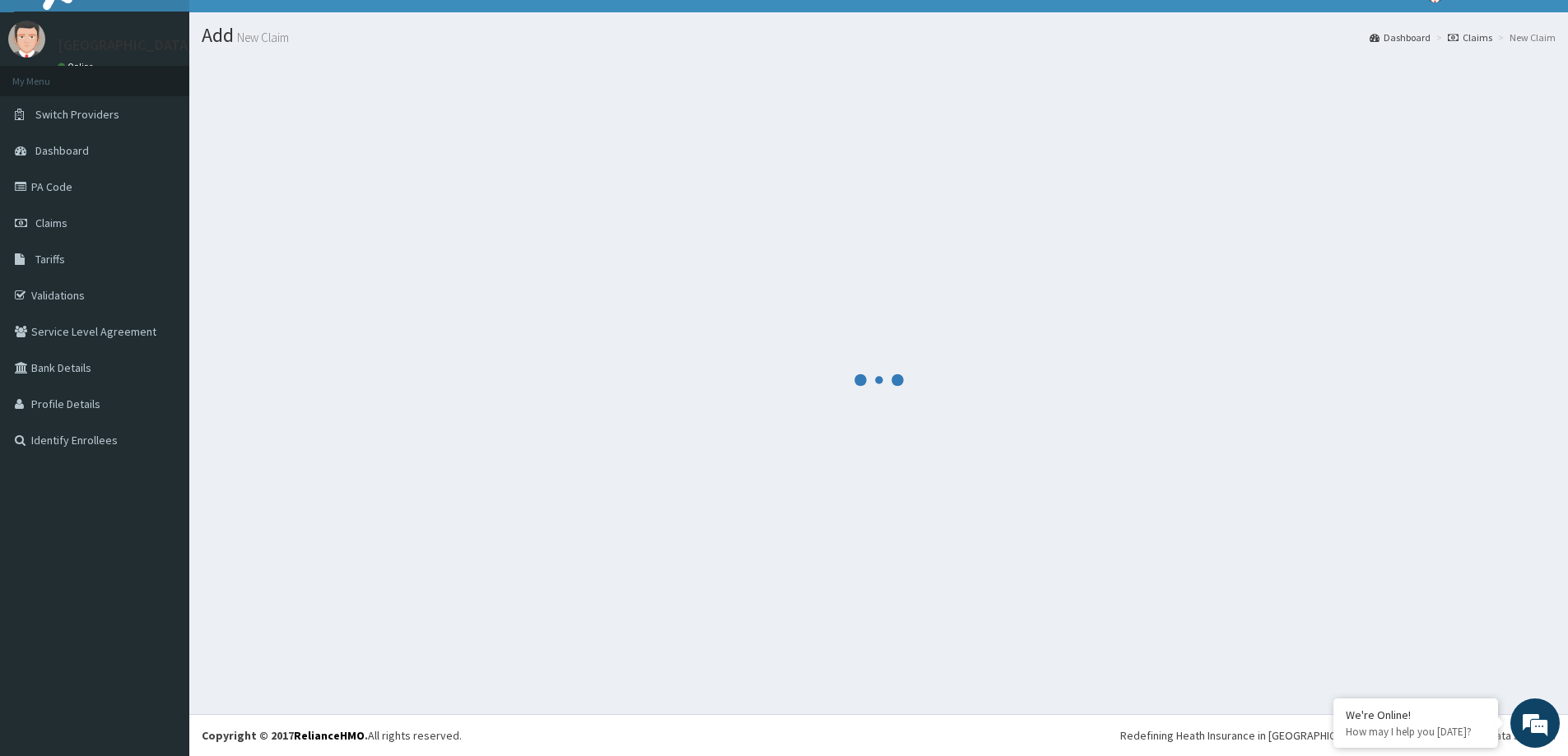
scroll to position [336, 0]
